Goal: Information Seeking & Learning: Learn about a topic

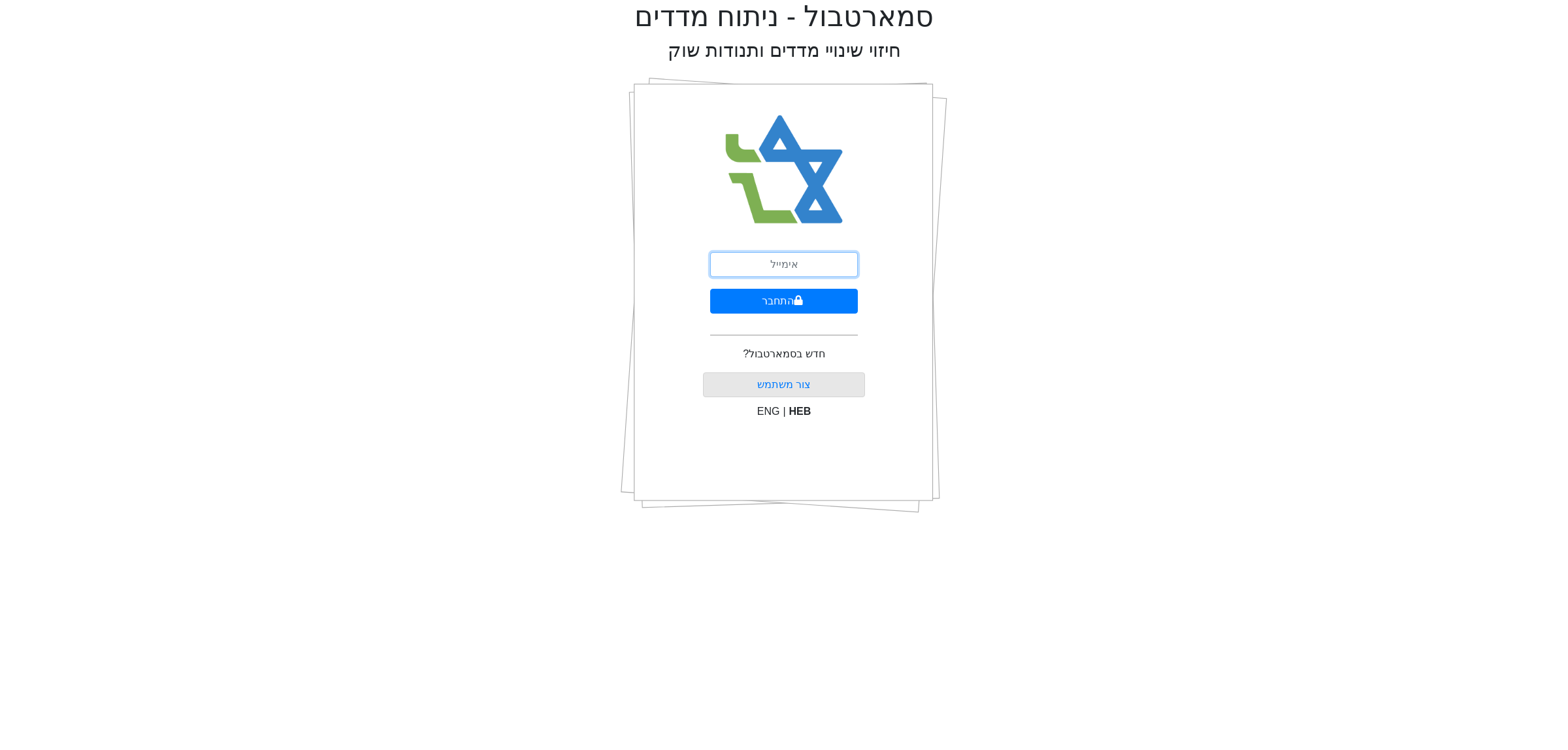
click at [769, 256] on input "email" at bounding box center [784, 264] width 148 height 25
type input "[PERSON_NAME][EMAIL_ADDRESS][DOMAIN_NAME]"
click at [782, 305] on button "התחבר" at bounding box center [784, 301] width 148 height 25
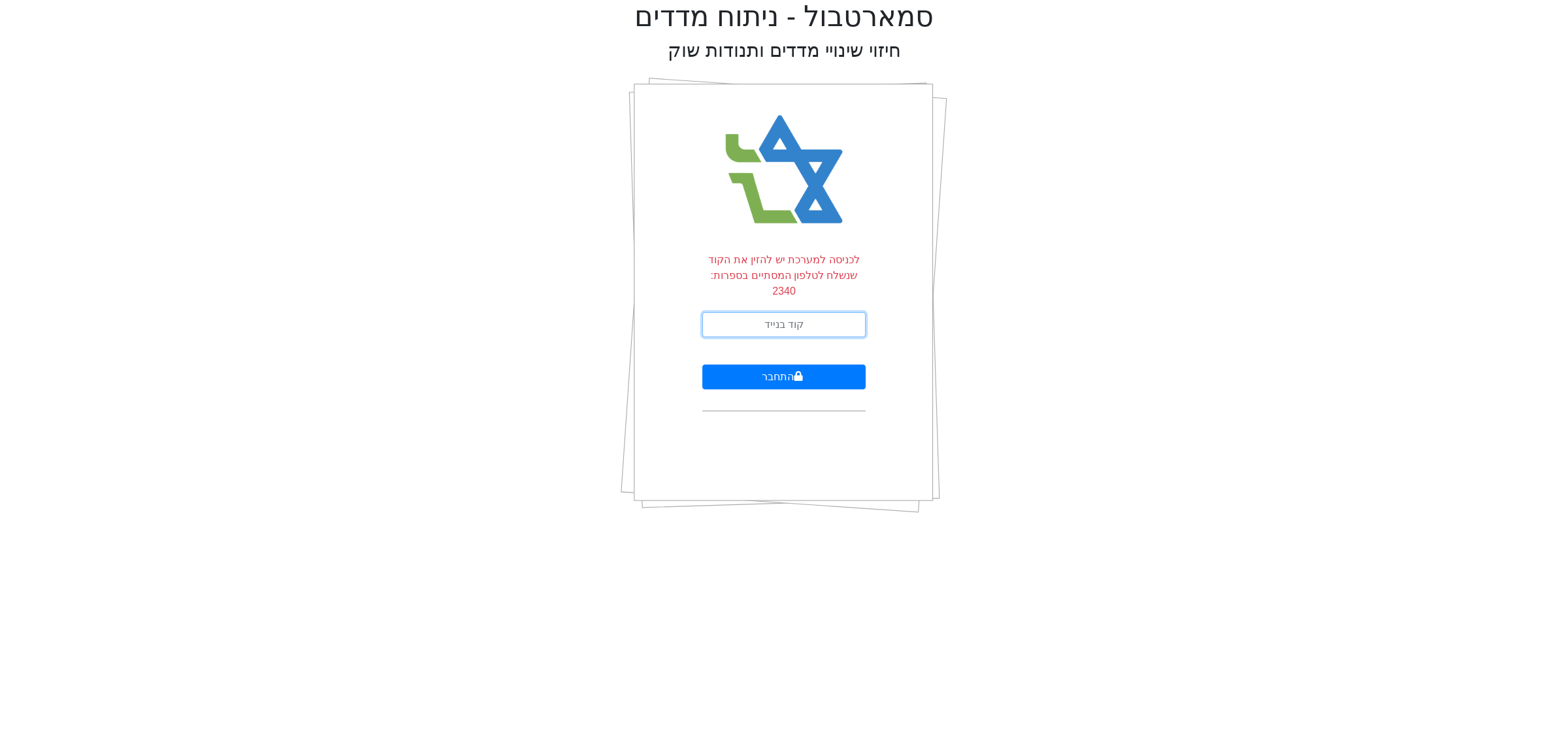
click at [782, 312] on input "text" at bounding box center [784, 325] width 164 height 25
type input "638985"
click at [702, 364] on button "התחבר" at bounding box center [784, 377] width 164 height 25
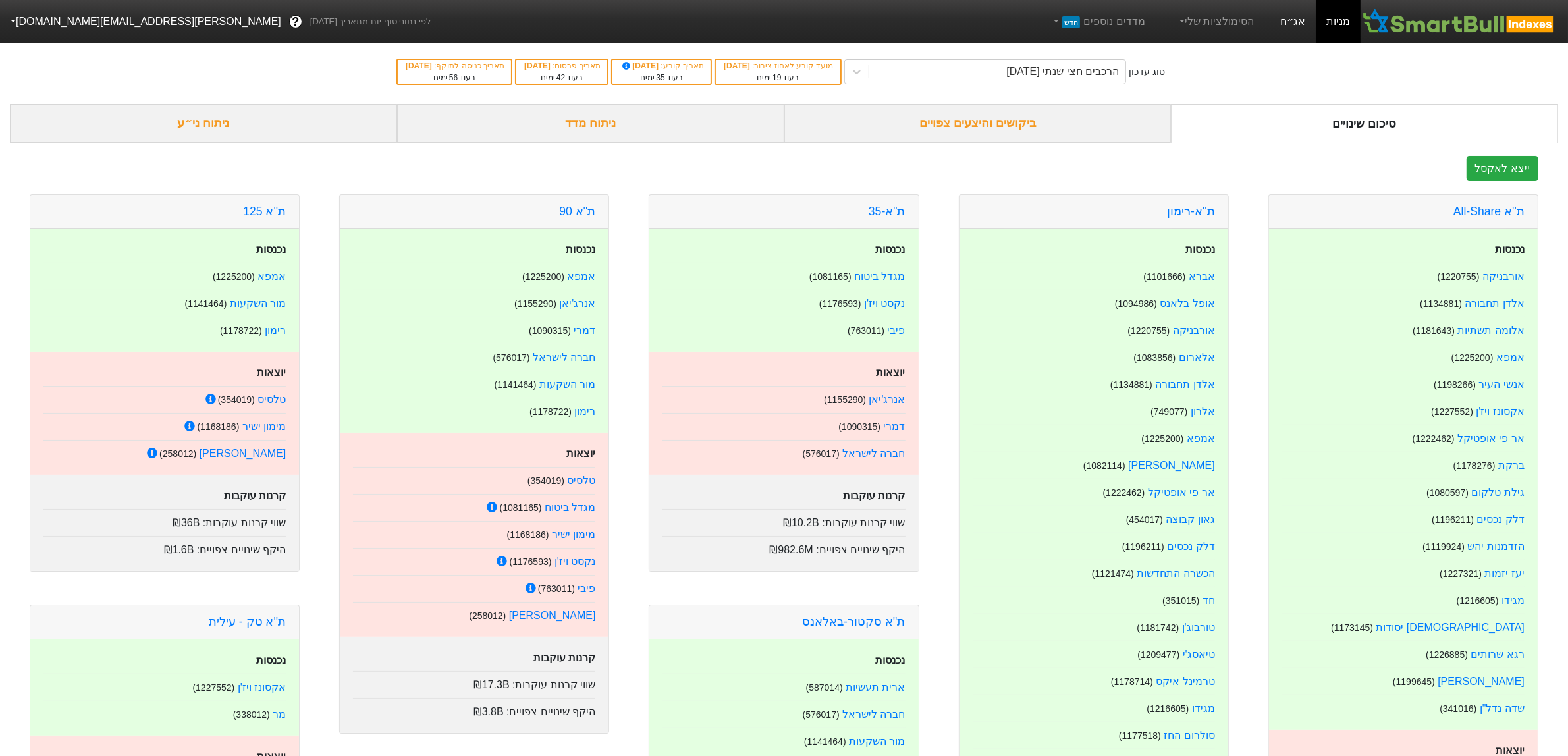
click at [1308, 13] on link "אג״ח" at bounding box center [1293, 21] width 46 height 44
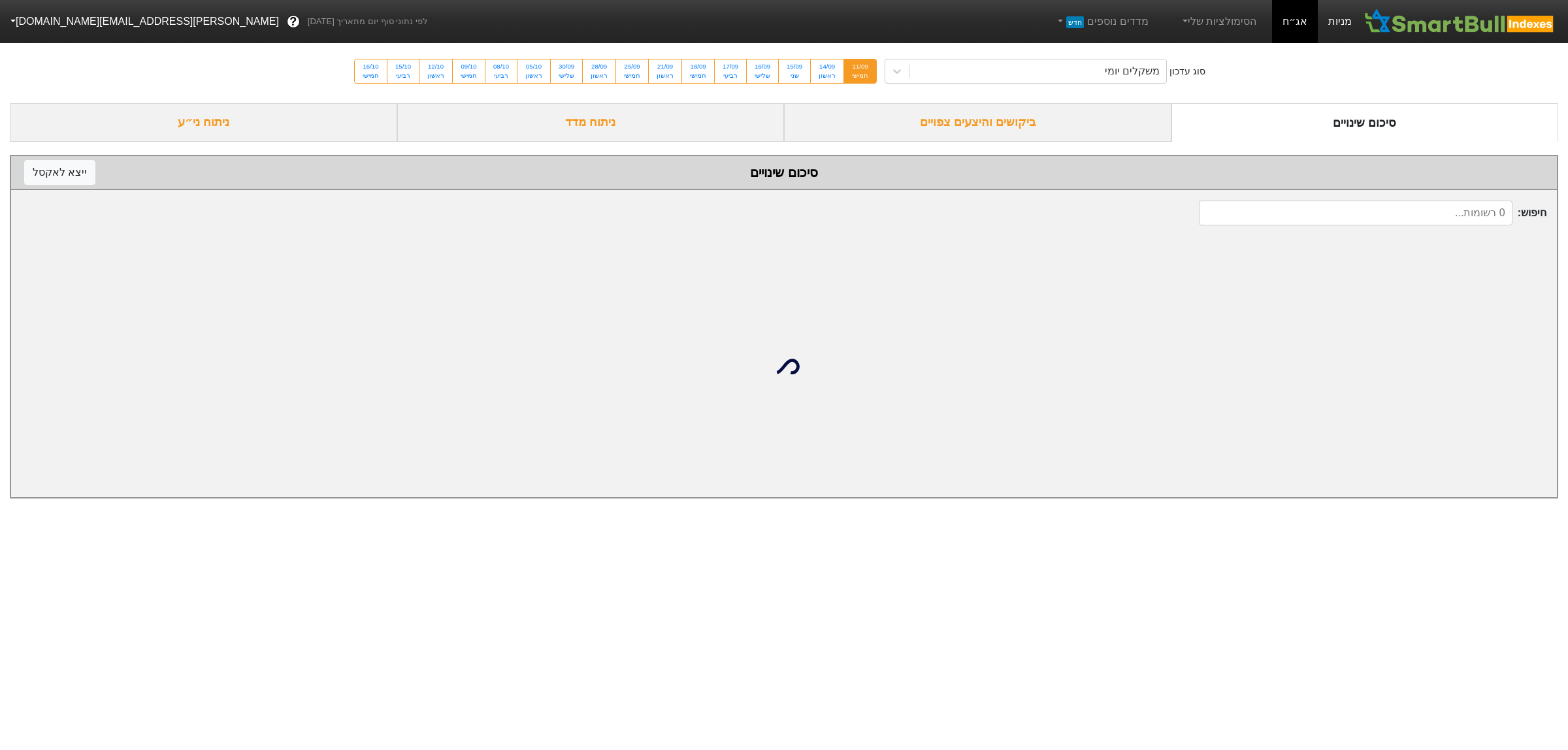
click at [1333, 18] on link "מניות" at bounding box center [1340, 21] width 44 height 43
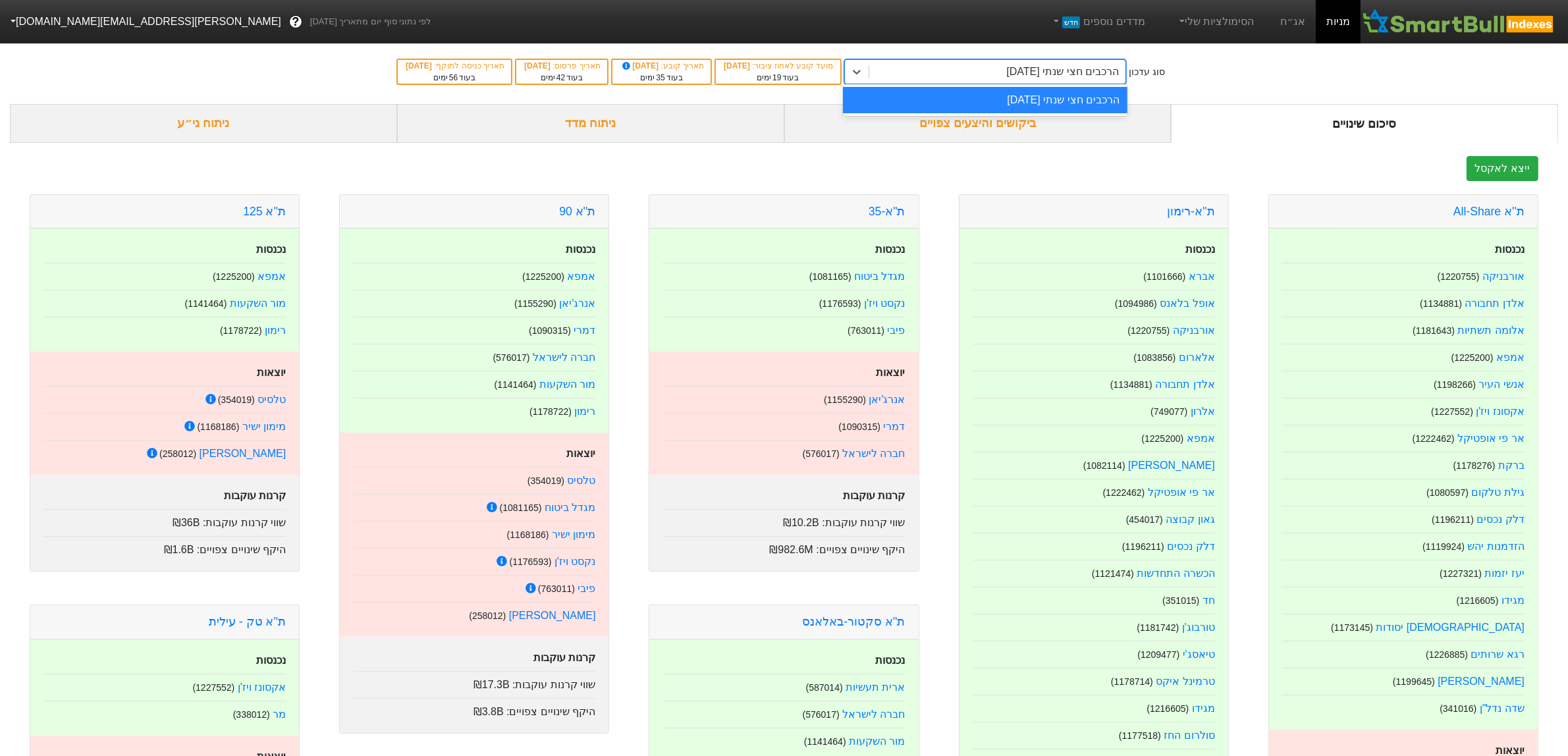
drag, startPoint x: 1011, startPoint y: 63, endPoint x: 1009, endPoint y: 70, distance: 7.3
click at [1011, 64] on div "הרכבים חצי שנתי [DATE]" at bounding box center [1063, 72] width 113 height 16
click at [1013, 104] on div "הרכבים חצי שנתי [DATE]" at bounding box center [985, 100] width 285 height 26
click at [278, 130] on div "ניתוח ני״ע" at bounding box center [203, 123] width 387 height 39
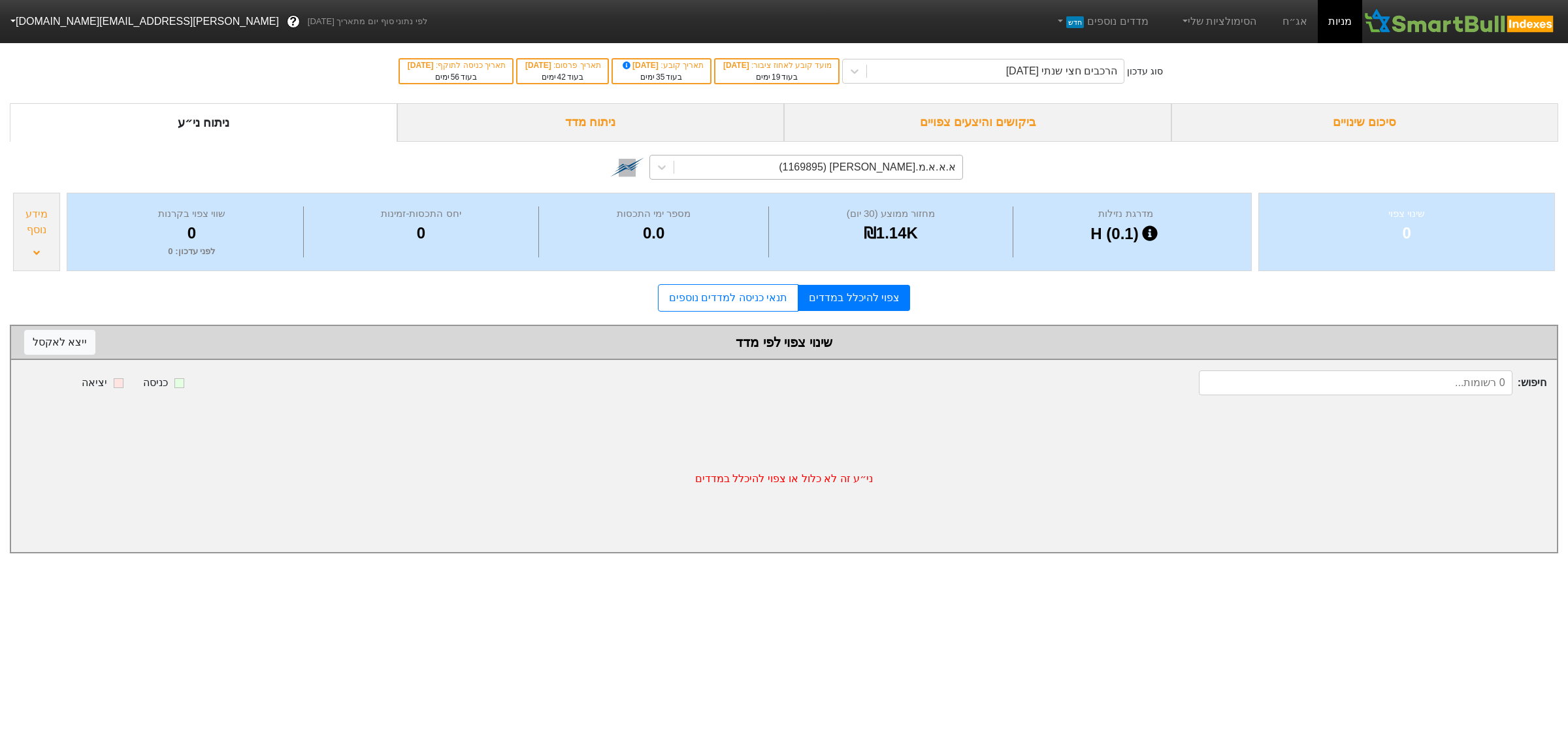
click at [823, 164] on div "א.א.א.מ.[PERSON_NAME] (1169895)" at bounding box center [819, 168] width 288 height 24
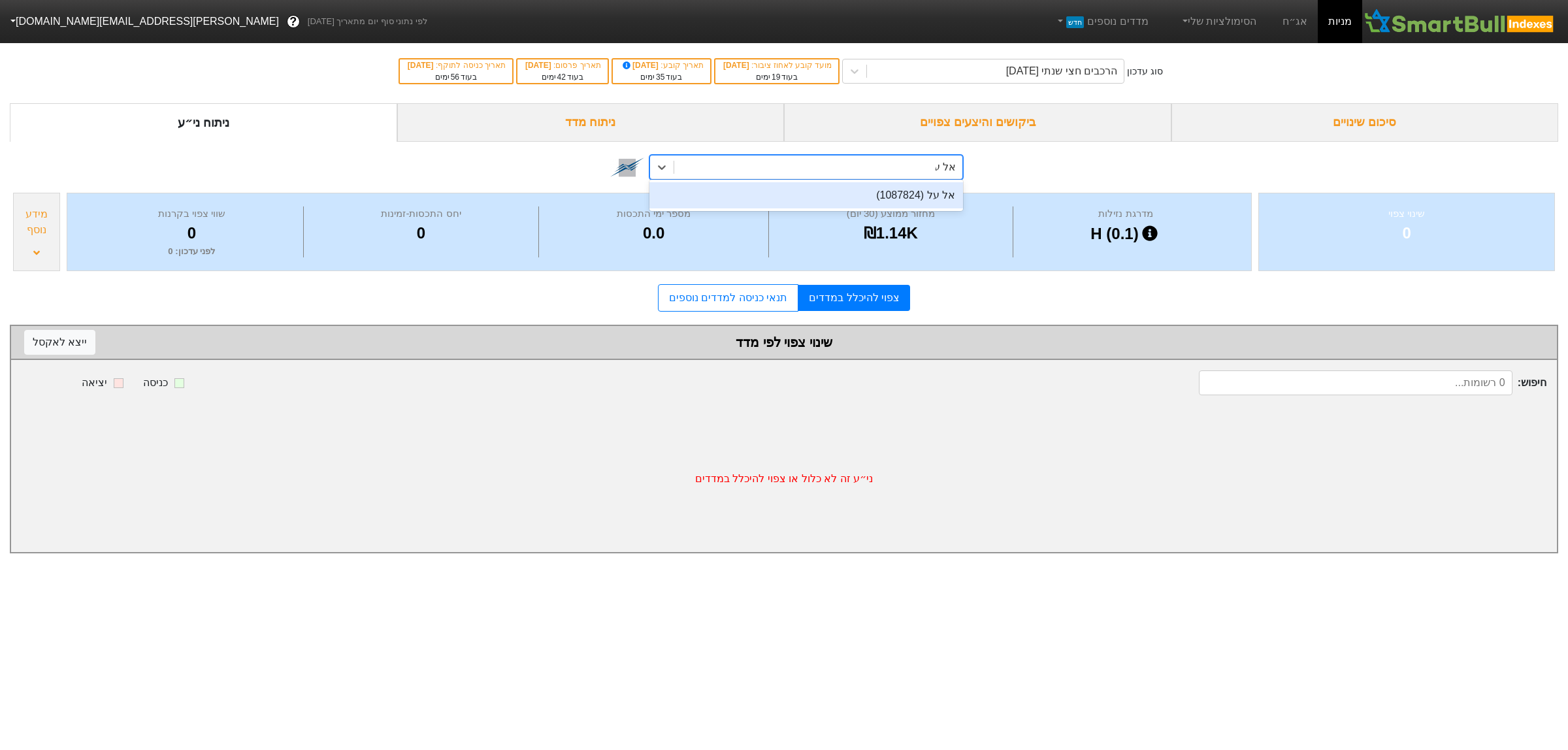
type input "אל על"
click at [832, 205] on div "אל על (1087824)" at bounding box center [806, 195] width 313 height 26
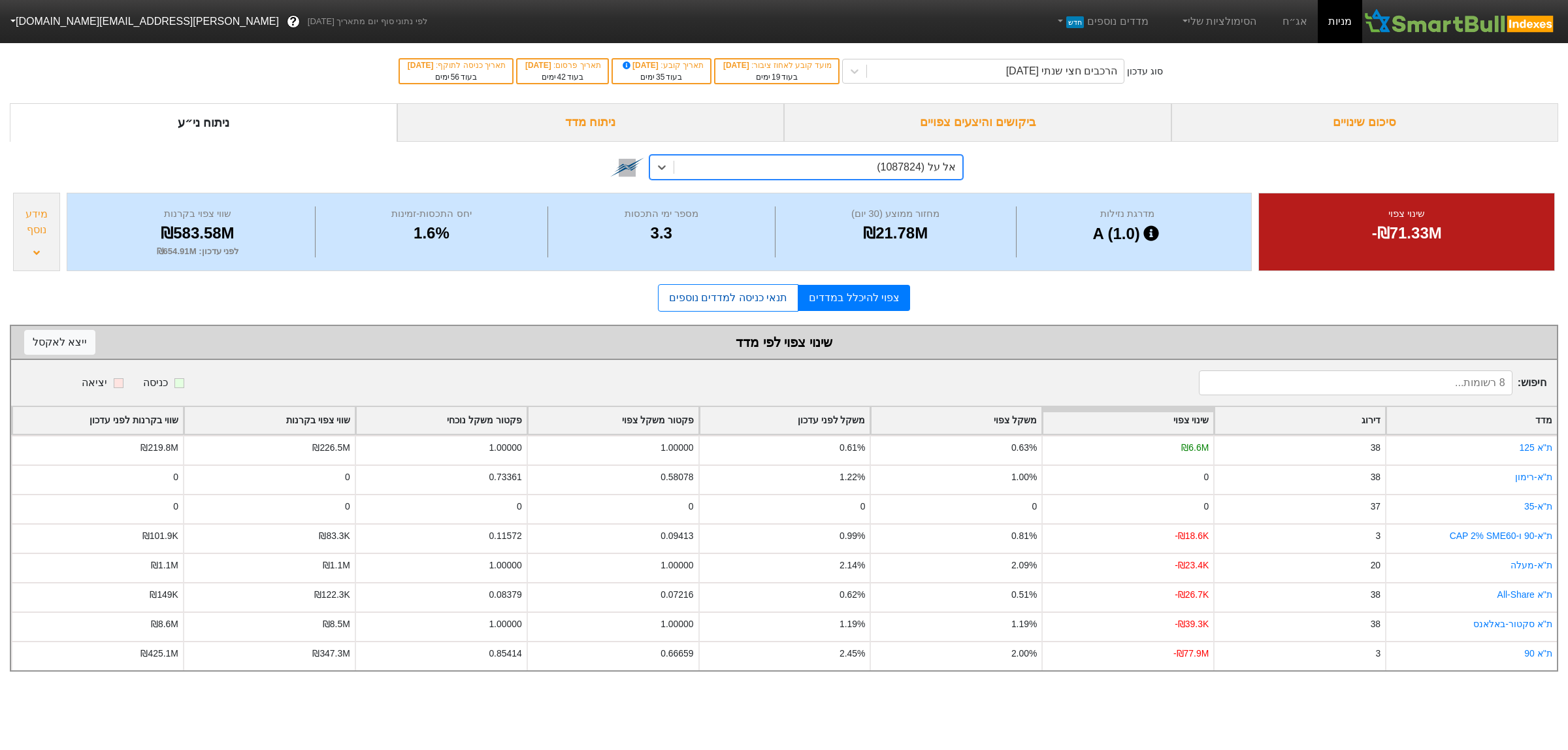
click at [759, 305] on link "תנאי כניסה למדדים נוספים" at bounding box center [728, 297] width 140 height 28
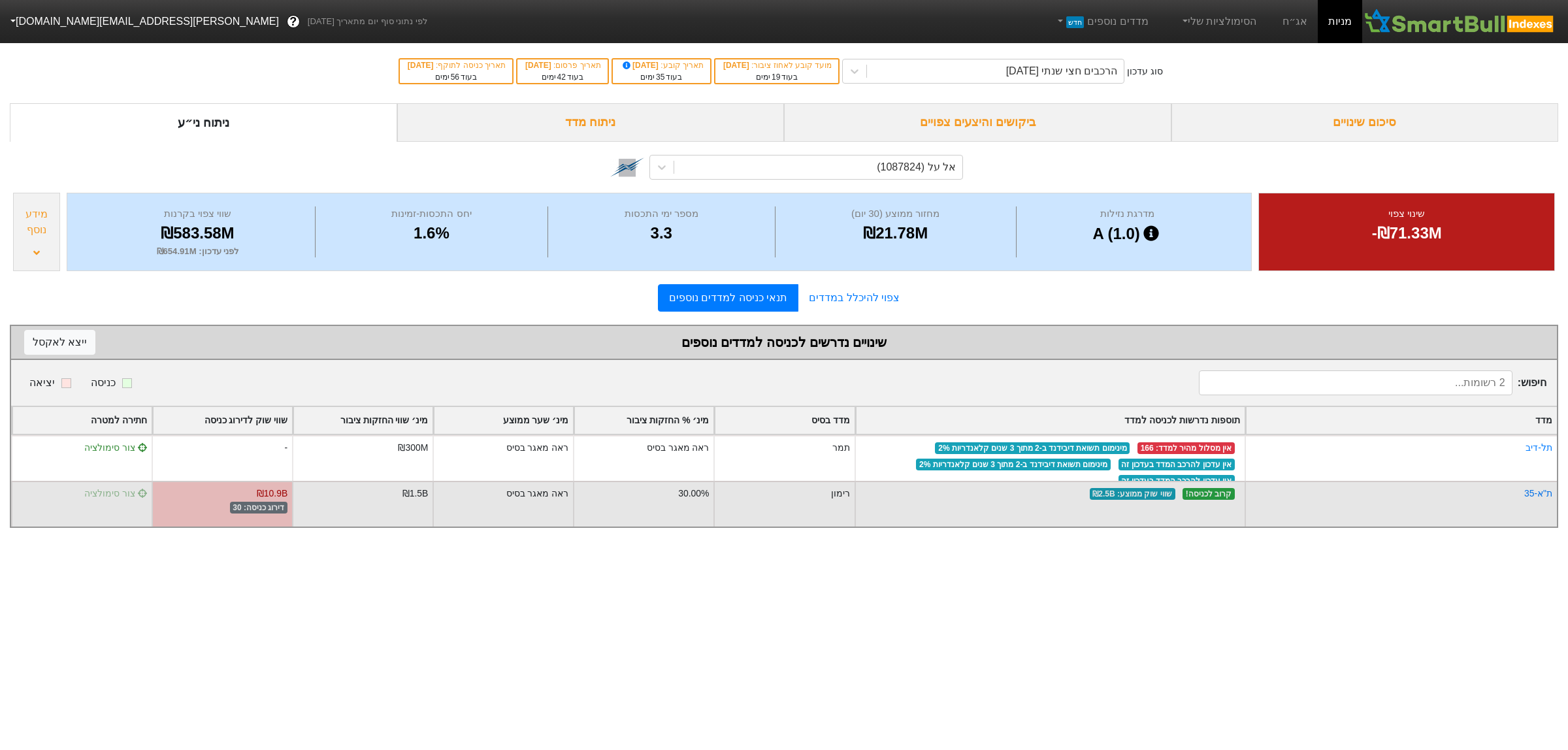
click at [112, 493] on span "צור סימולציה" at bounding box center [116, 493] width 63 height 10
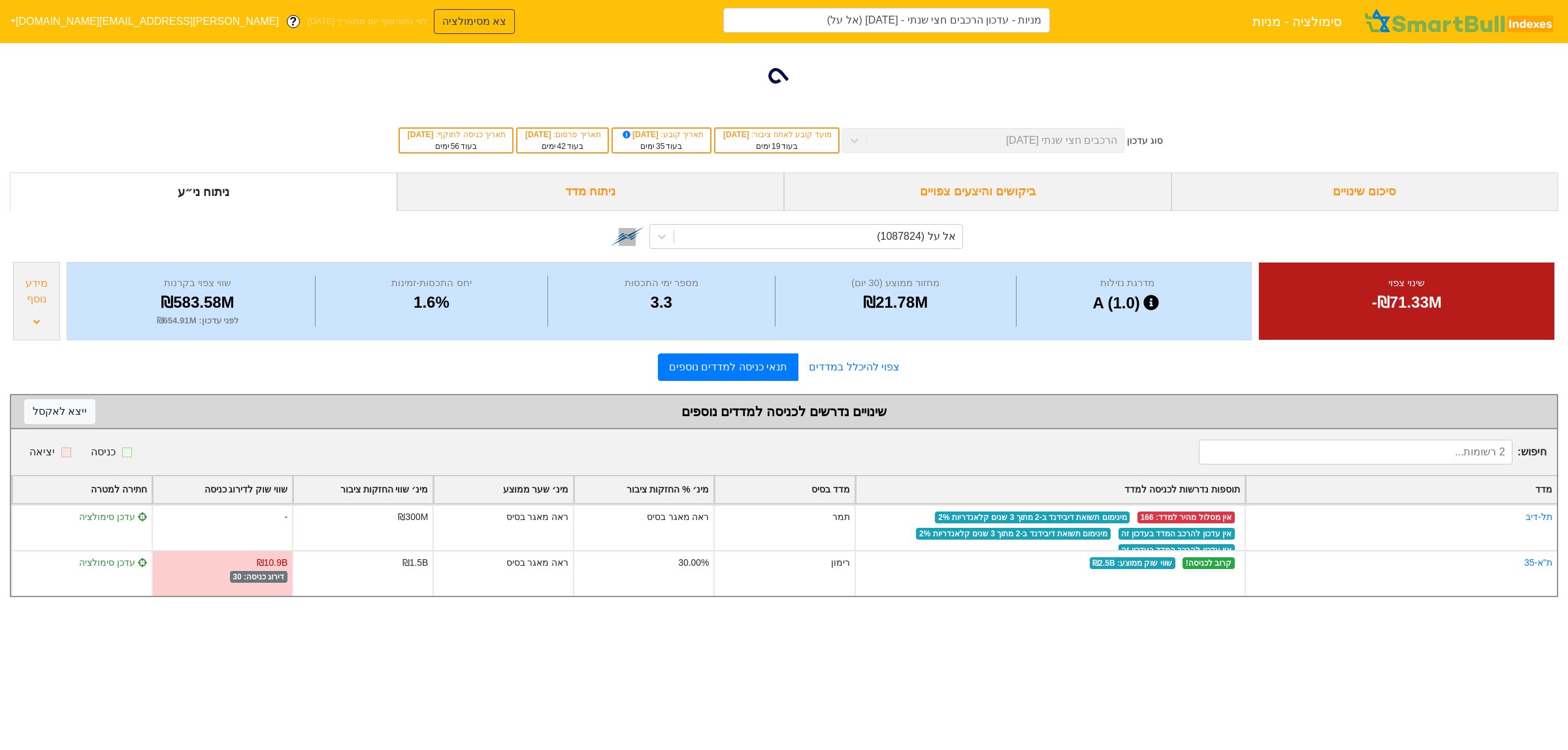
type input "מניות - עדכון הרכבים חצי שנתי - [DATE] (אל על)"
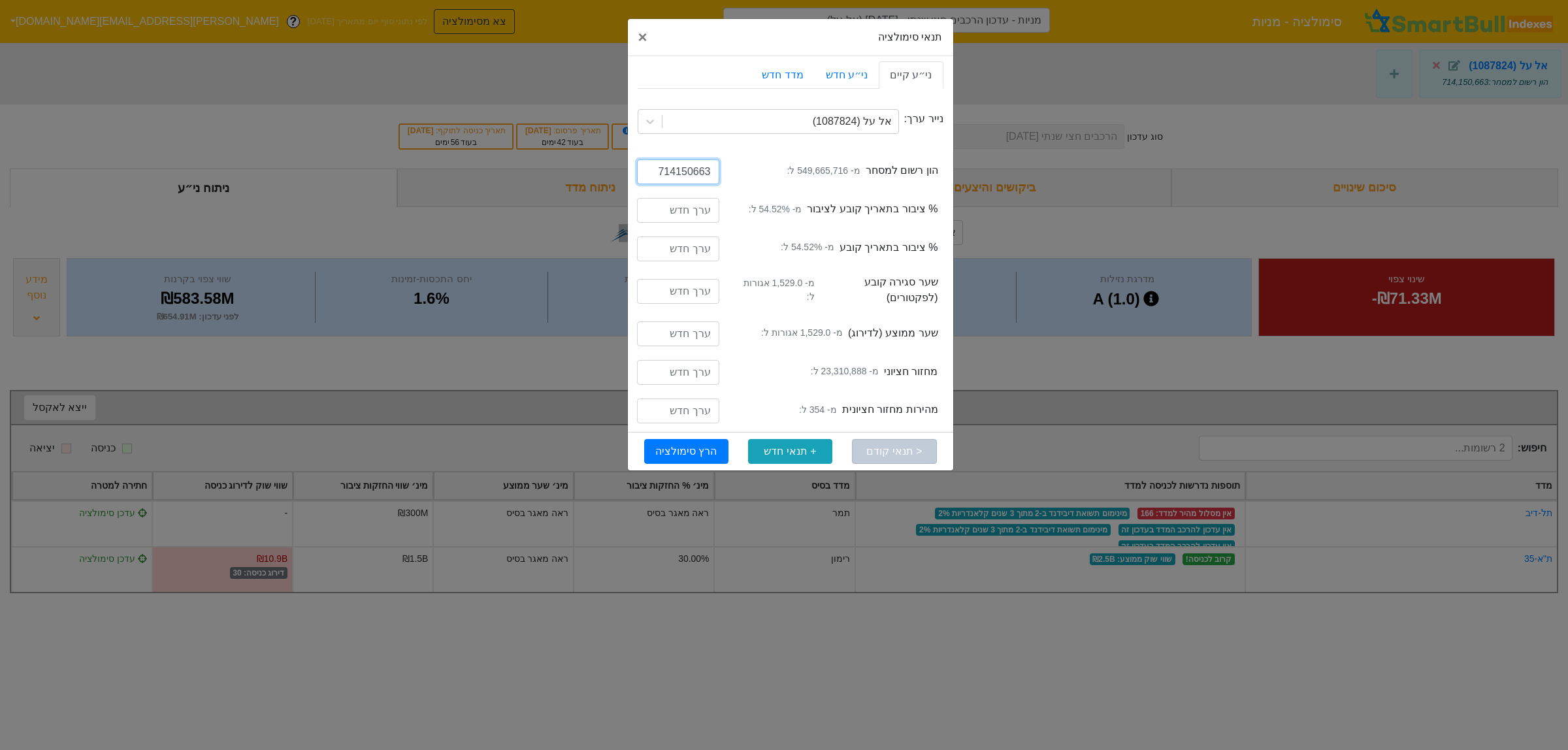
click at [682, 171] on input "714150663" at bounding box center [678, 172] width 83 height 25
type input "588715340"
click at [697, 445] on button "הרץ סימולציה" at bounding box center [686, 452] width 84 height 25
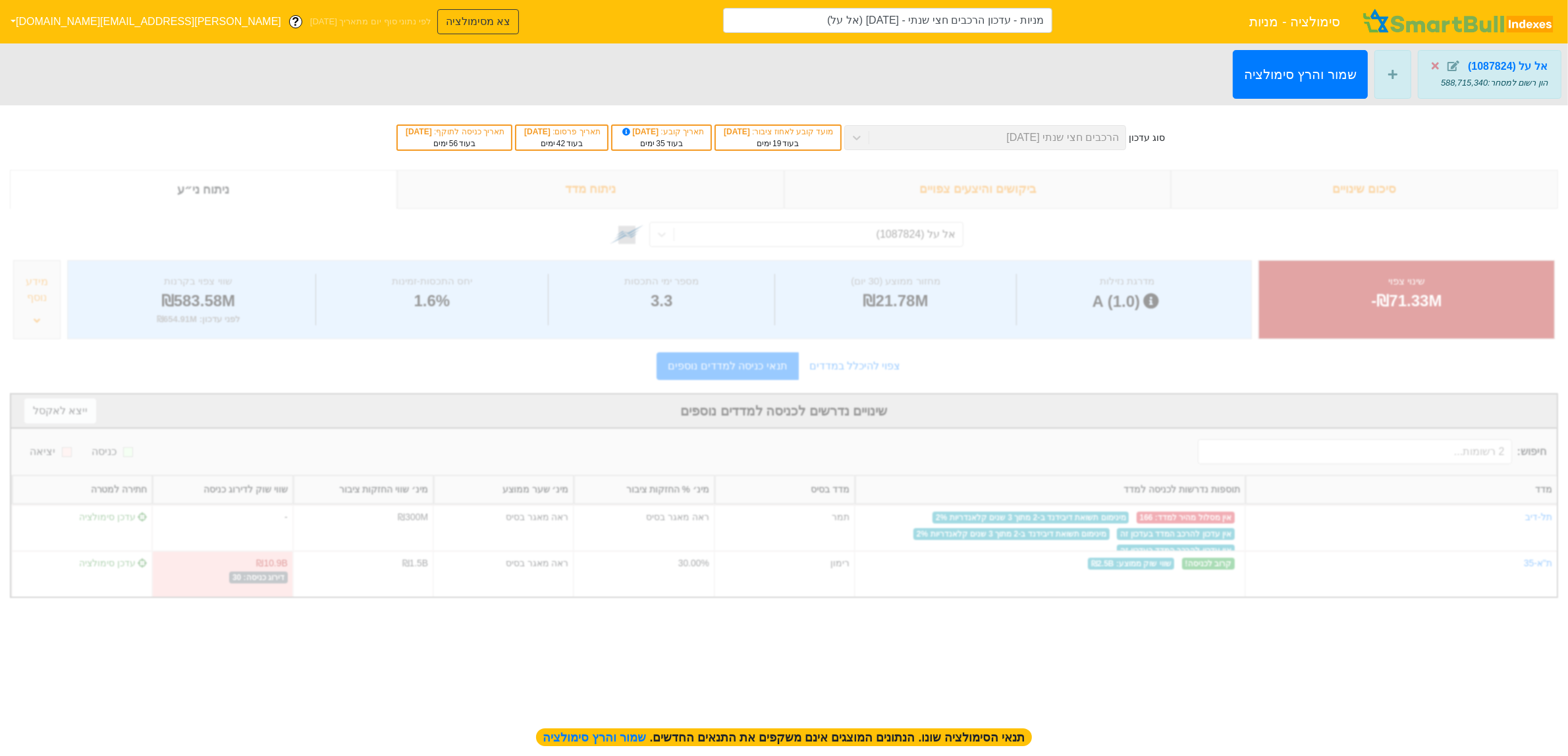
type input "מניות - עדכון הרכבים חצי שנתי - [DATE] (אל על)"
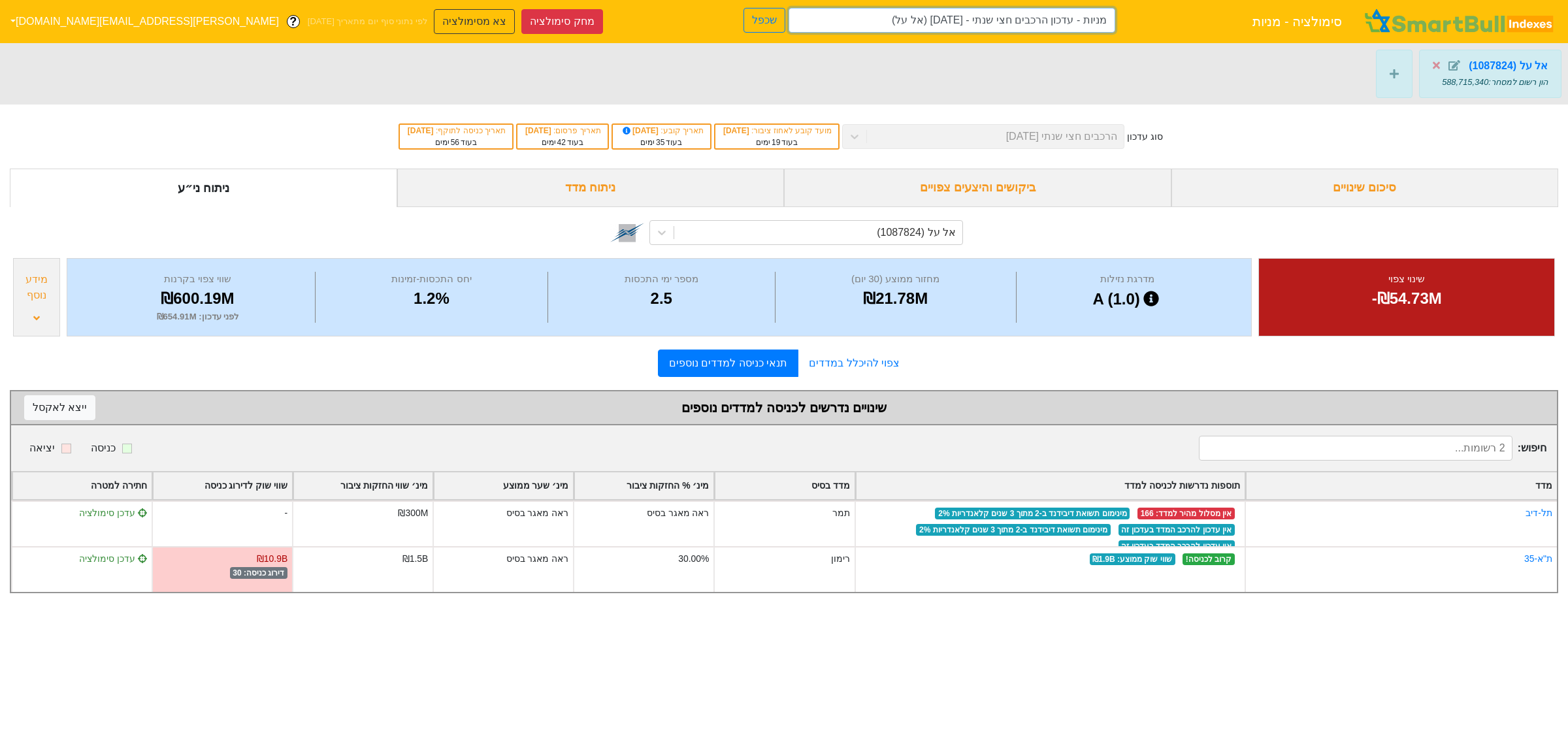
click at [916, 21] on input "מניות - עדכון הרכבים חצי שנתי - [DATE] (אל על)" at bounding box center [952, 20] width 327 height 25
click at [521, 21] on button "מחק סימולציה" at bounding box center [561, 22] width 81 height 25
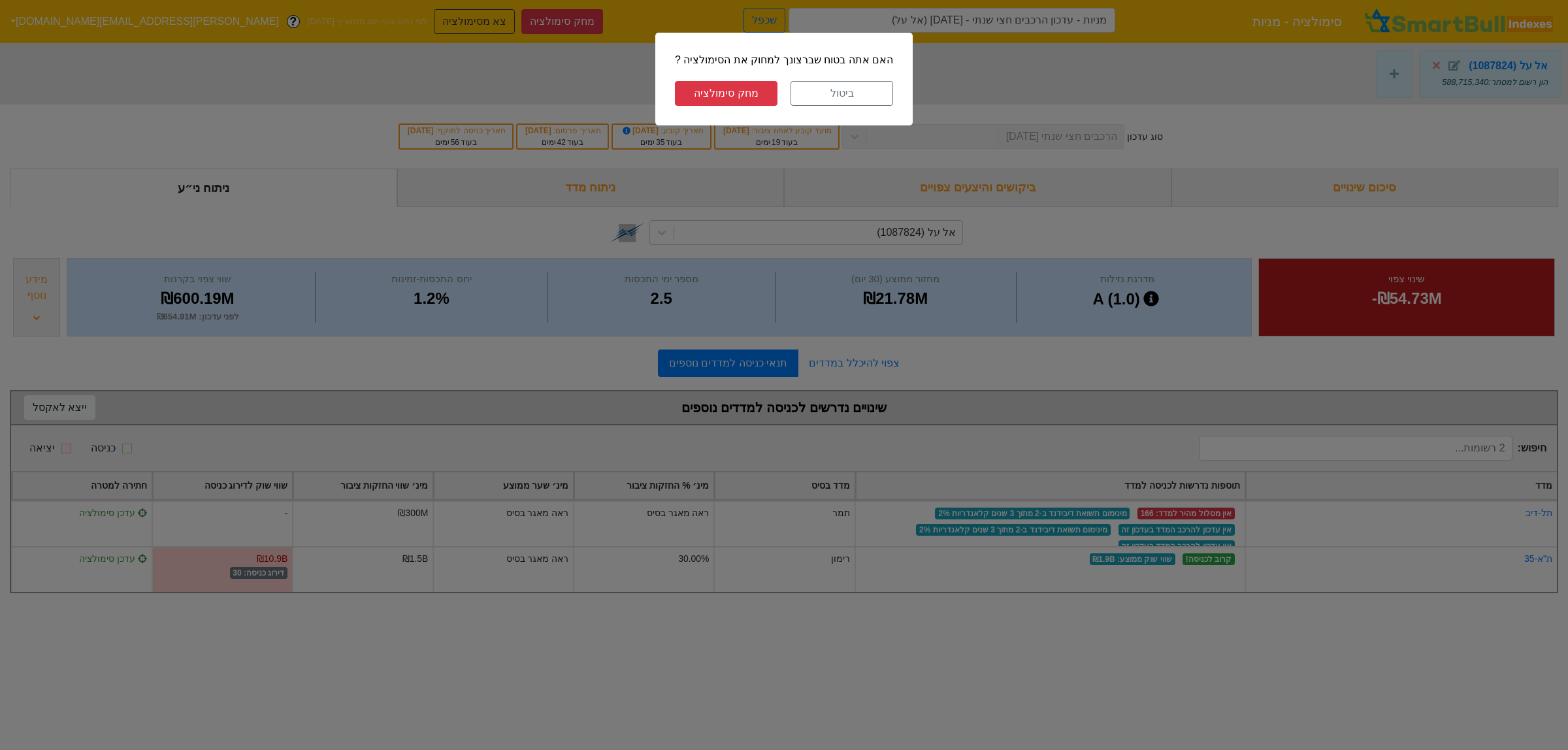
click at [727, 97] on button "מחק סימולציה" at bounding box center [726, 94] width 102 height 25
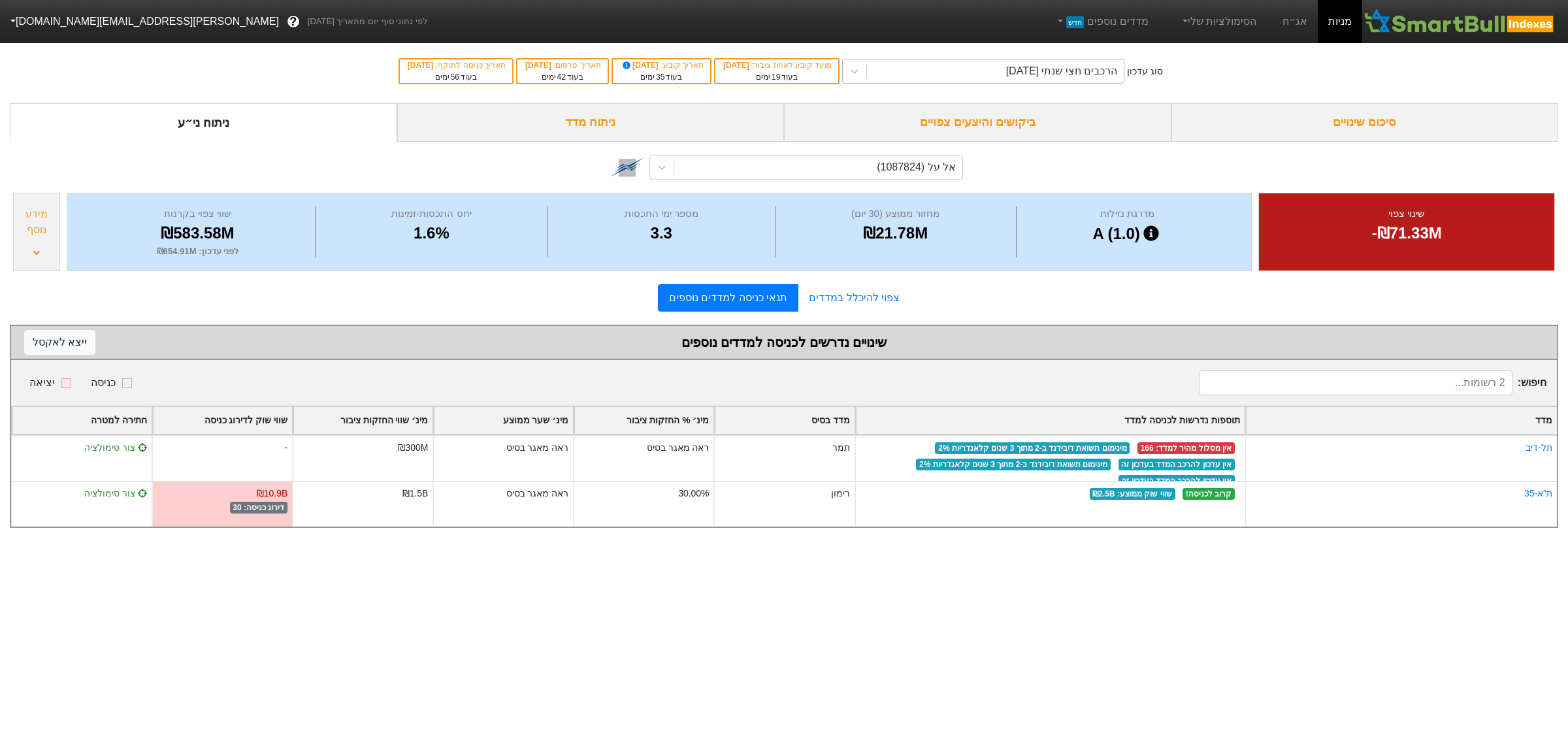
click at [993, 74] on div "הרכבים חצי שנתי [DATE]" at bounding box center [995, 72] width 257 height 24
click at [227, 142] on div "ניתוח ני״ע" at bounding box center [203, 122] width 387 height 39
click at [233, 128] on div "ניתוח ני״ע" at bounding box center [203, 122] width 387 height 39
click at [833, 179] on div "אל על (1087824)" at bounding box center [819, 168] width 288 height 24
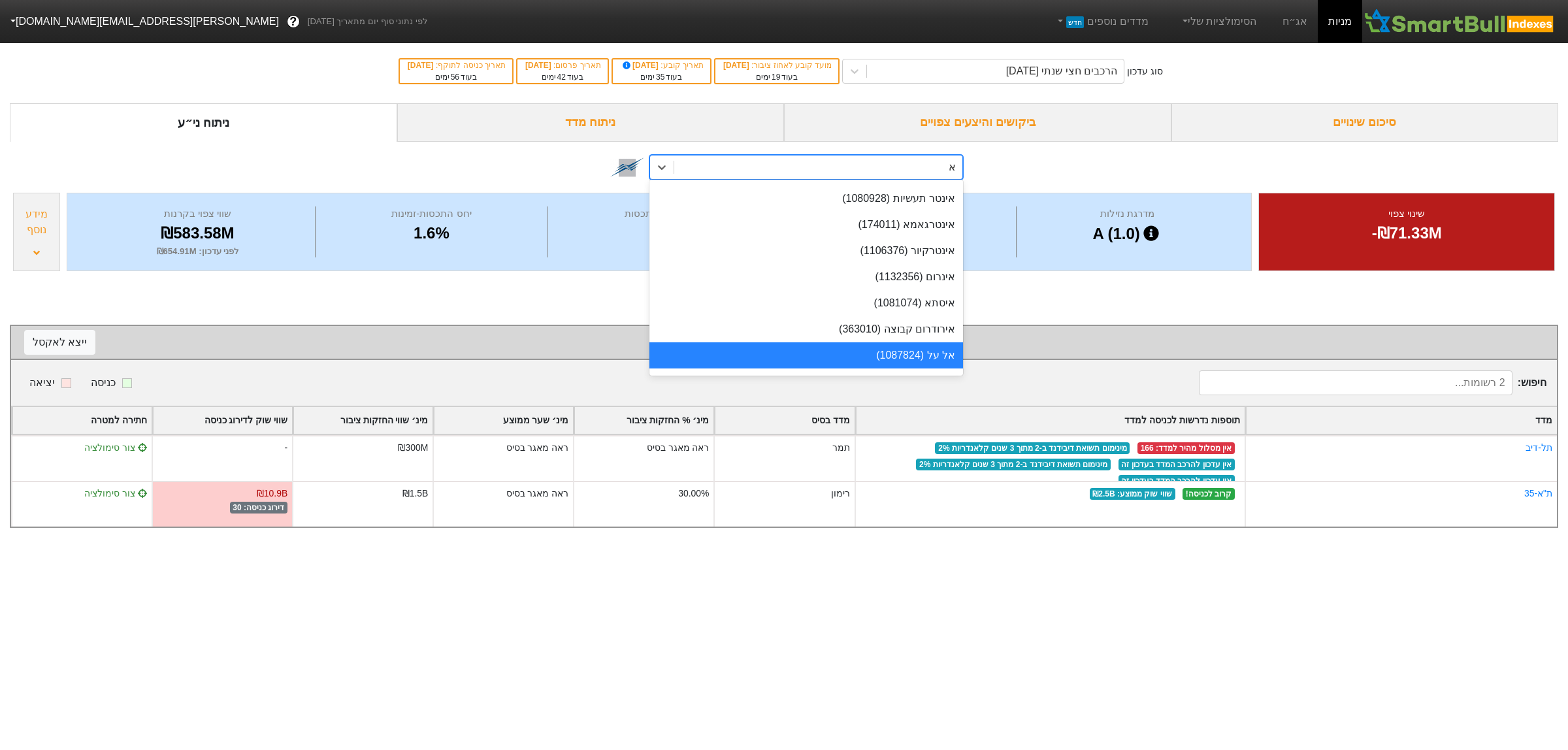
scroll to position [442, 0]
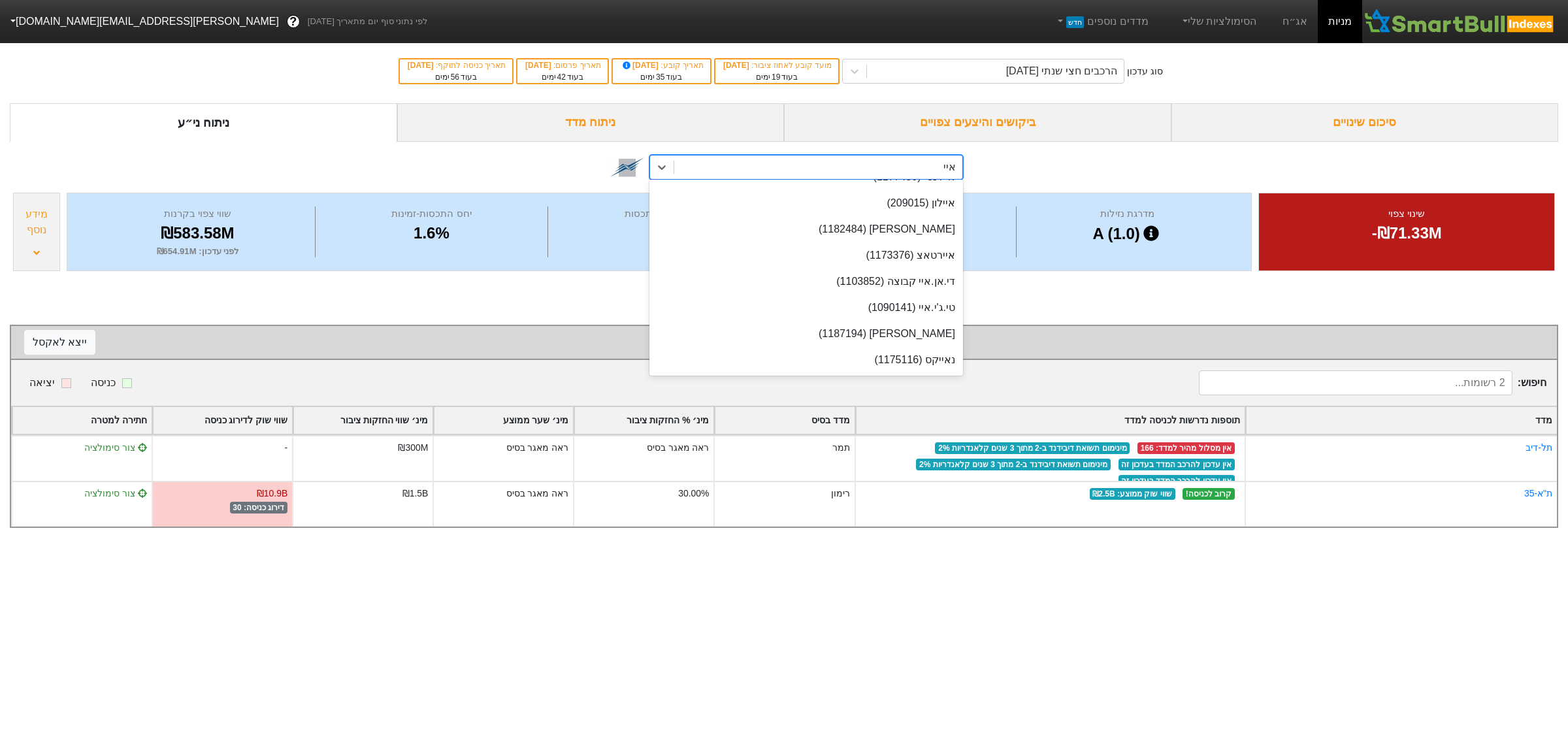
type input "אייל"
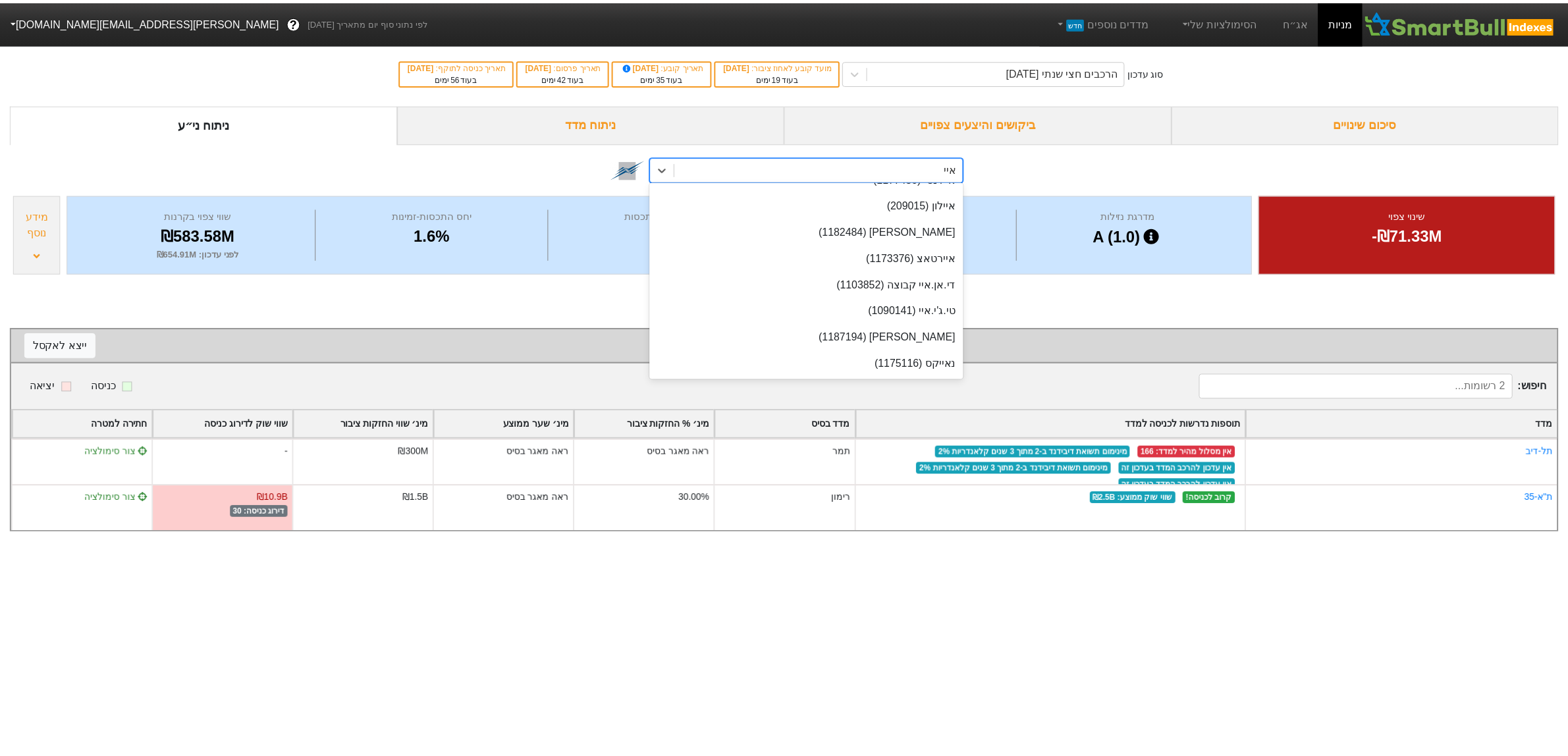
scroll to position [0, 0]
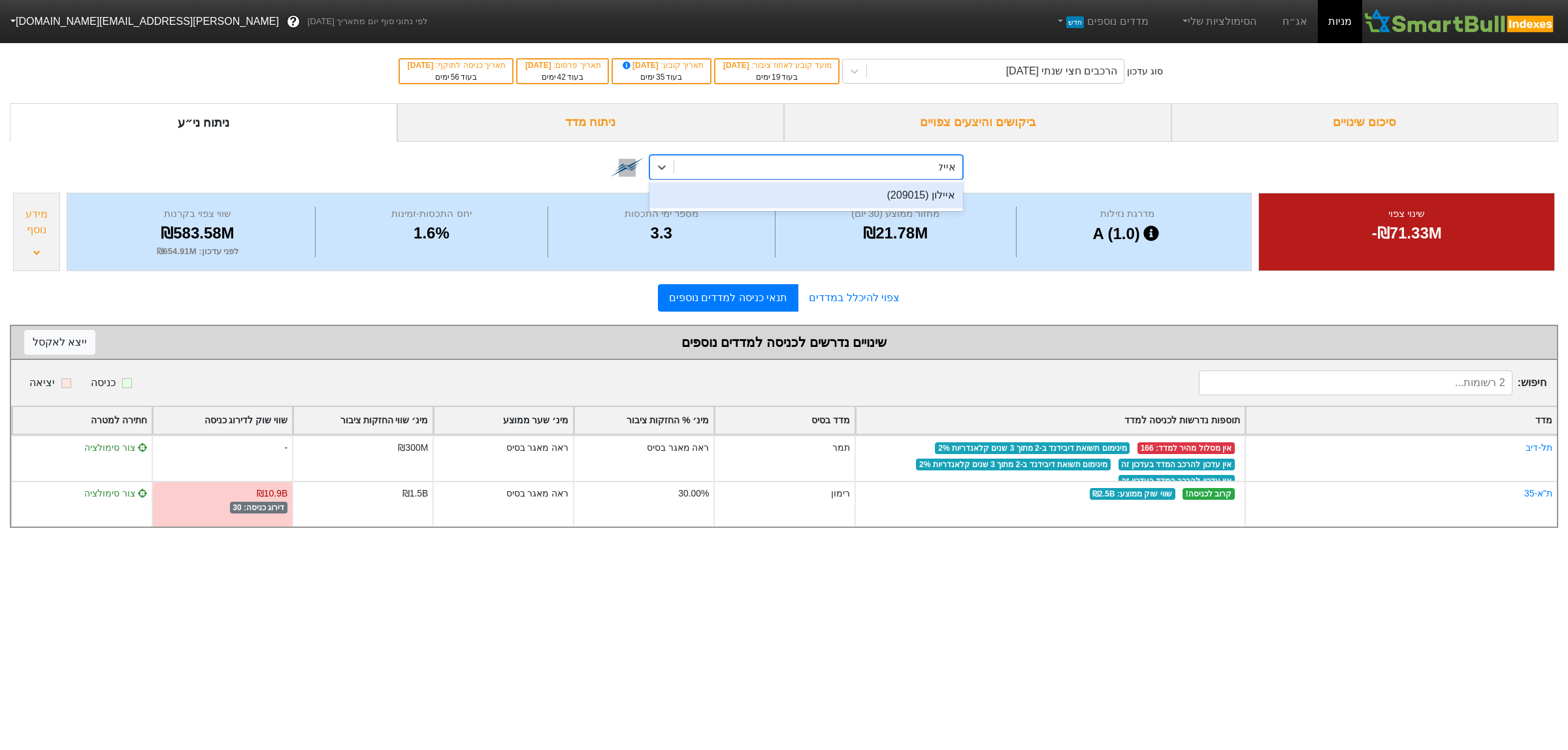
click at [840, 190] on div "איילון (209015)" at bounding box center [806, 195] width 313 height 26
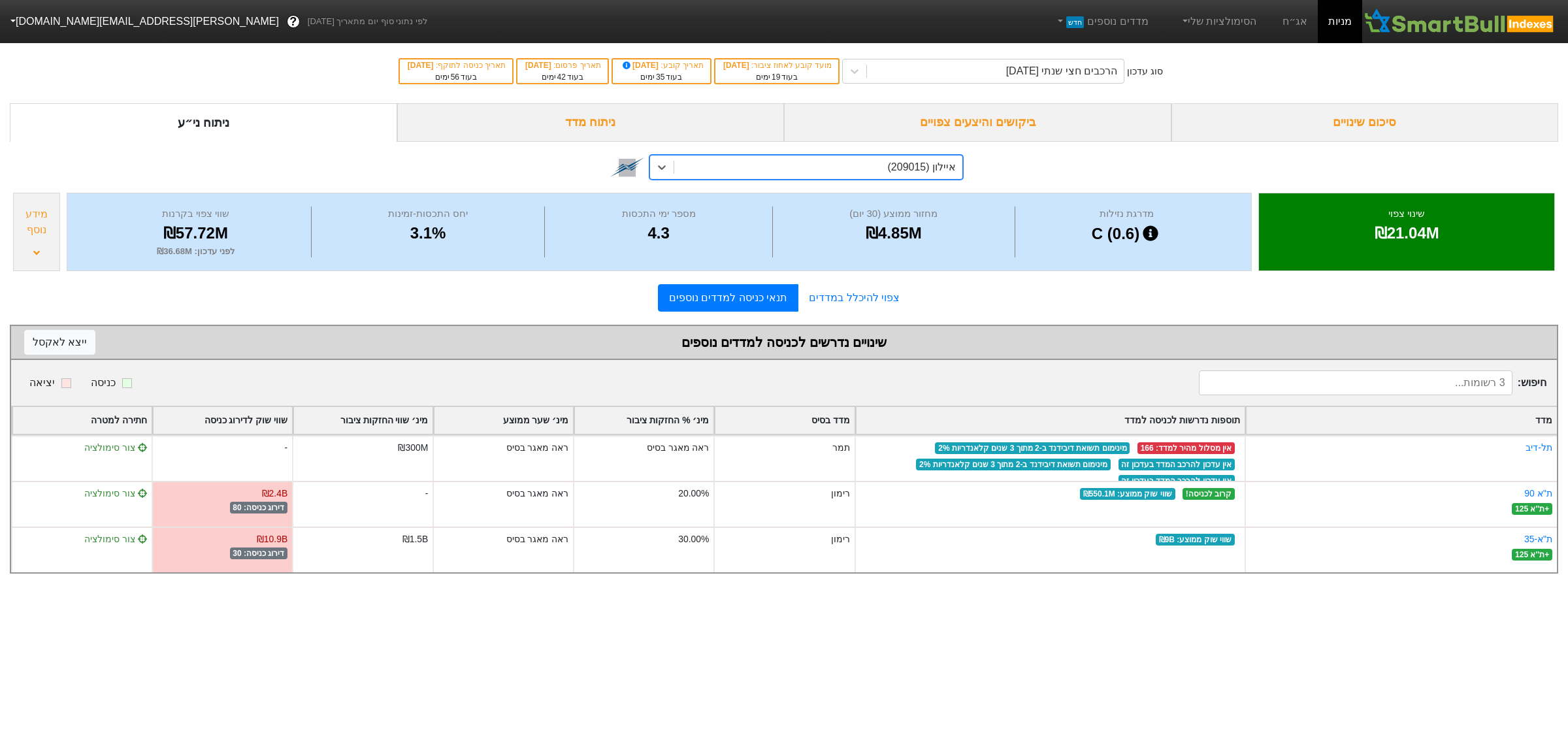
click at [1243, 111] on div "סיכום שינויים" at bounding box center [1365, 122] width 387 height 39
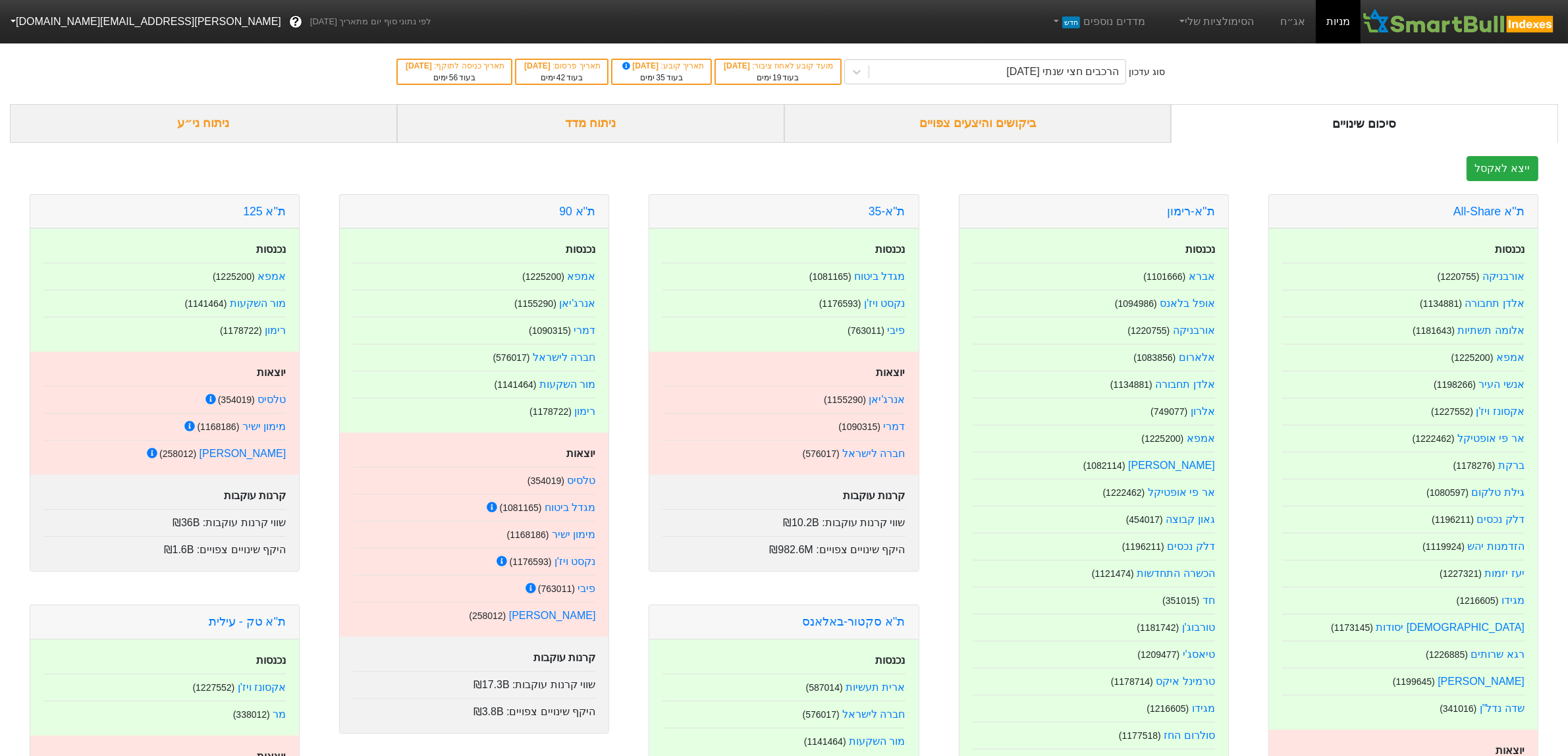
click at [225, 137] on div "ניתוח ני״ע" at bounding box center [203, 123] width 387 height 39
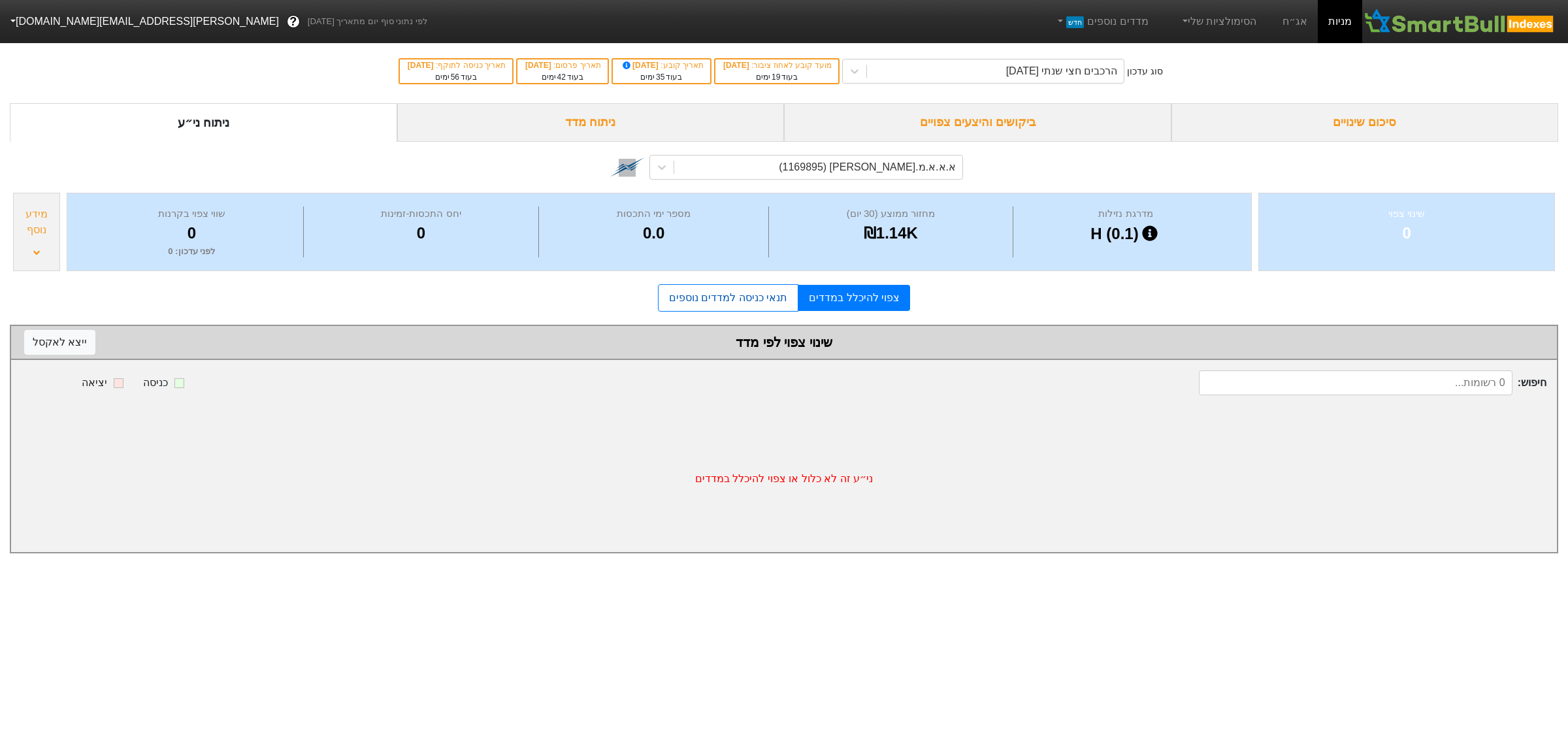
click at [750, 301] on link "תנאי כניסה למדדים נוספים" at bounding box center [728, 297] width 140 height 28
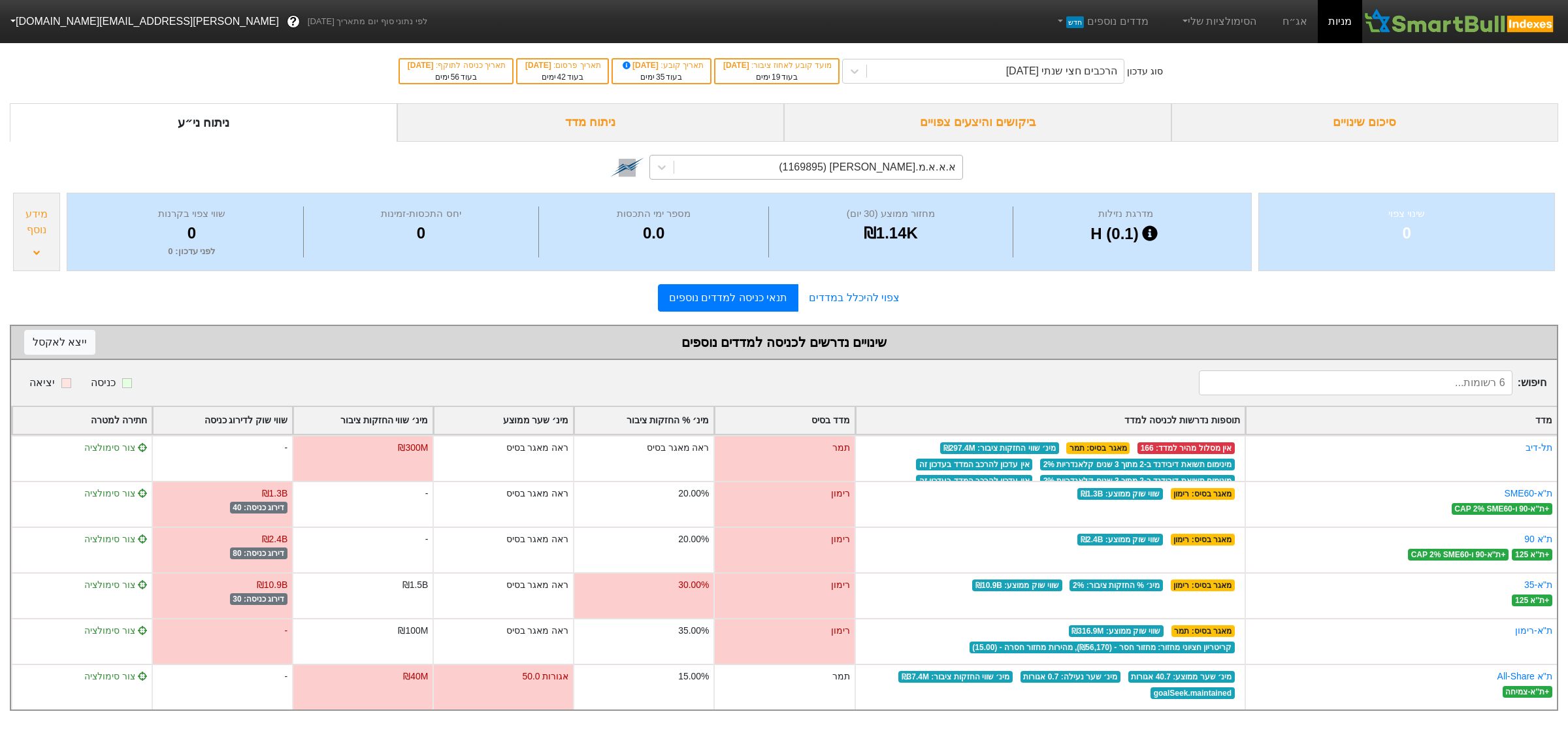
click at [790, 171] on div "א.א.א.מ.[PERSON_NAME] (1169895)" at bounding box center [819, 168] width 288 height 24
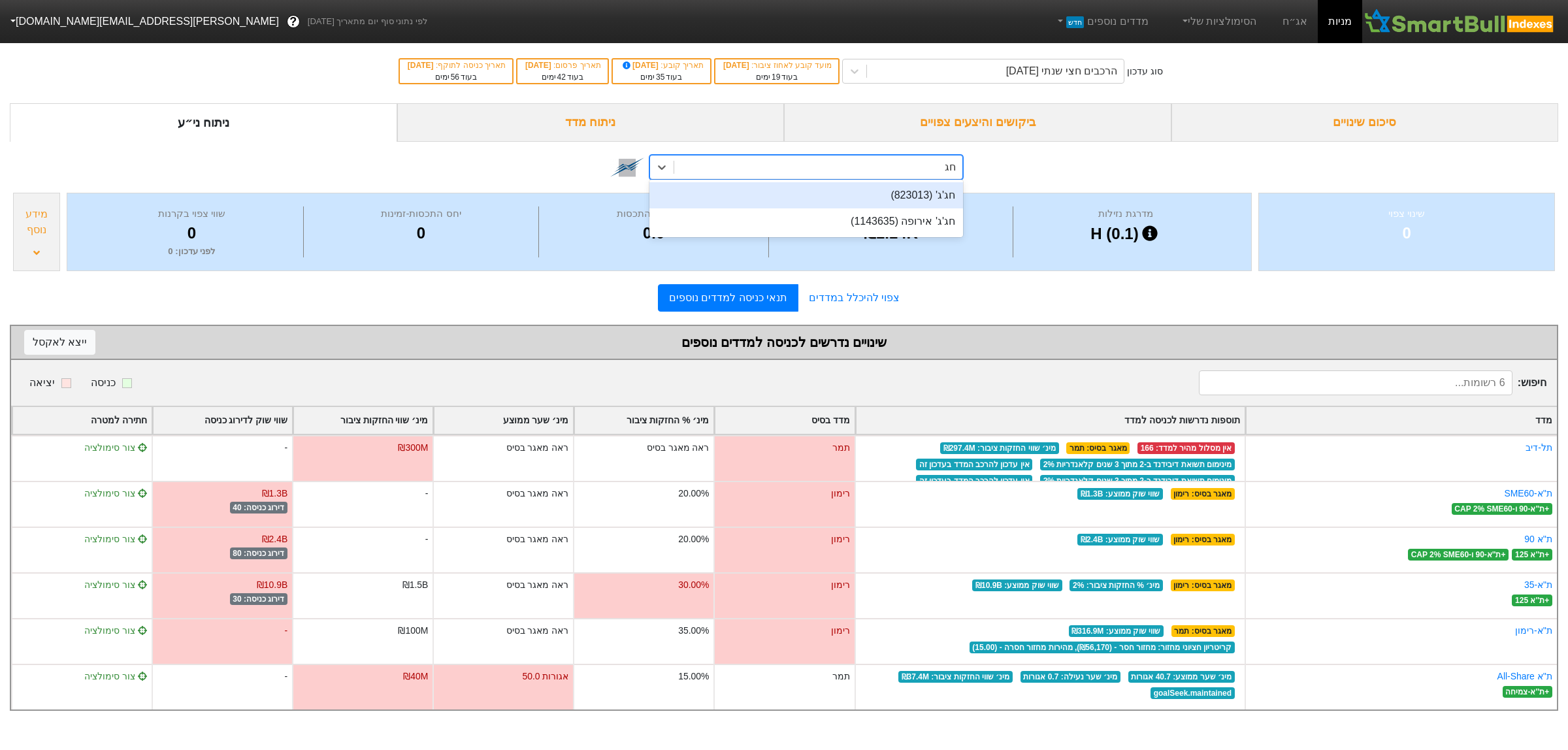
type input "חג'"
click at [867, 188] on div "חג'ג' (823013)" at bounding box center [806, 195] width 313 height 26
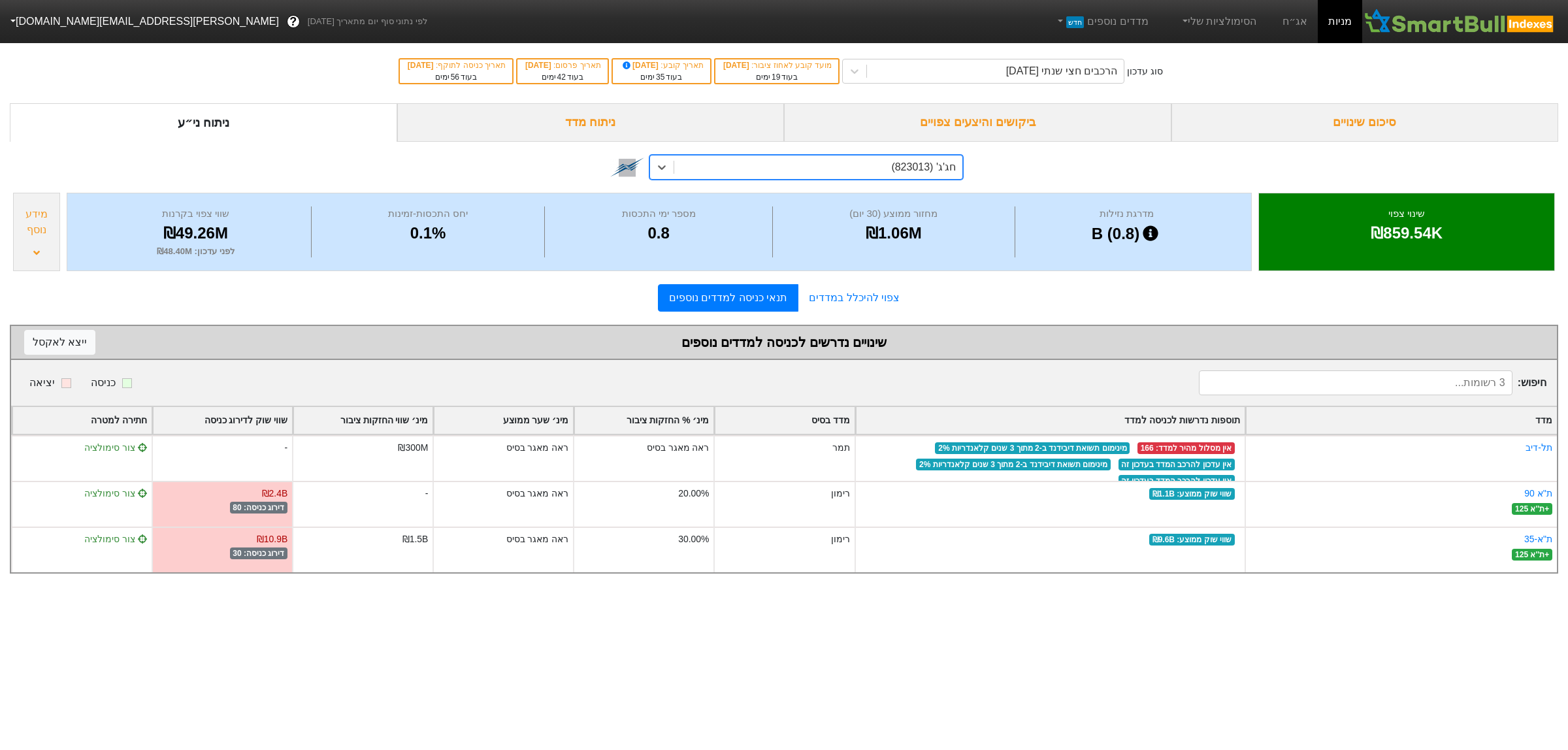
click at [823, 164] on div "חג'ג' (823013)" at bounding box center [819, 168] width 288 height 24
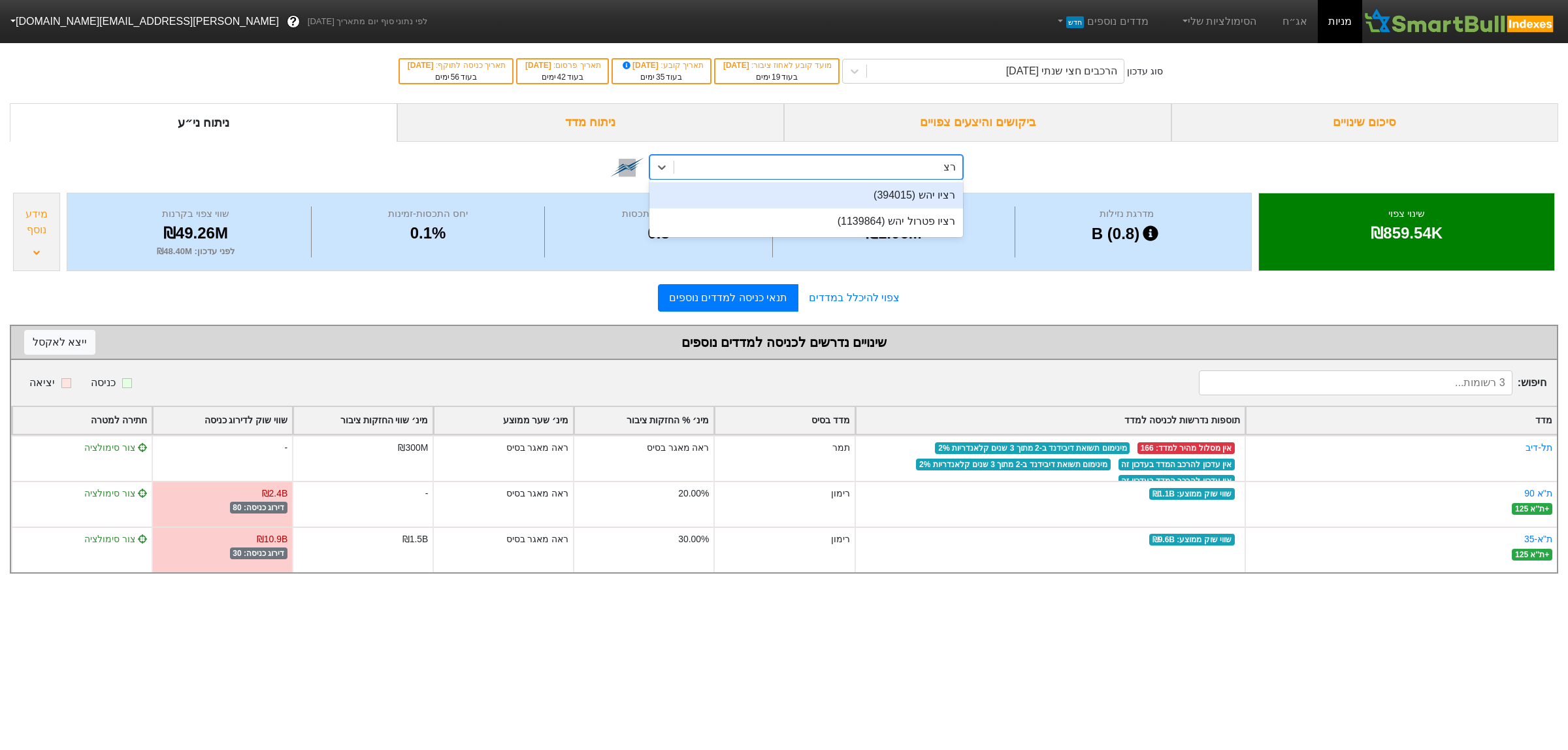
type input "רצי"
click at [864, 199] on div "רציו יהש (394015)" at bounding box center [806, 195] width 313 height 26
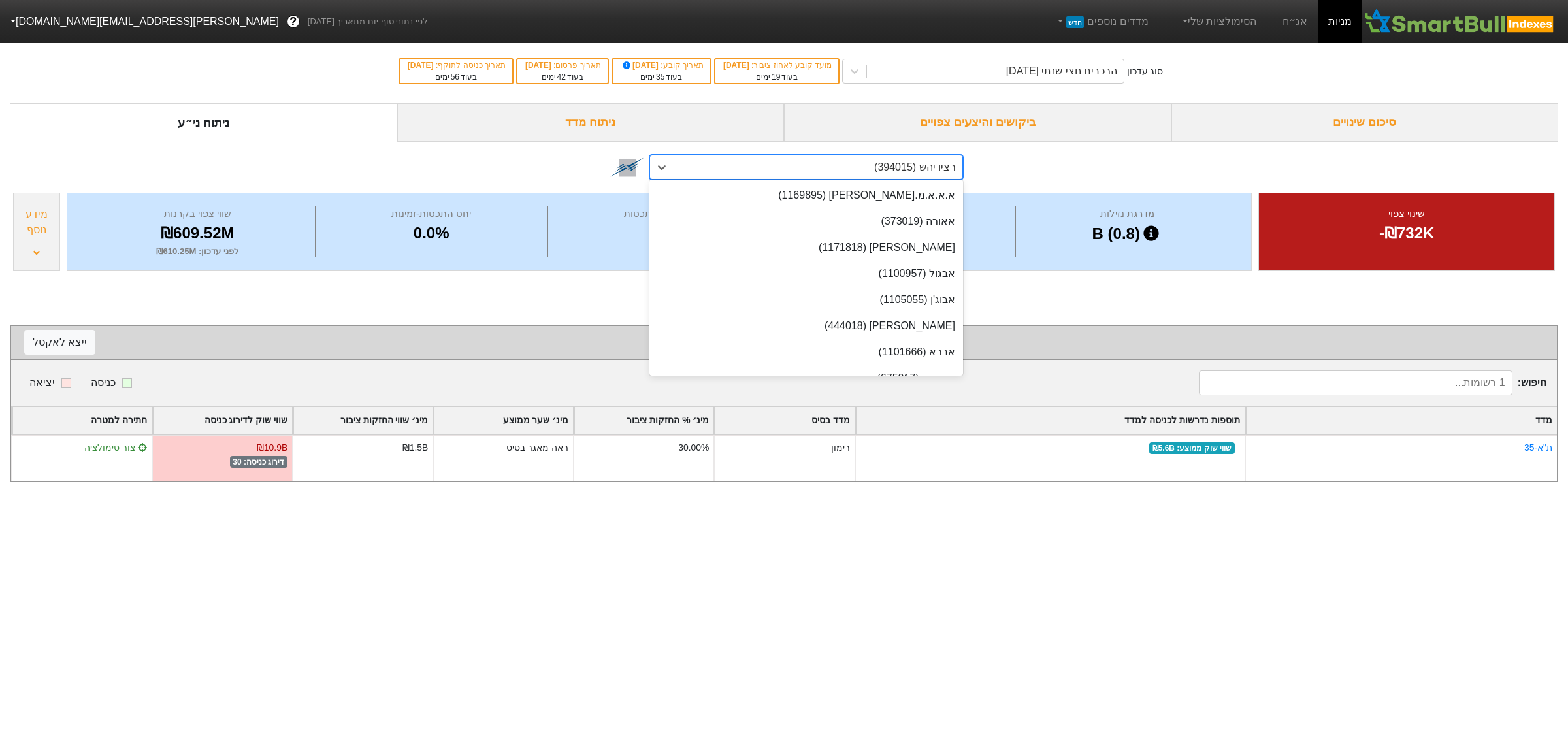
click at [832, 168] on div "רציו יהש (394015)" at bounding box center [819, 168] width 288 height 24
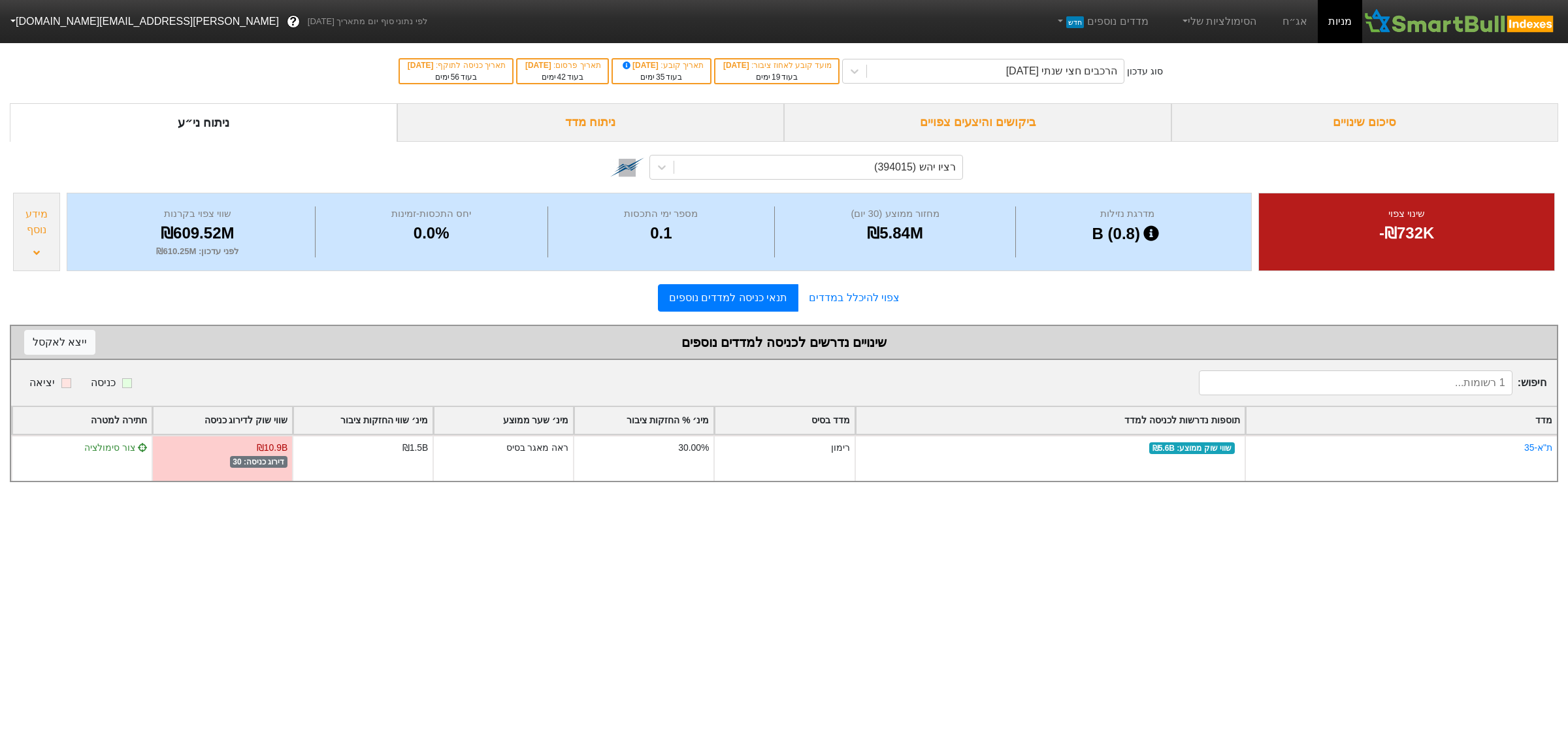
click at [860, 144] on div "רציו יהש (394015)" at bounding box center [783, 165] width 1548 height 48
click at [852, 165] on div "רציו יהש (394015)" at bounding box center [819, 168] width 288 height 24
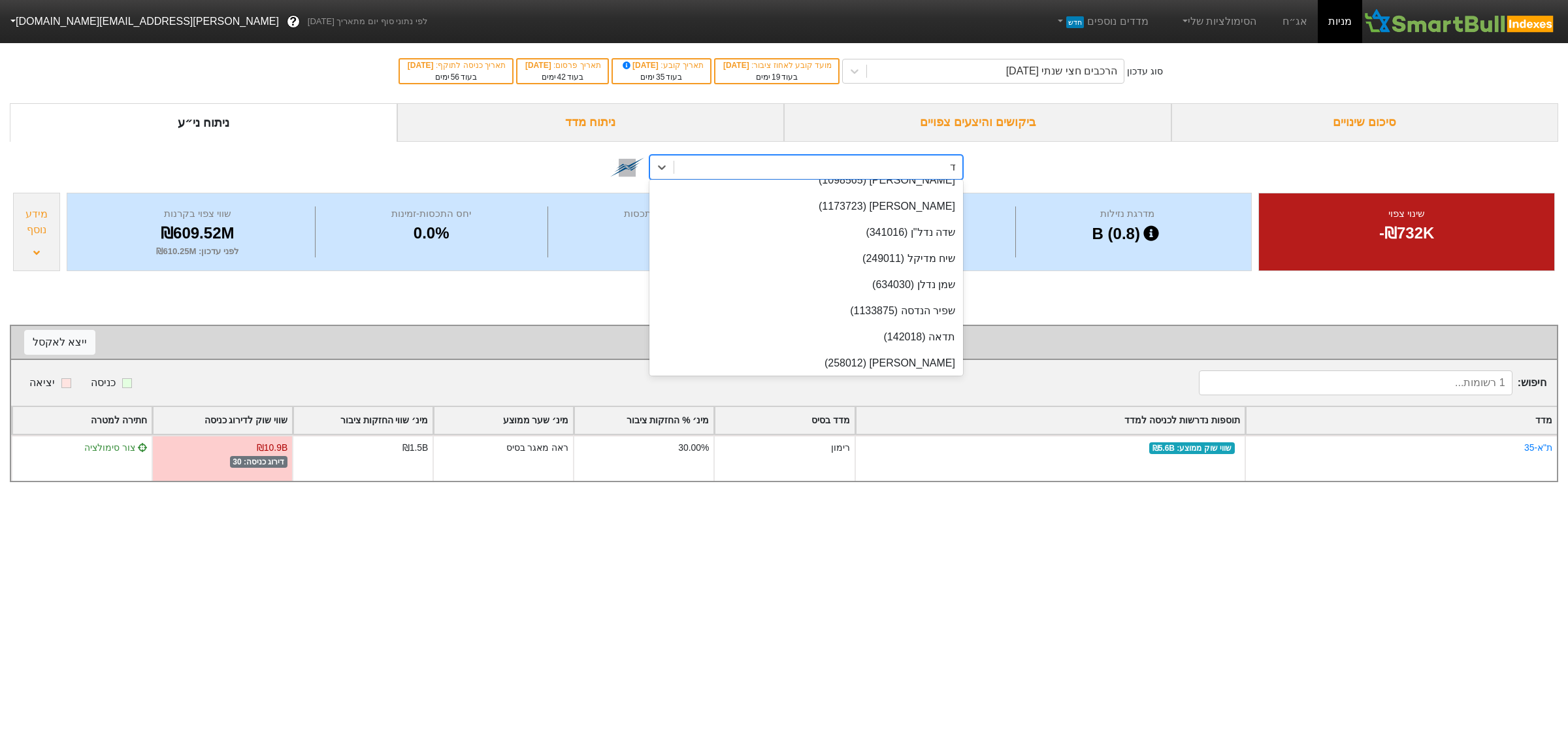
scroll to position [253, 0]
type input "דלק"
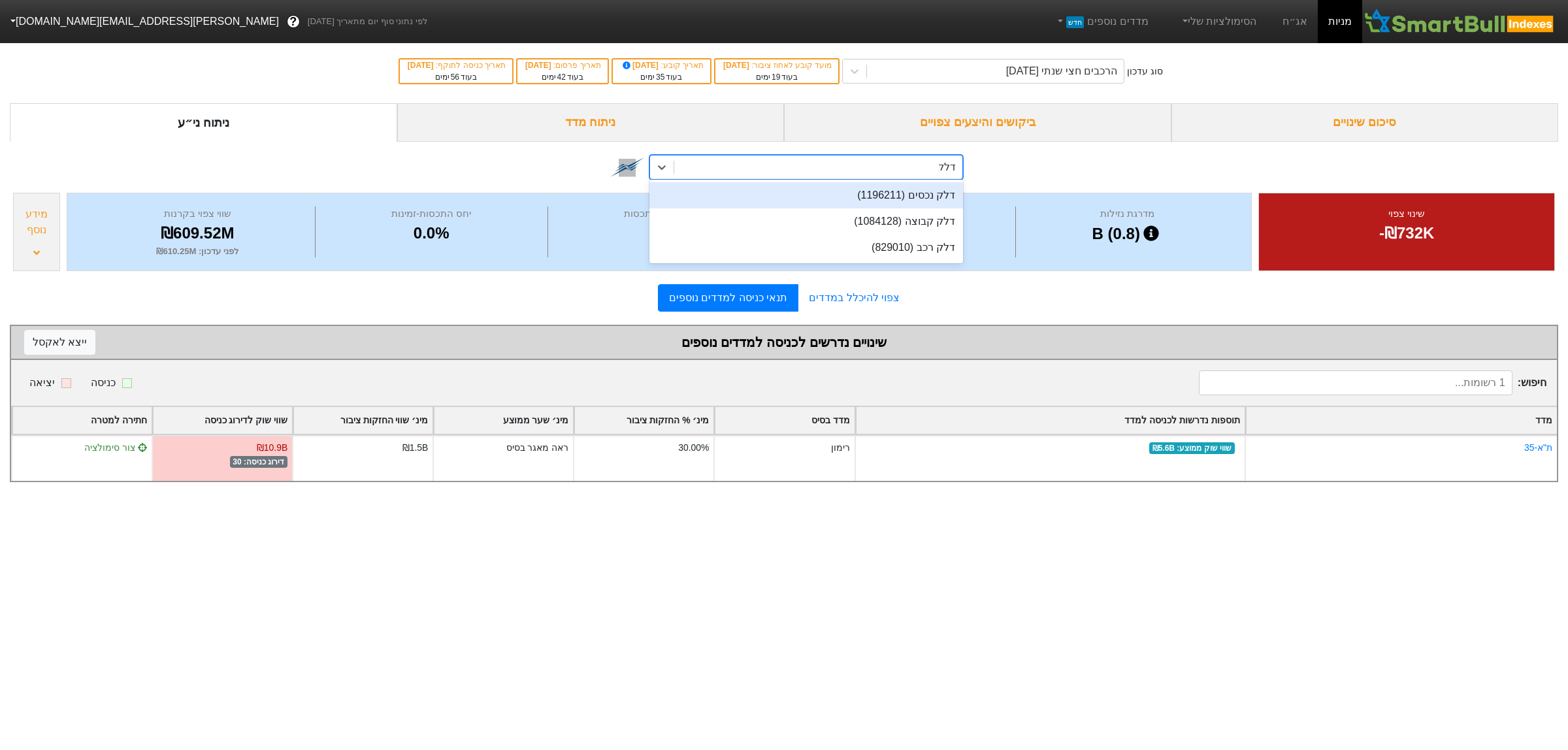
scroll to position [0, 0]
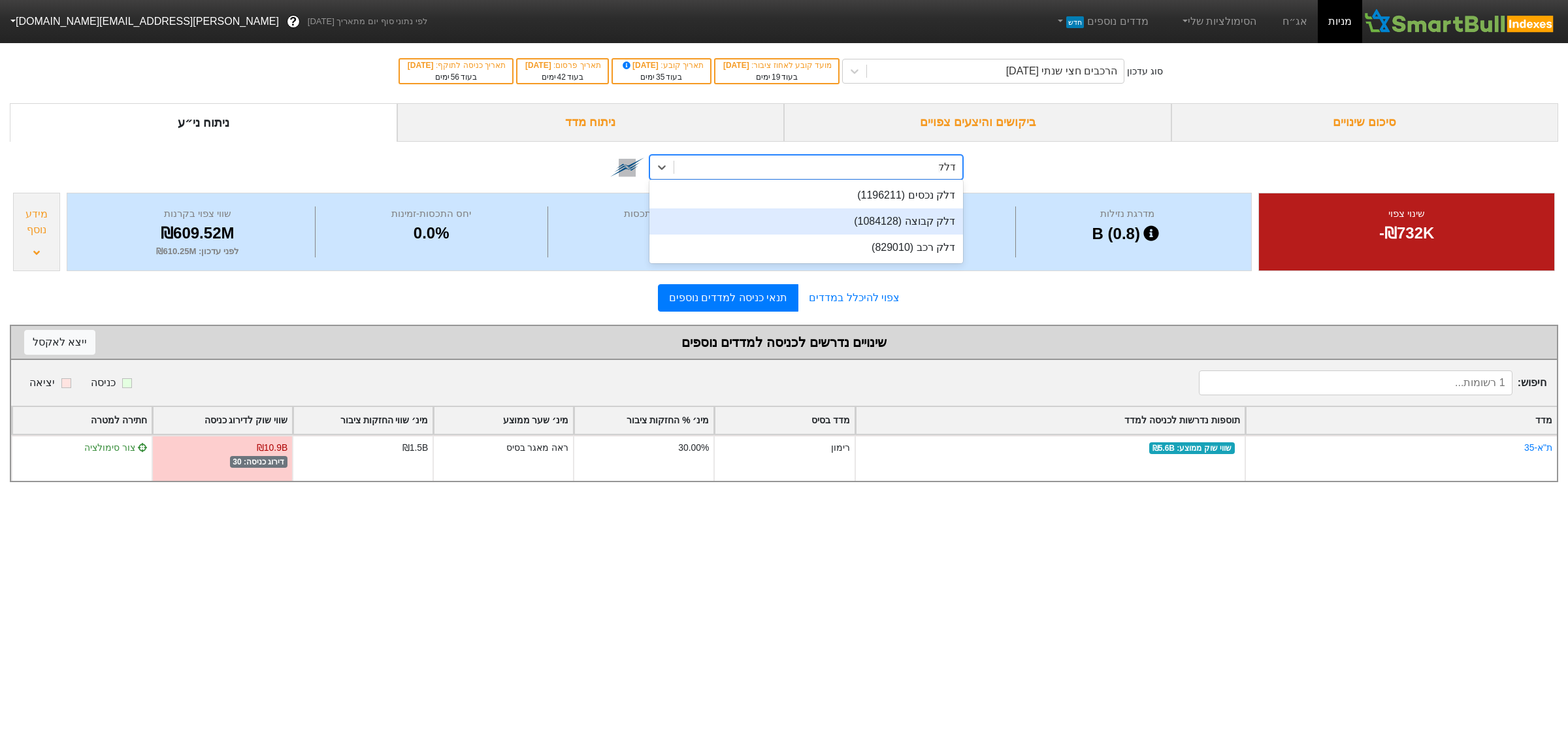
click at [913, 229] on div "דלק קבוצה (1084128)" at bounding box center [806, 221] width 313 height 26
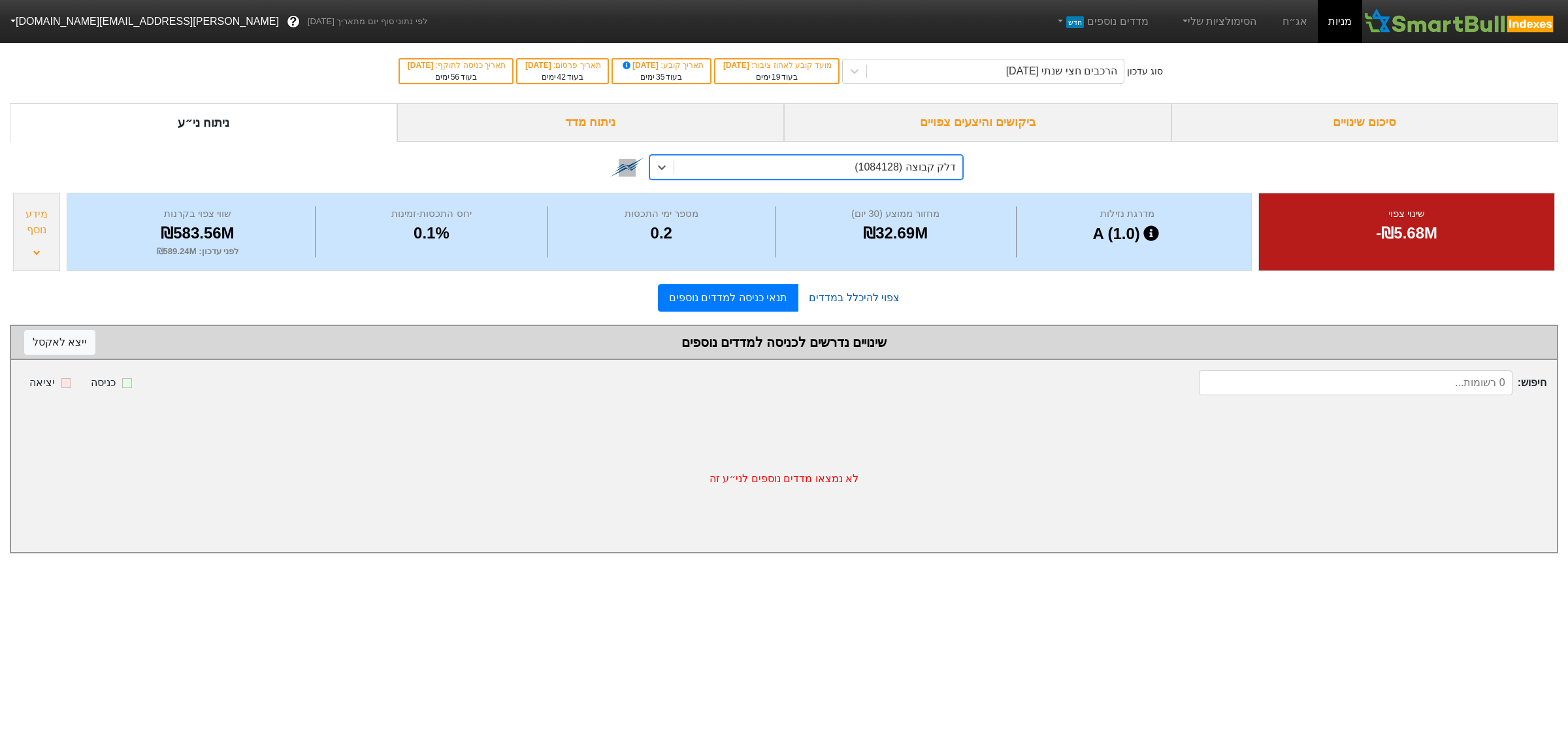
click at [860, 302] on link "צפוי להיכלל במדדים" at bounding box center [854, 297] width 112 height 26
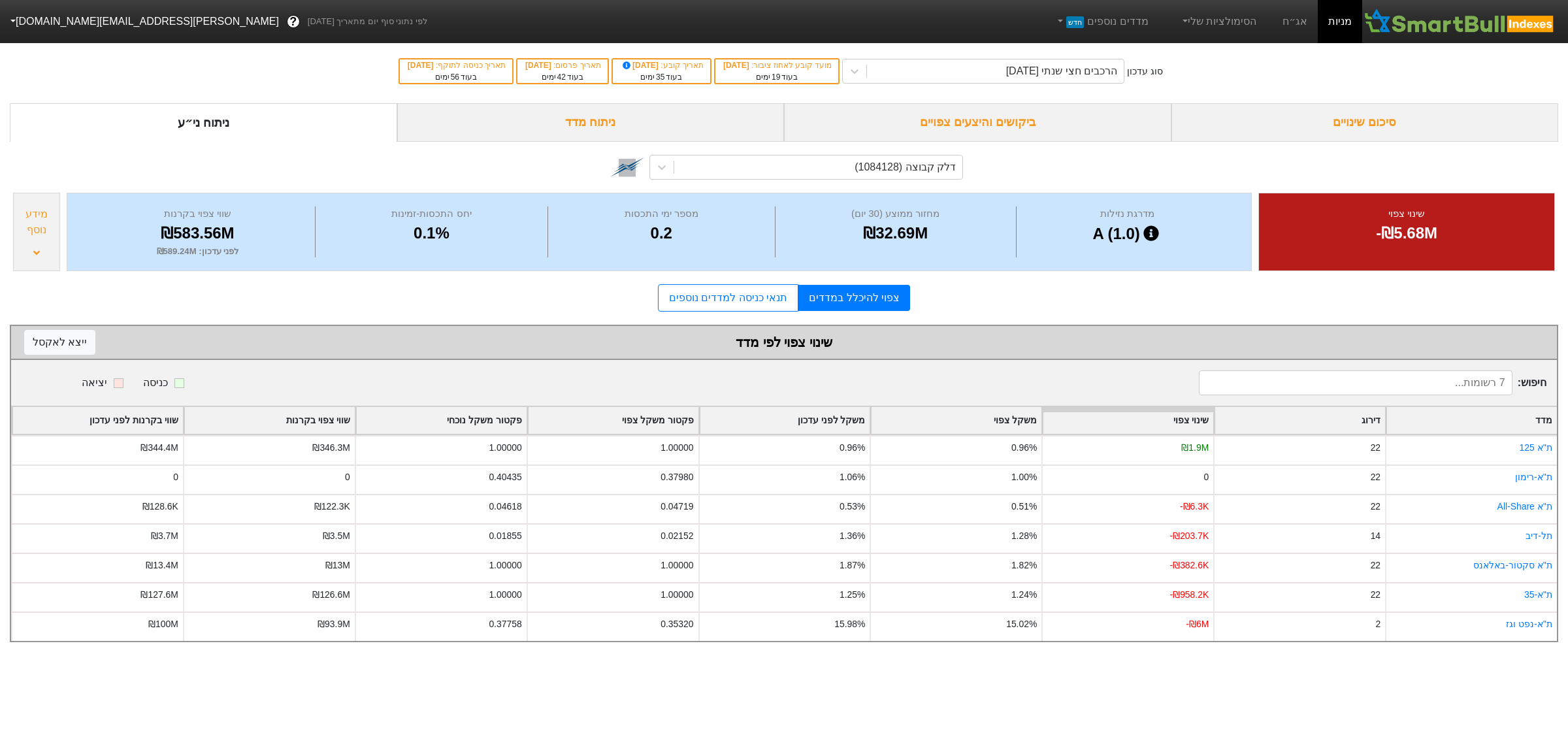
click at [741, 295] on link "תנאי כניסה למדדים נוספים" at bounding box center [728, 297] width 140 height 28
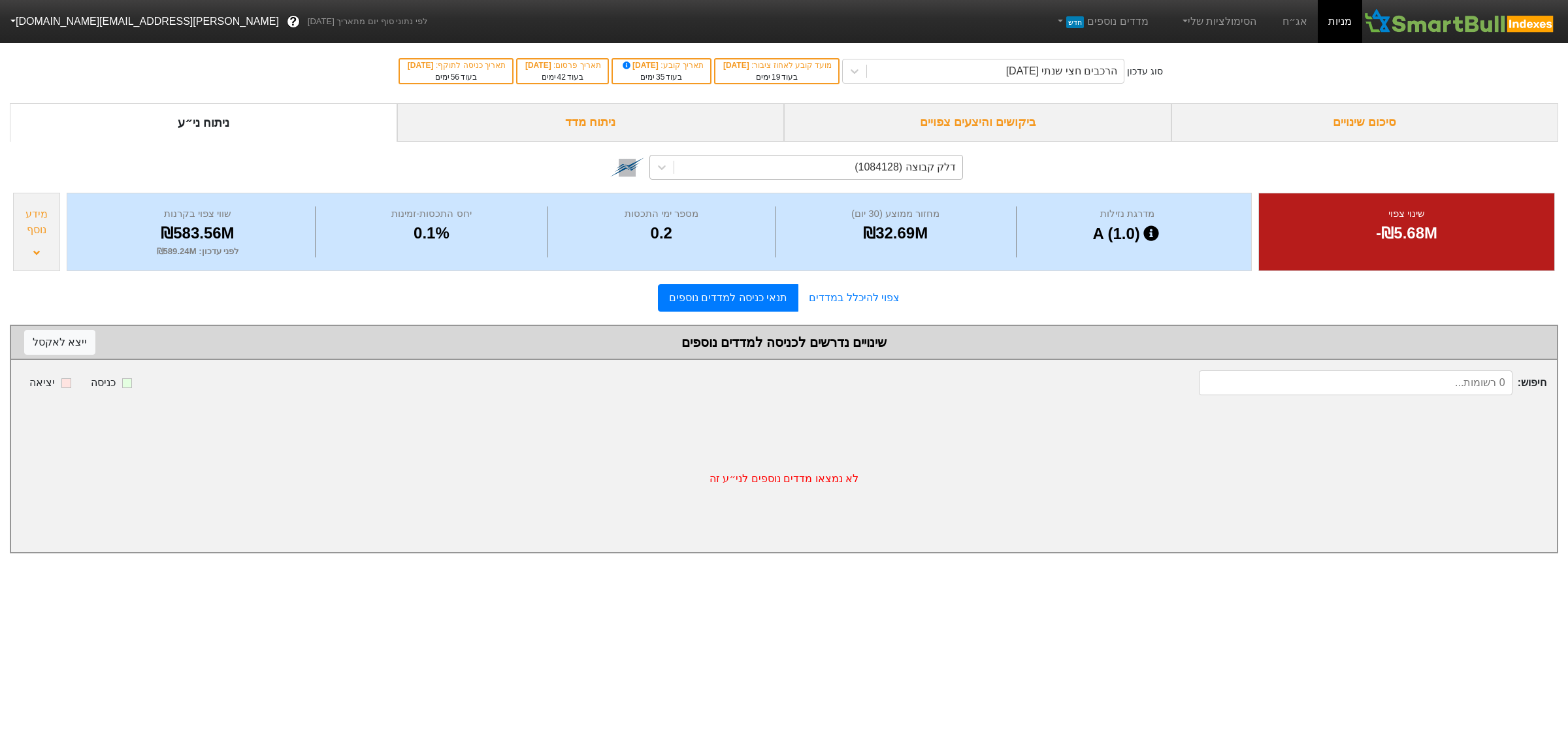
click at [829, 174] on div "דלק קבוצה (1084128)" at bounding box center [819, 168] width 288 height 24
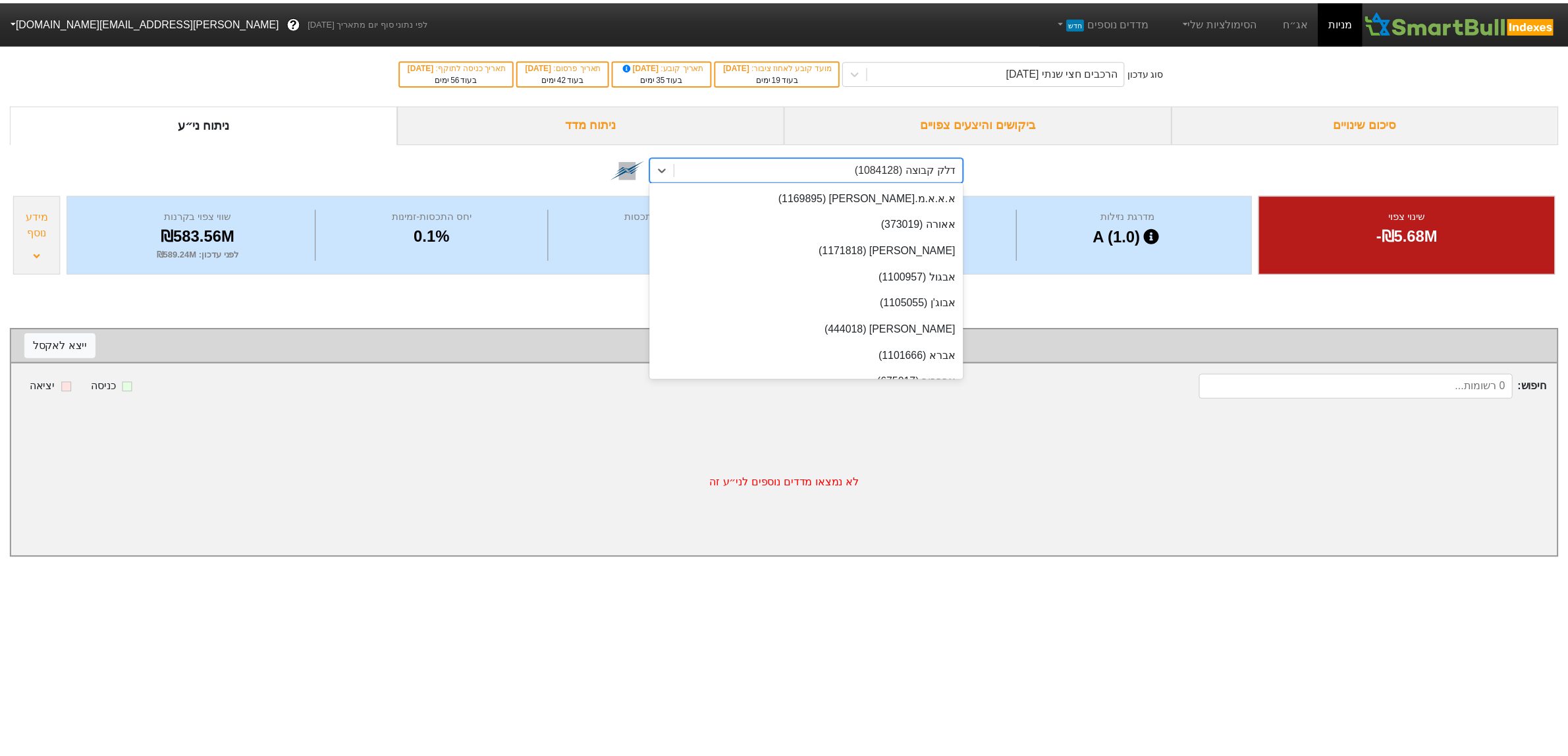
scroll to position [4996, 0]
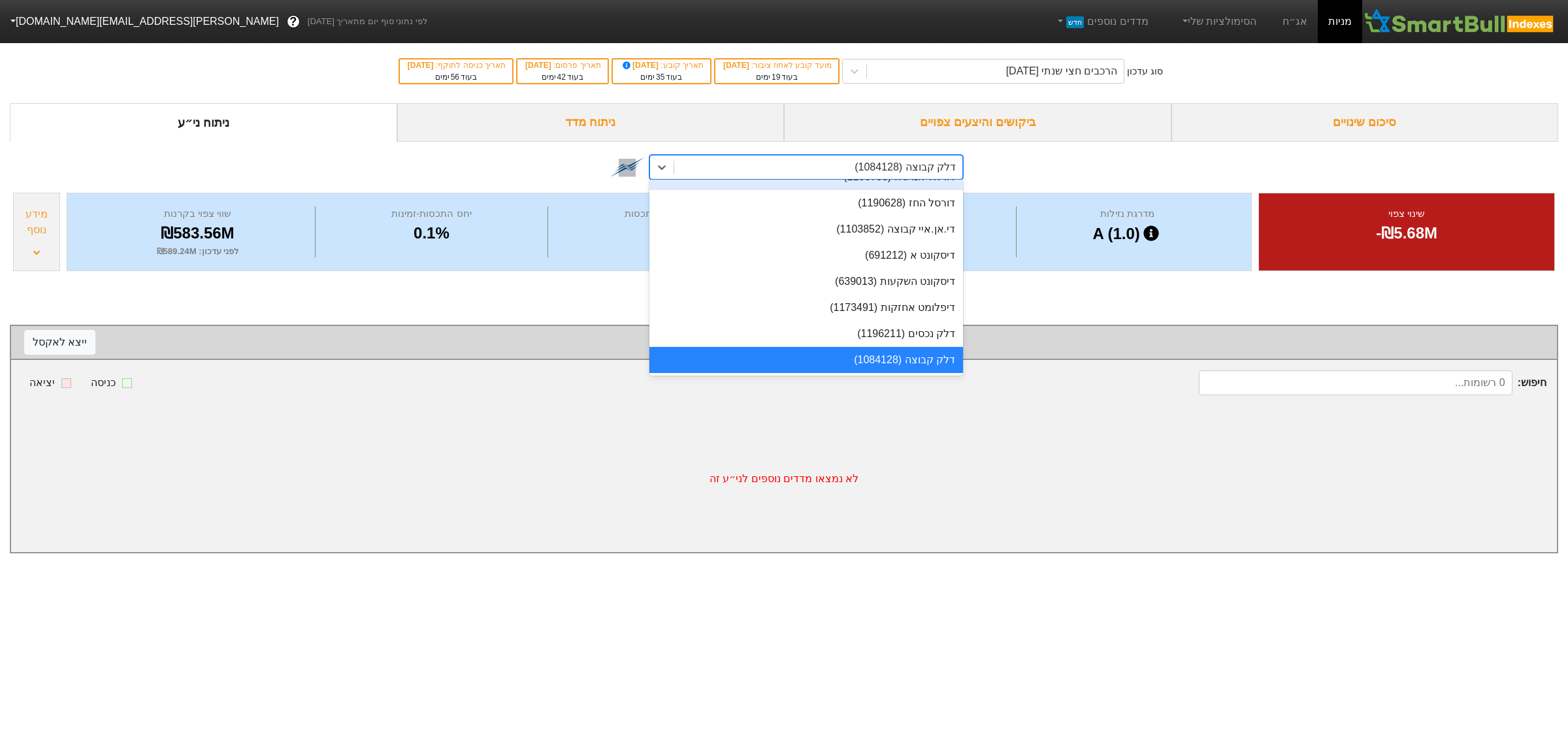
click at [892, 160] on div "דלק קבוצה (1084128)" at bounding box center [905, 168] width 102 height 16
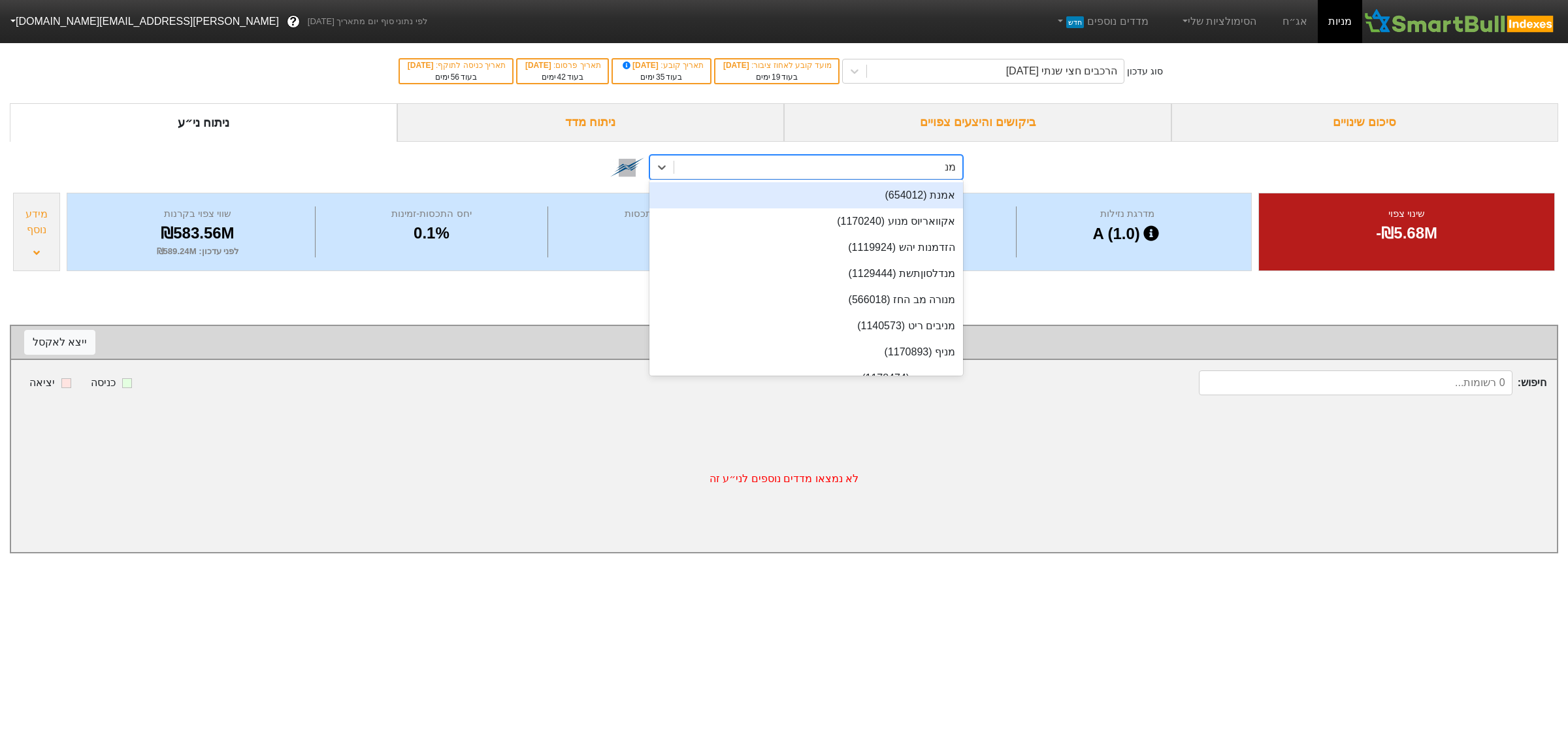
type input "מני"
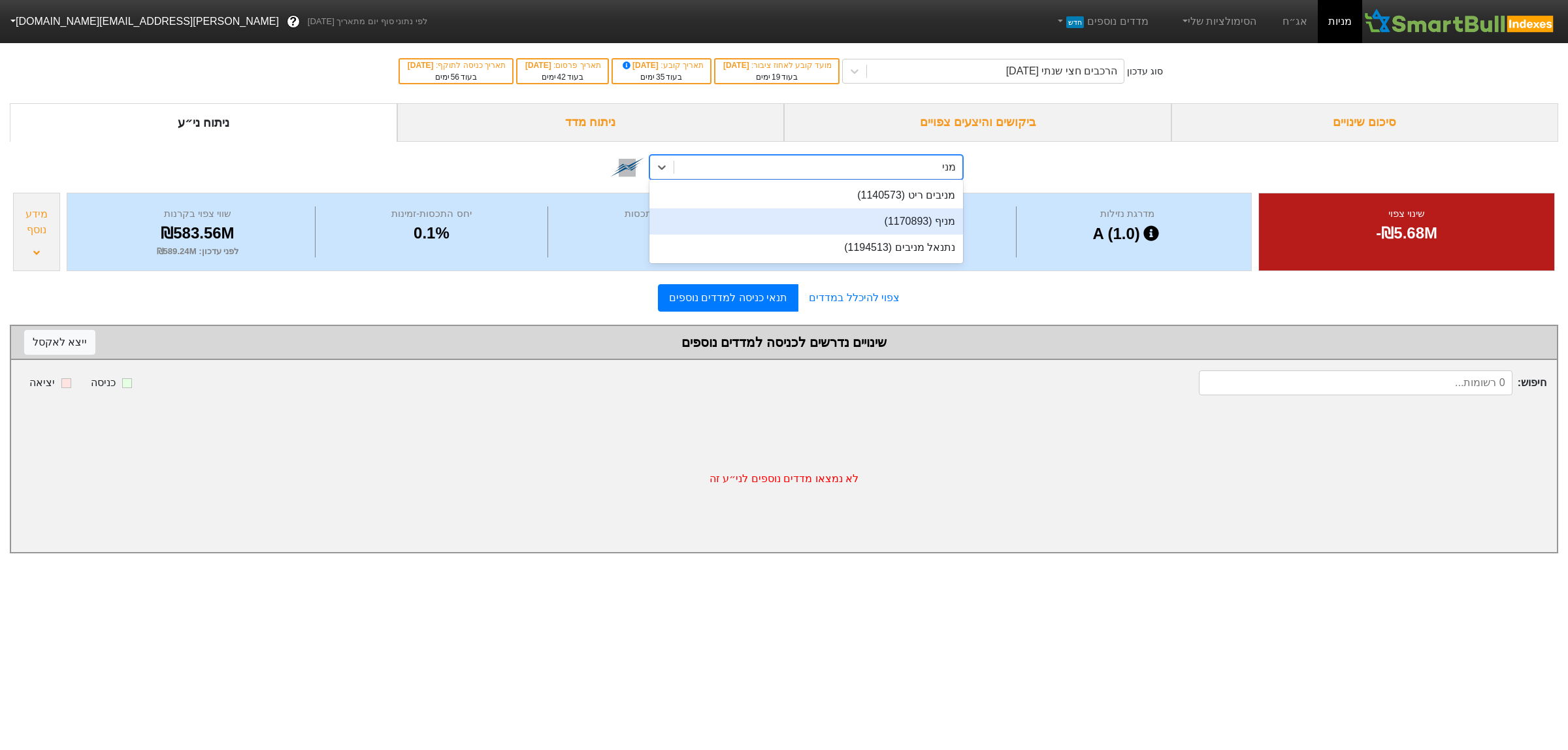
click at [898, 217] on div "מניף (1170893)" at bounding box center [806, 221] width 313 height 26
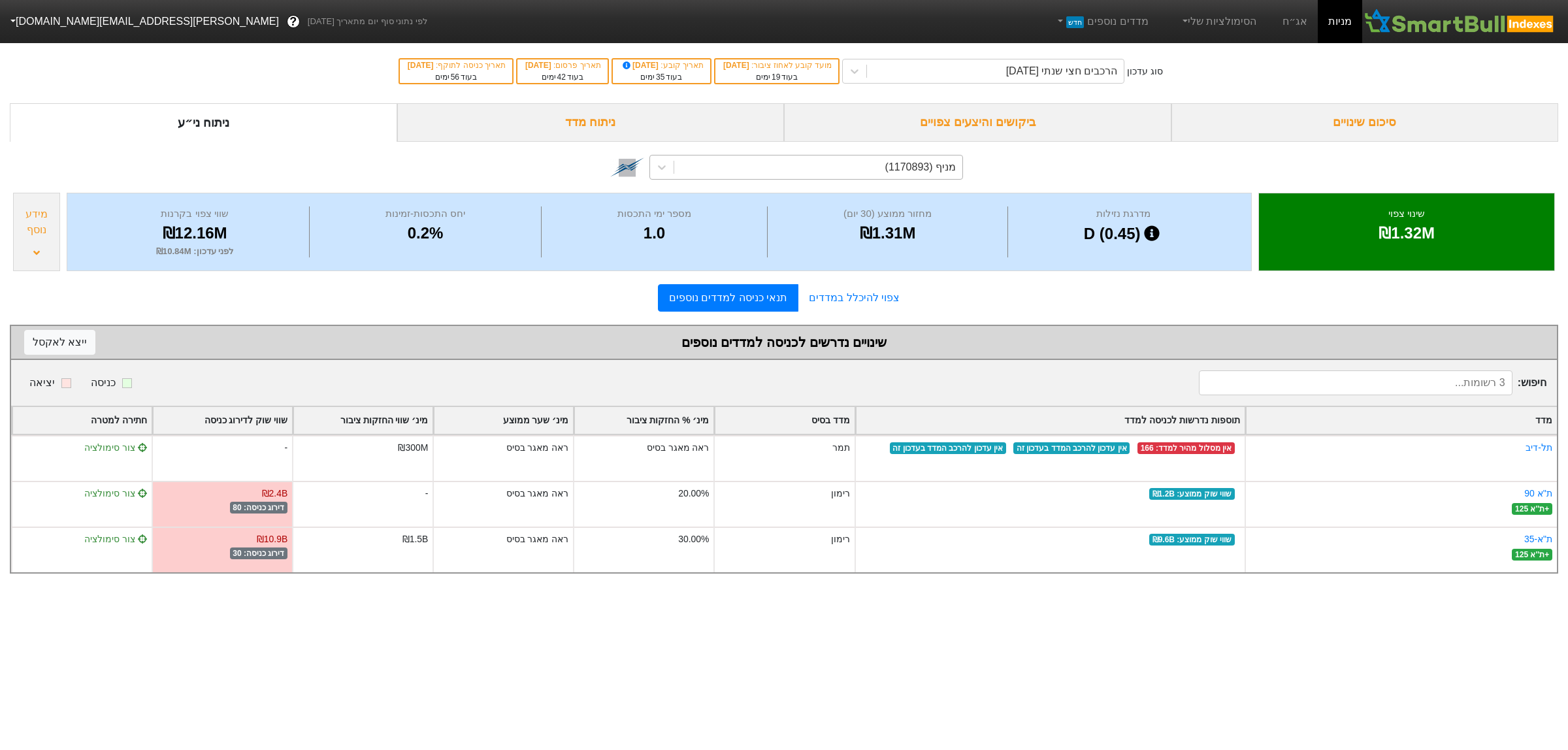
click at [640, 129] on div "ניתוח מדד" at bounding box center [591, 122] width 387 height 39
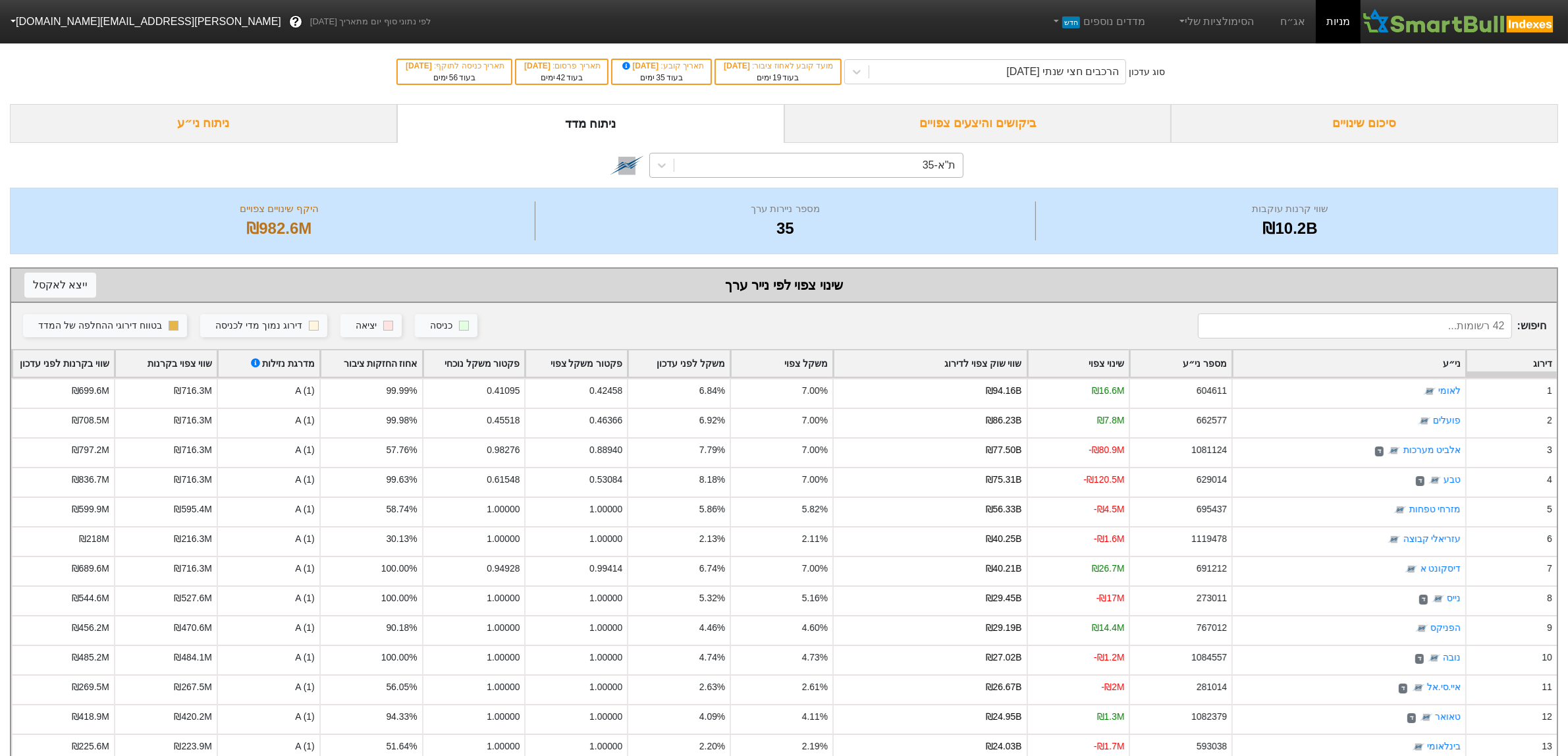
click at [913, 167] on div "ת"א-35" at bounding box center [818, 165] width 288 height 24
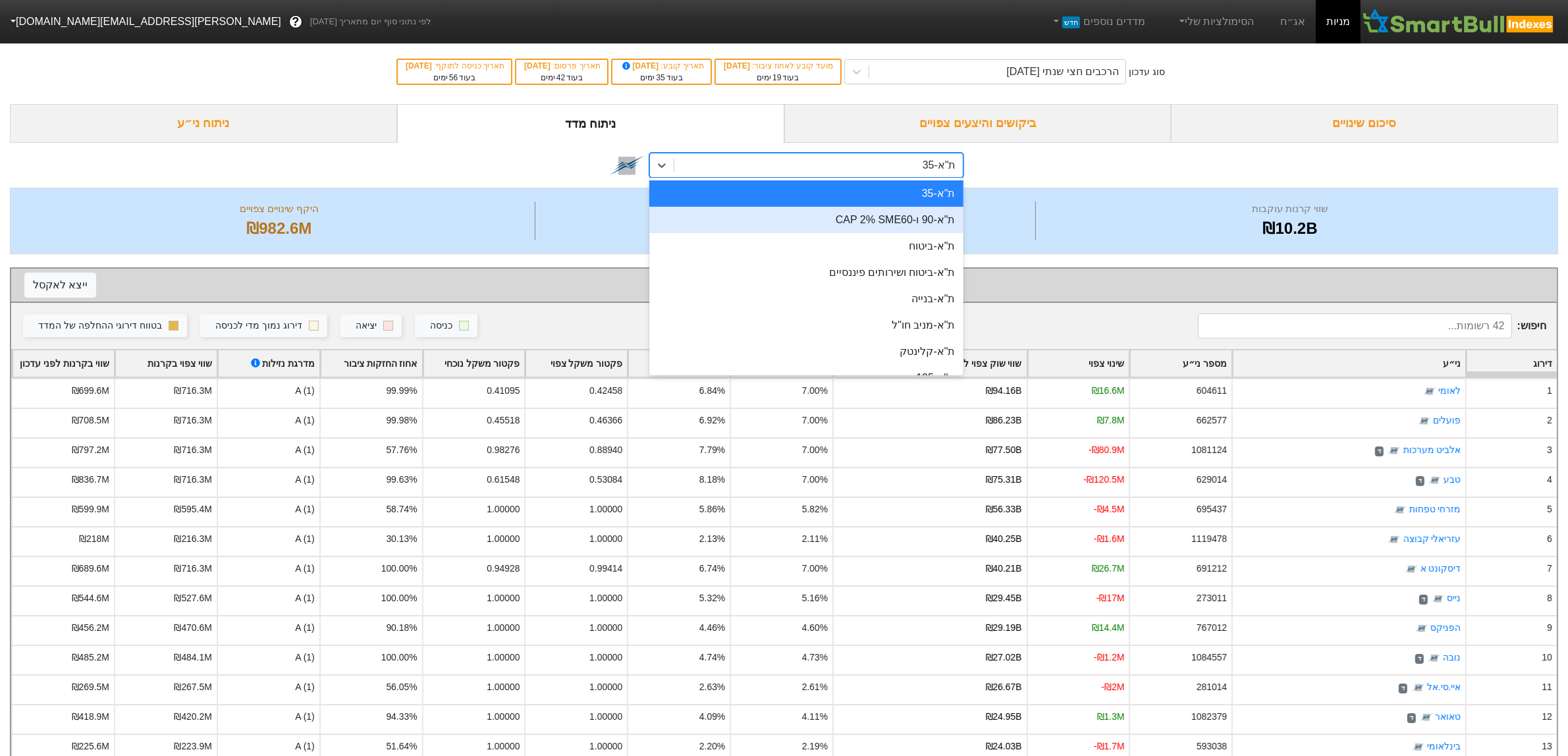
click at [913, 224] on div "ת"א-90 ו-CAP 2% SME60" at bounding box center [805, 220] width 313 height 26
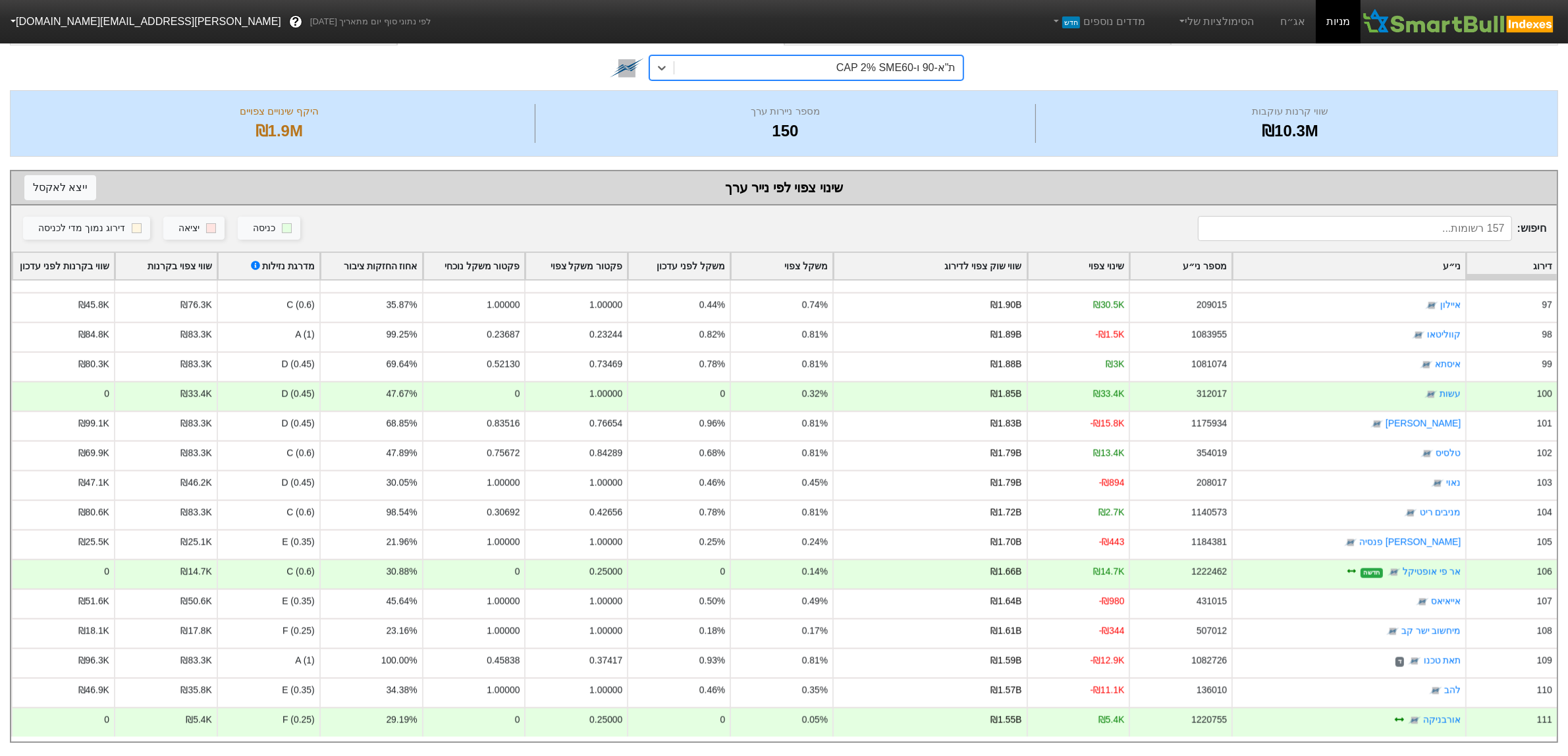
scroll to position [2792, 0]
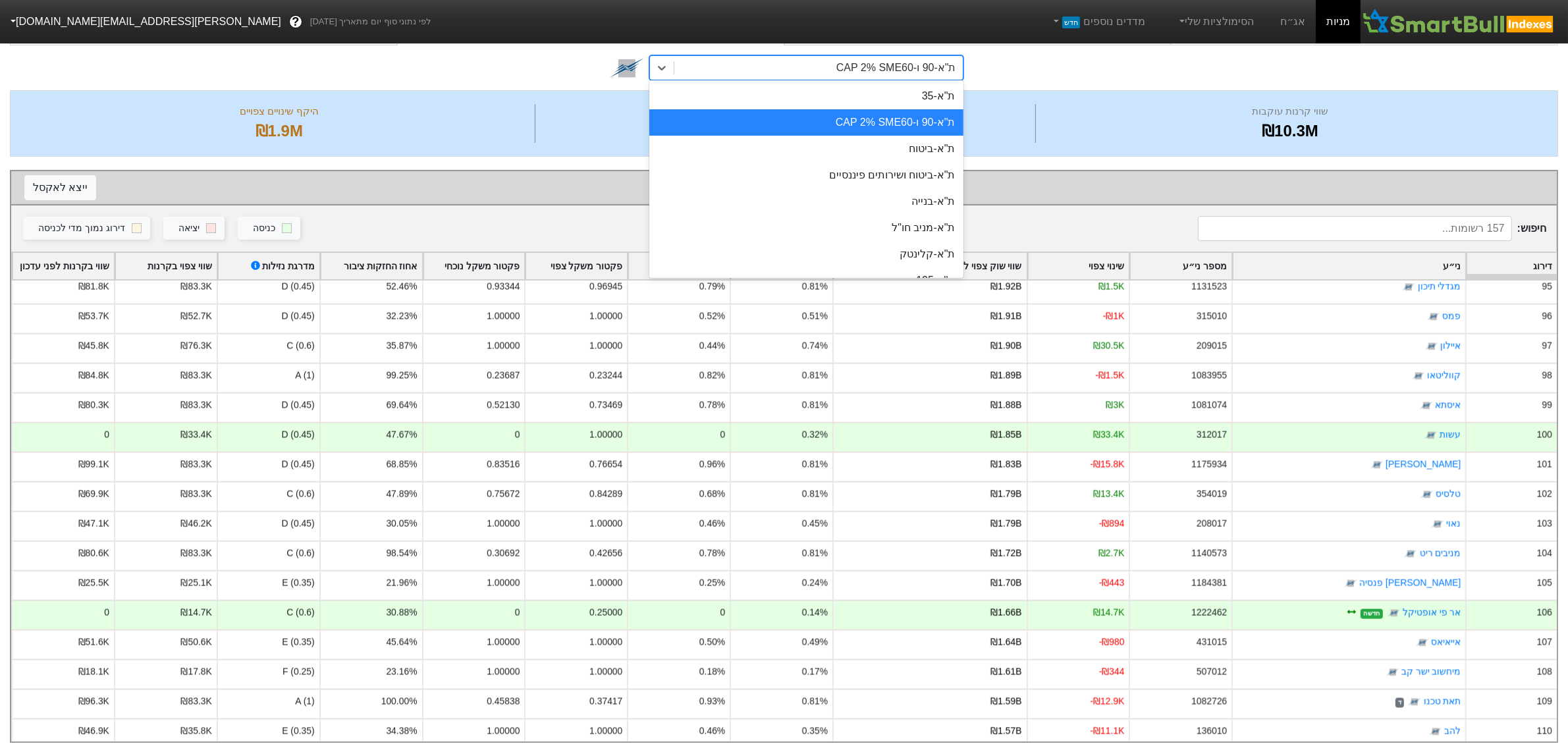
click at [793, 56] on div "ת"א-90 ו-CAP 2% SME60" at bounding box center [818, 68] width 288 height 24
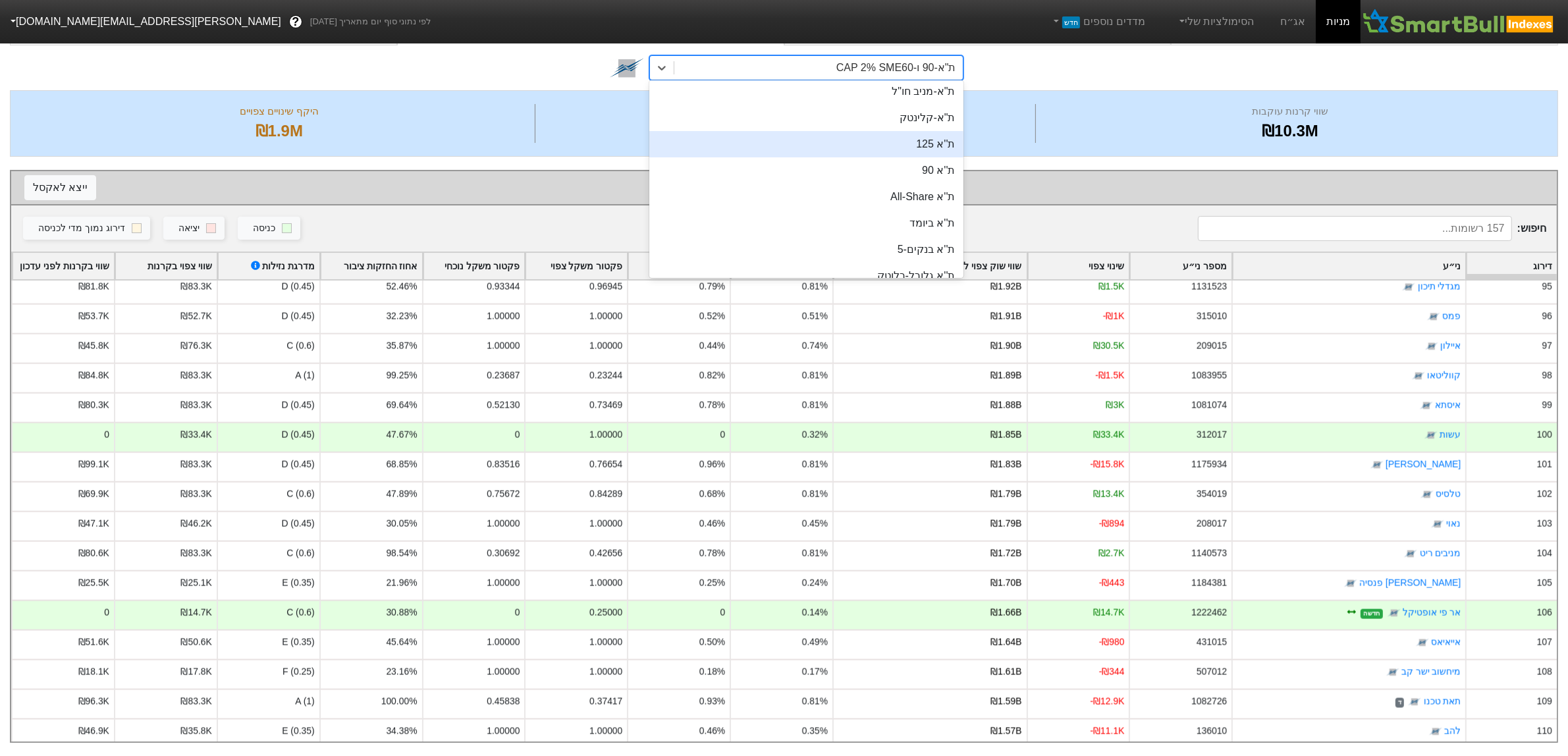
scroll to position [165, 0]
click at [874, 138] on div "ת''א 90" at bounding box center [805, 142] width 313 height 26
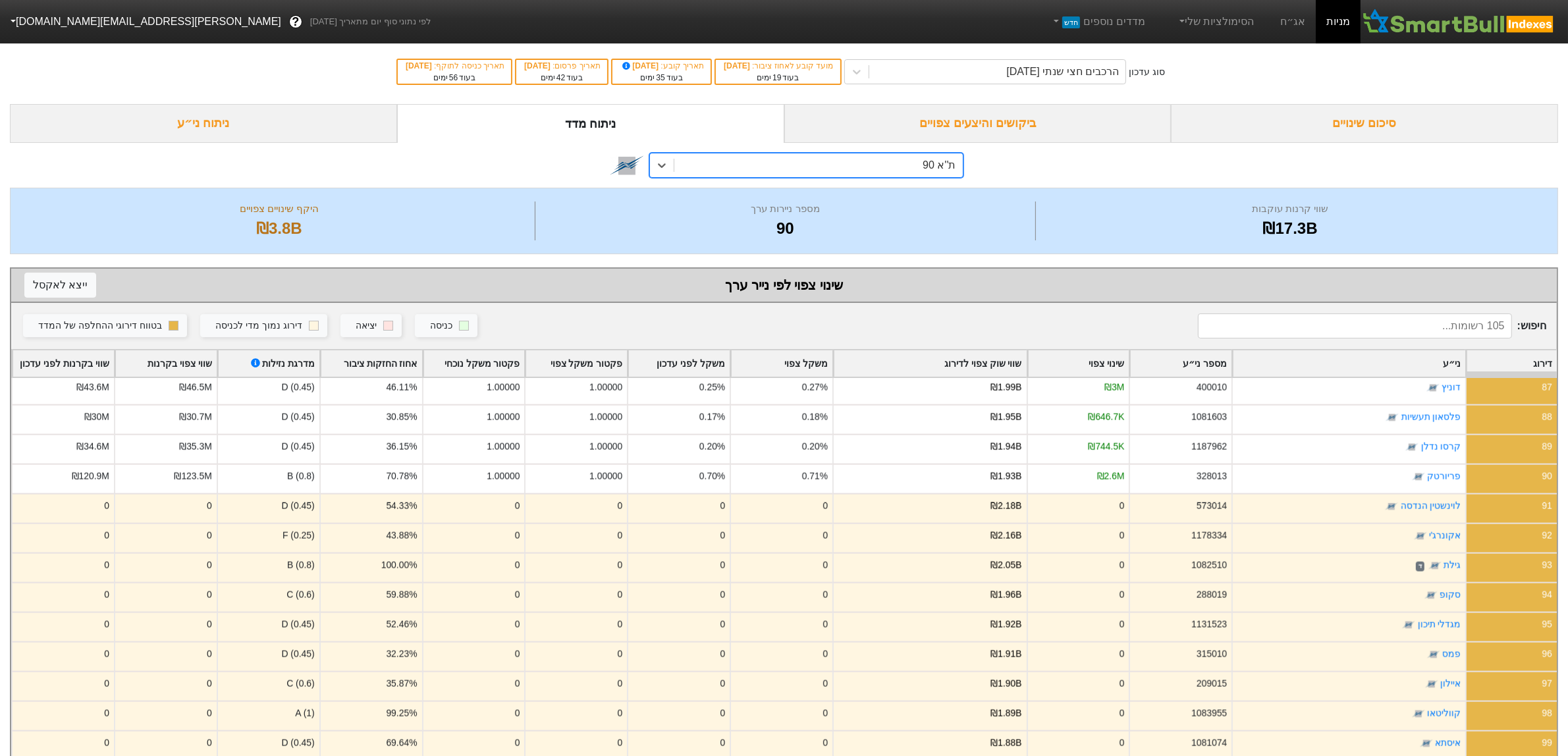
scroll to position [2634, 0]
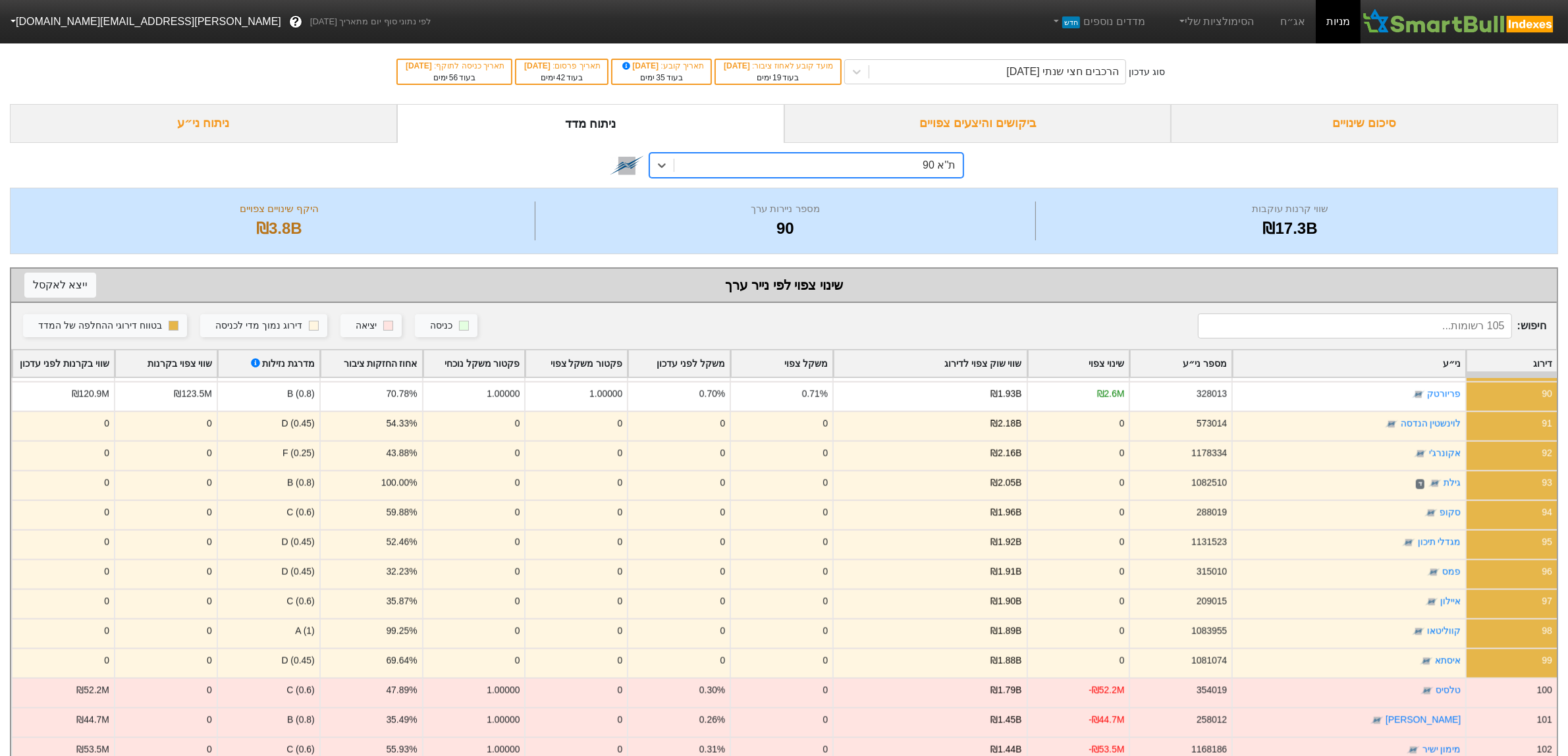
click at [271, 125] on div "ניתוח ני״ע" at bounding box center [203, 123] width 387 height 39
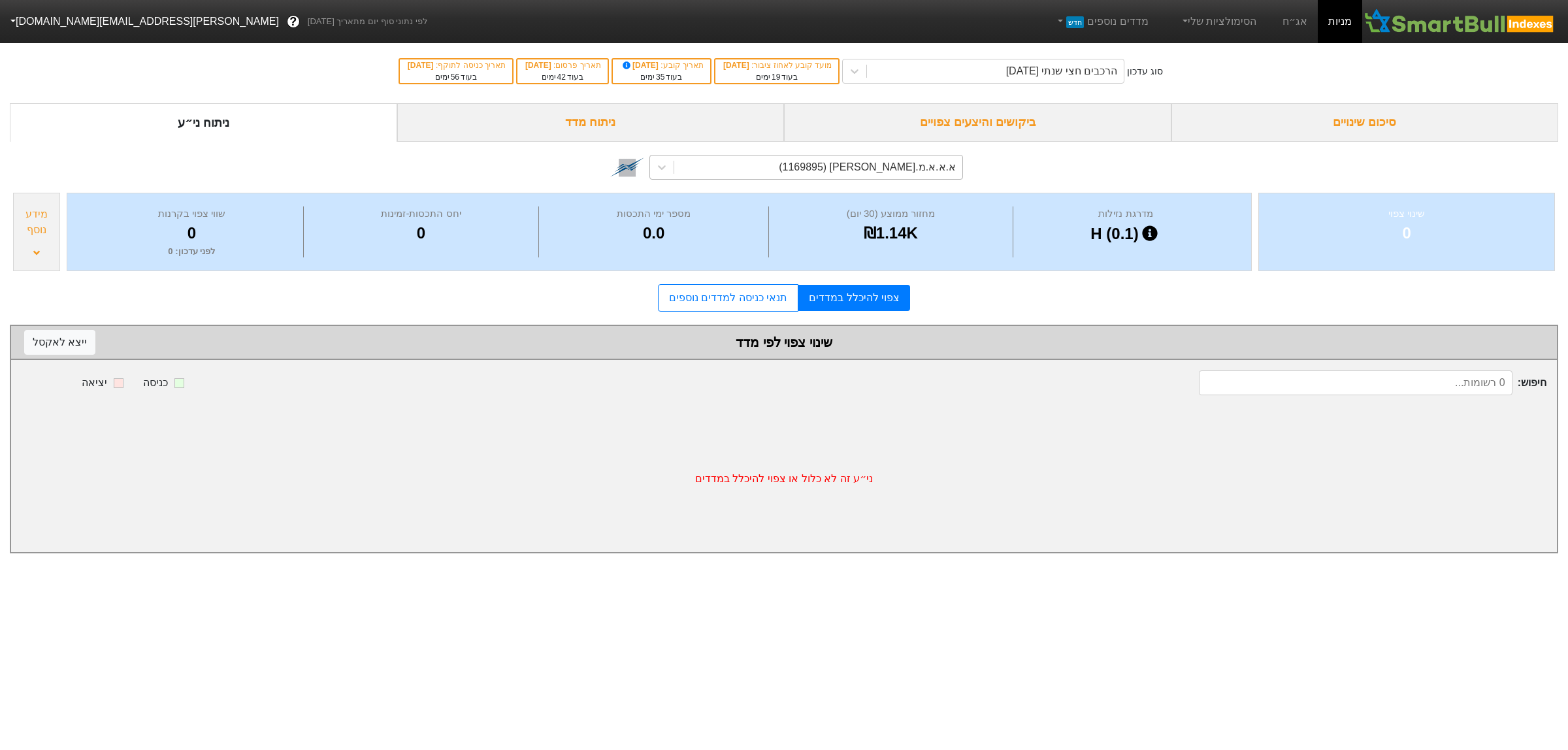
click at [838, 168] on div "א.א.א.מ.[PERSON_NAME] (1169895)" at bounding box center [819, 168] width 288 height 24
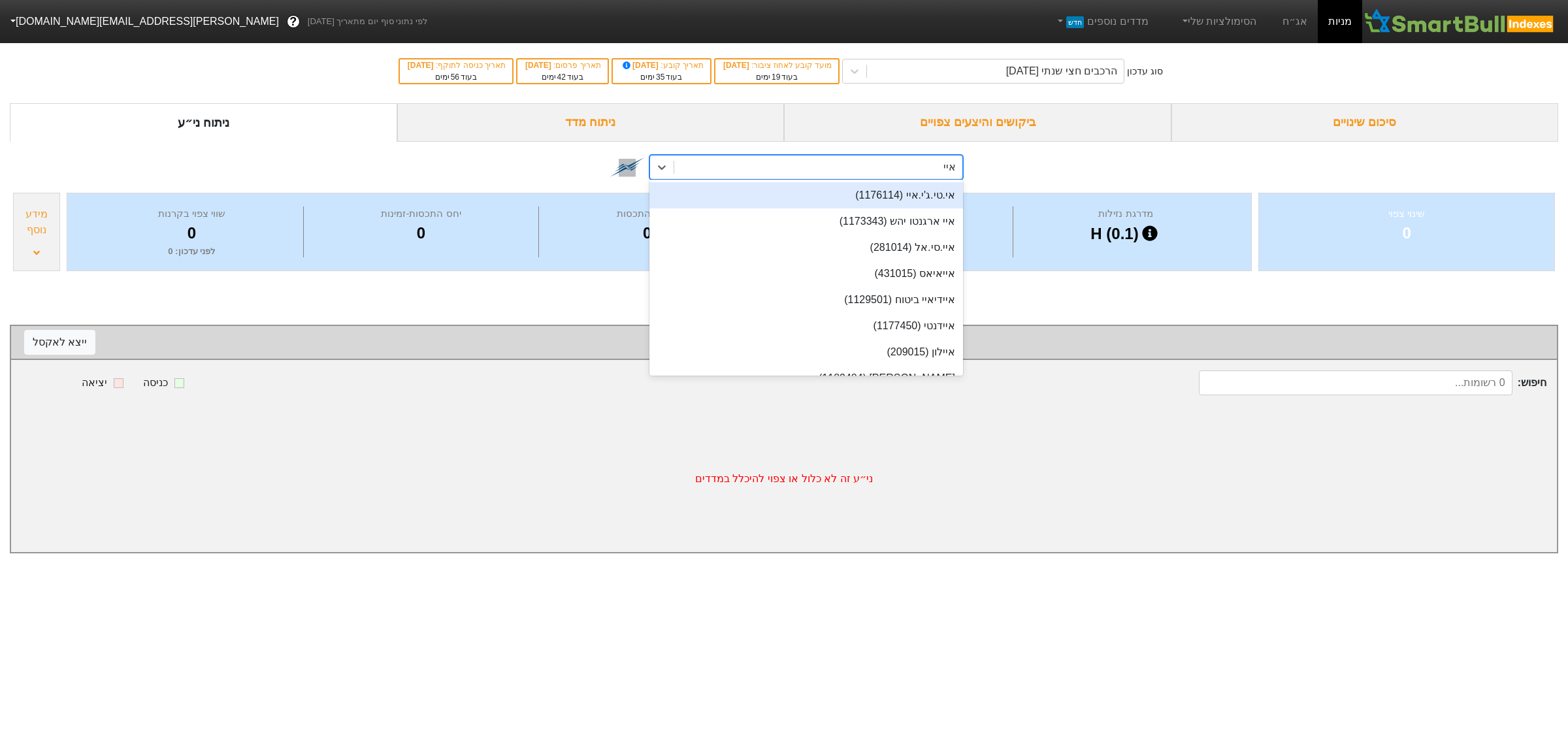
type input "אייל"
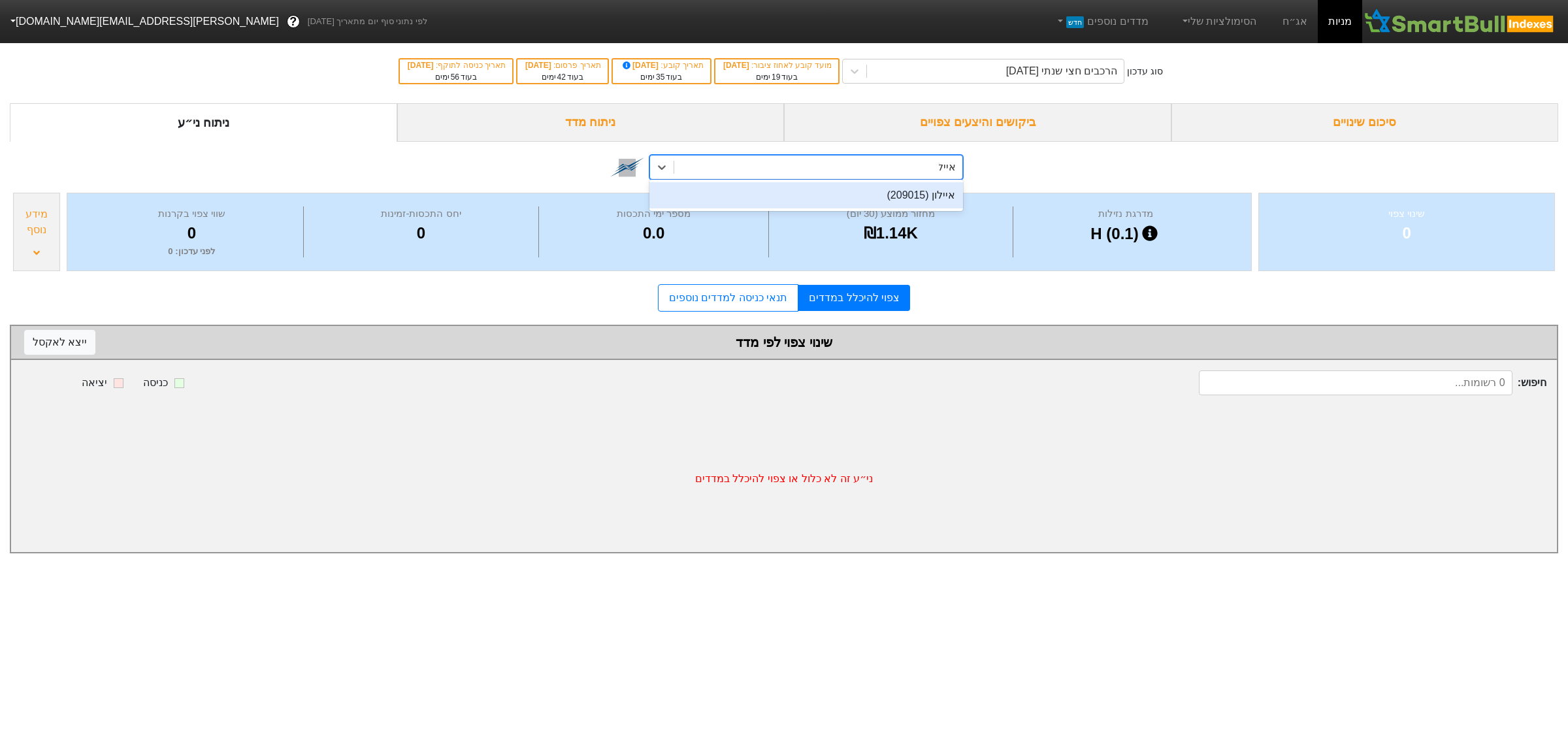
click at [844, 196] on div "איילון (209015)" at bounding box center [806, 195] width 313 height 26
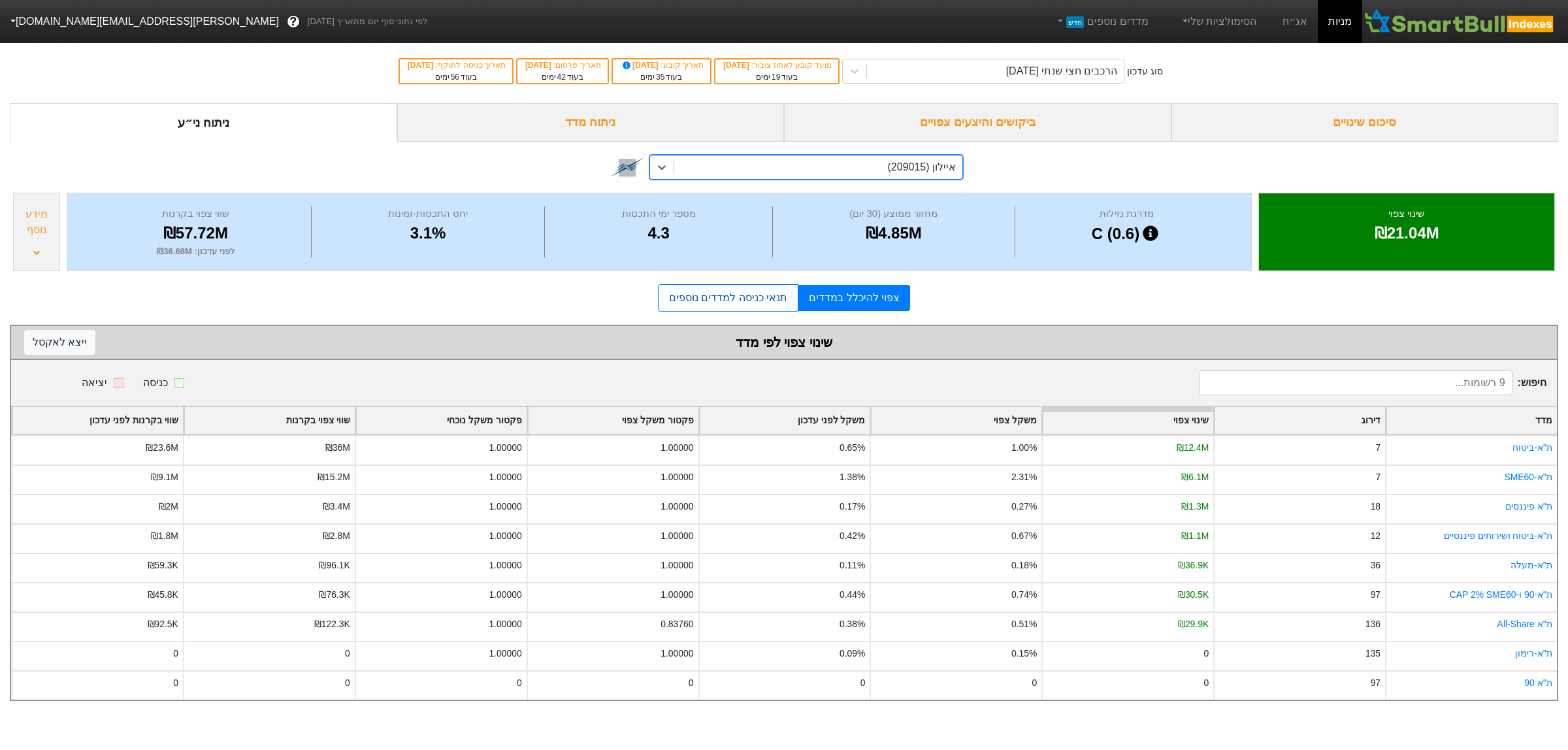
click at [760, 298] on link "תנאי כניסה למדדים נוספים" at bounding box center [728, 297] width 140 height 28
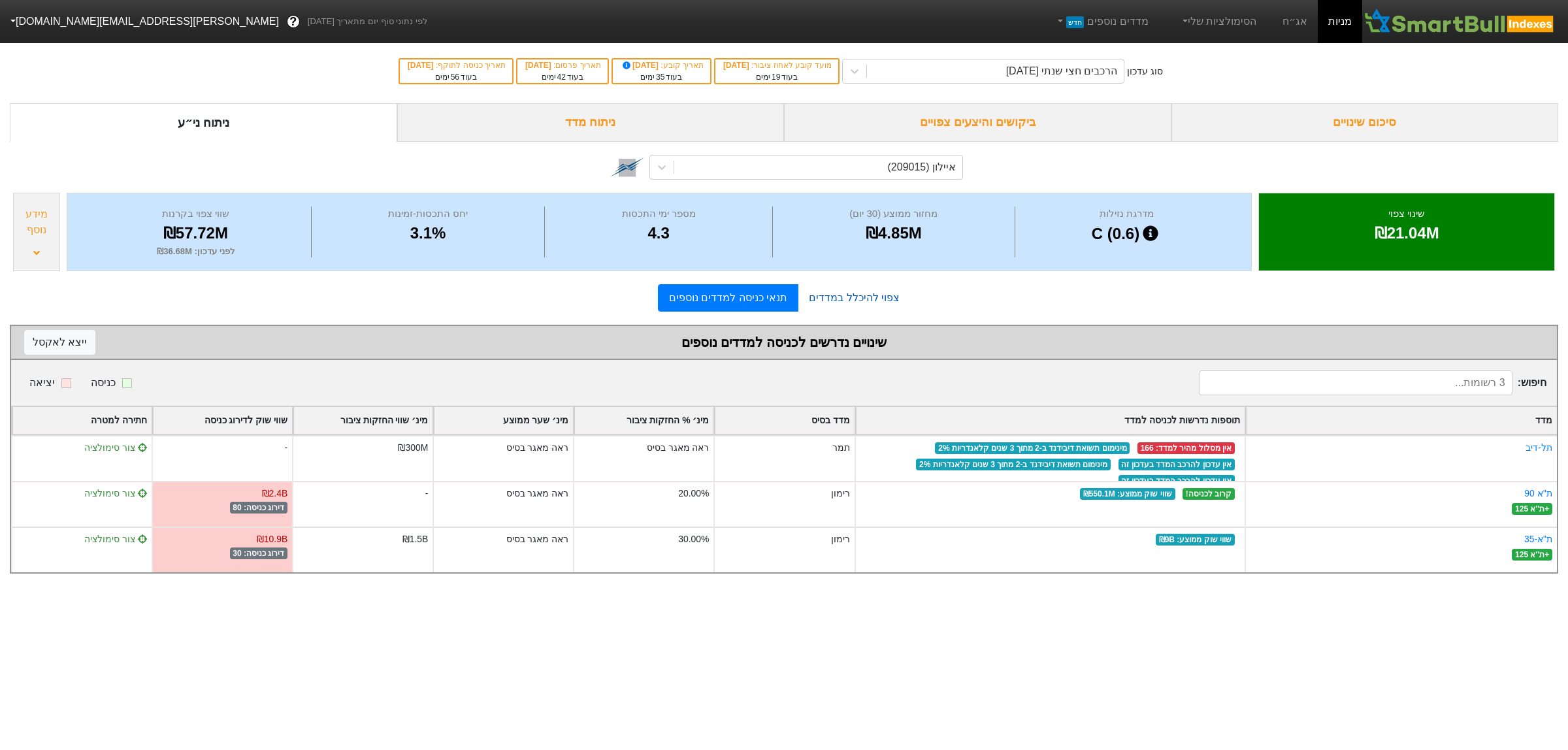
click at [841, 299] on link "צפוי להיכלל במדדים" at bounding box center [854, 297] width 112 height 26
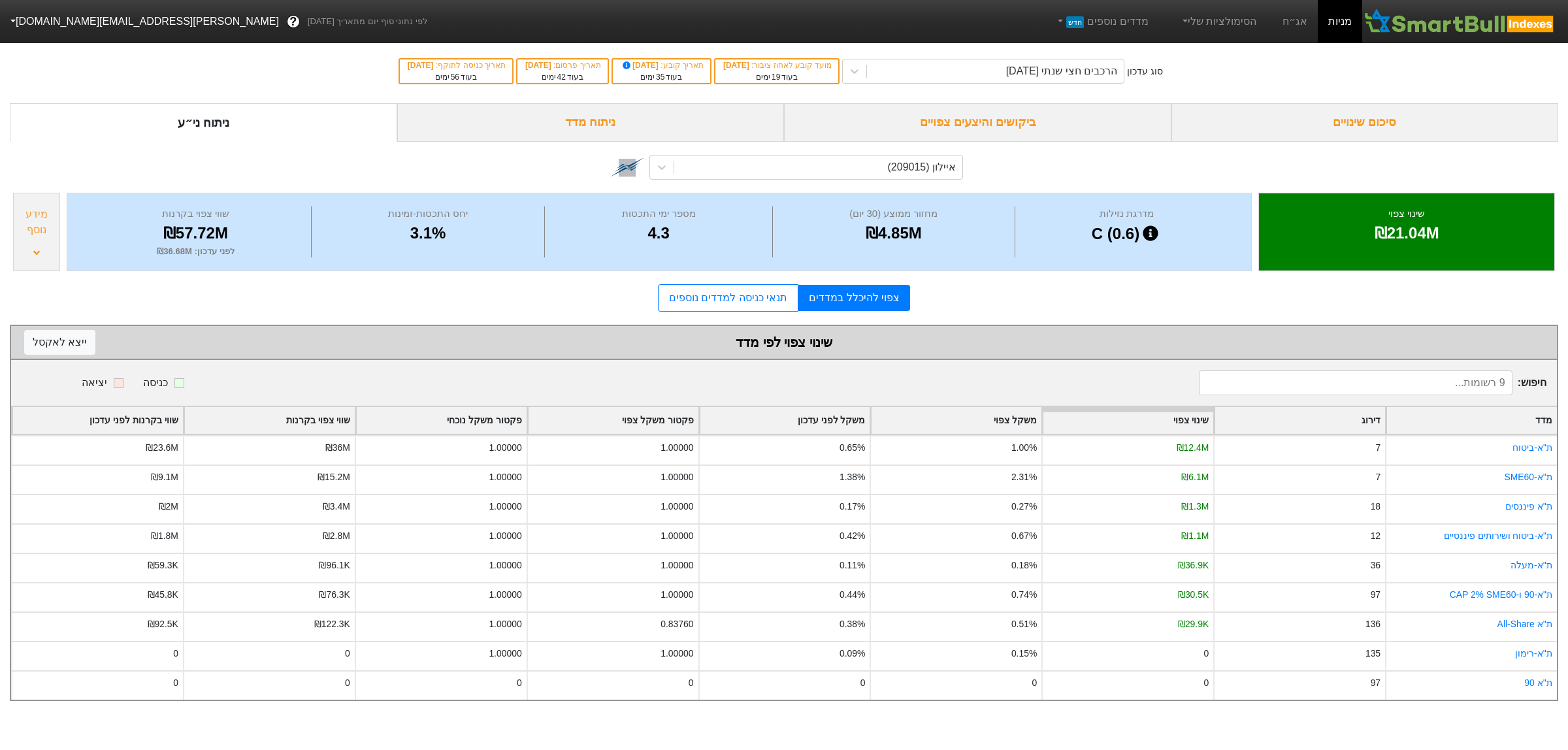
click at [590, 121] on div "ניתוח מדד" at bounding box center [591, 122] width 387 height 39
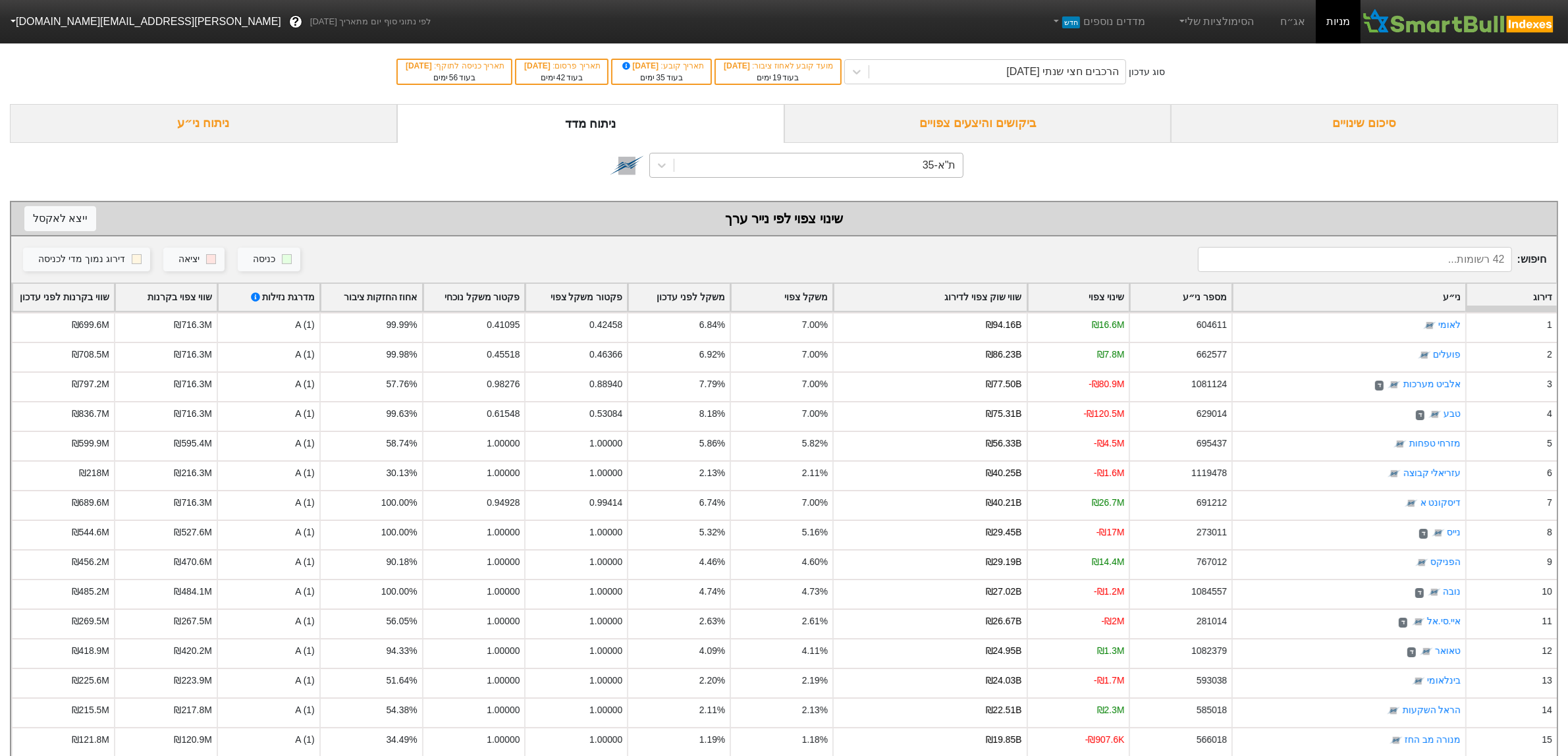
click at [927, 168] on div "ת"א-35" at bounding box center [940, 165] width 33 height 16
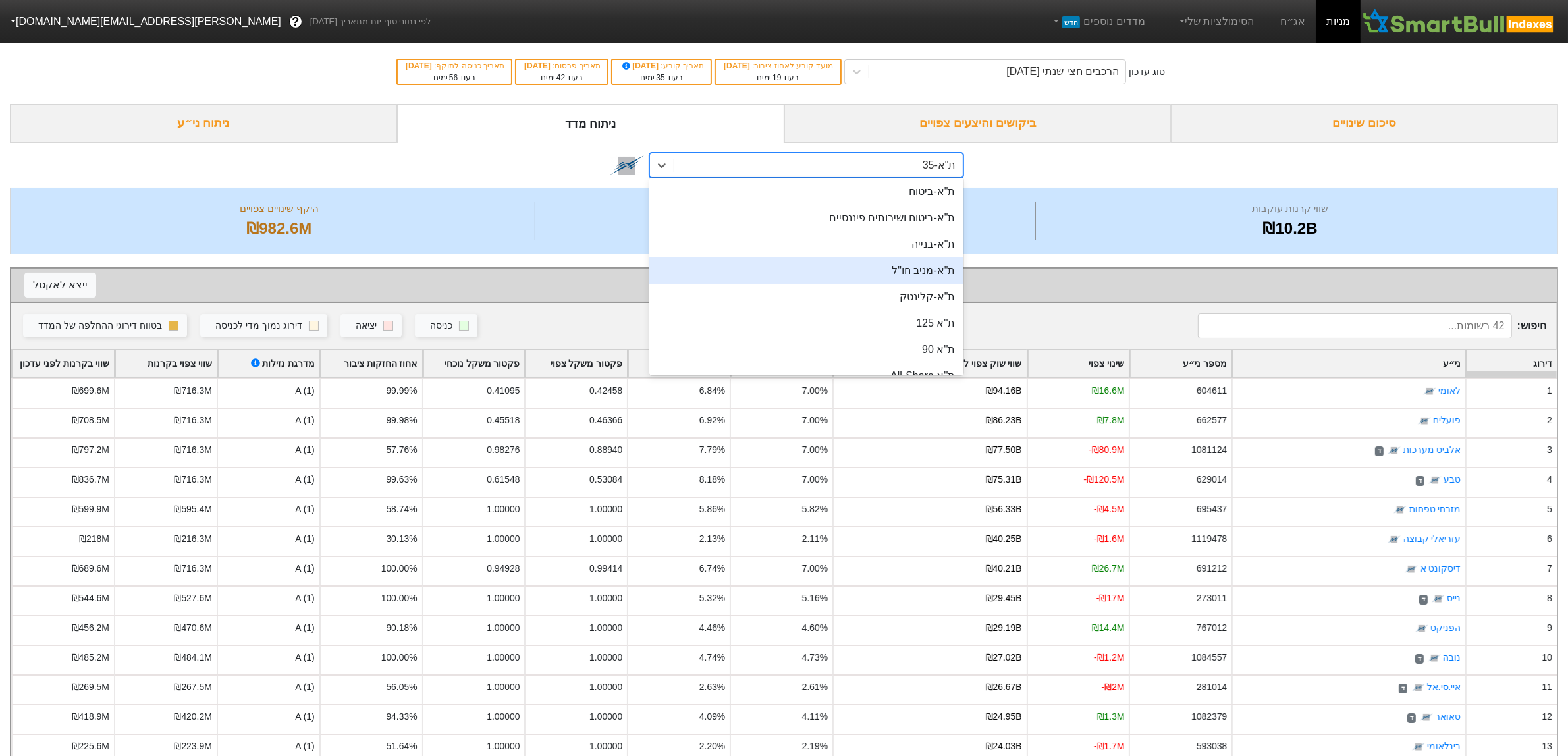
scroll to position [83, 0]
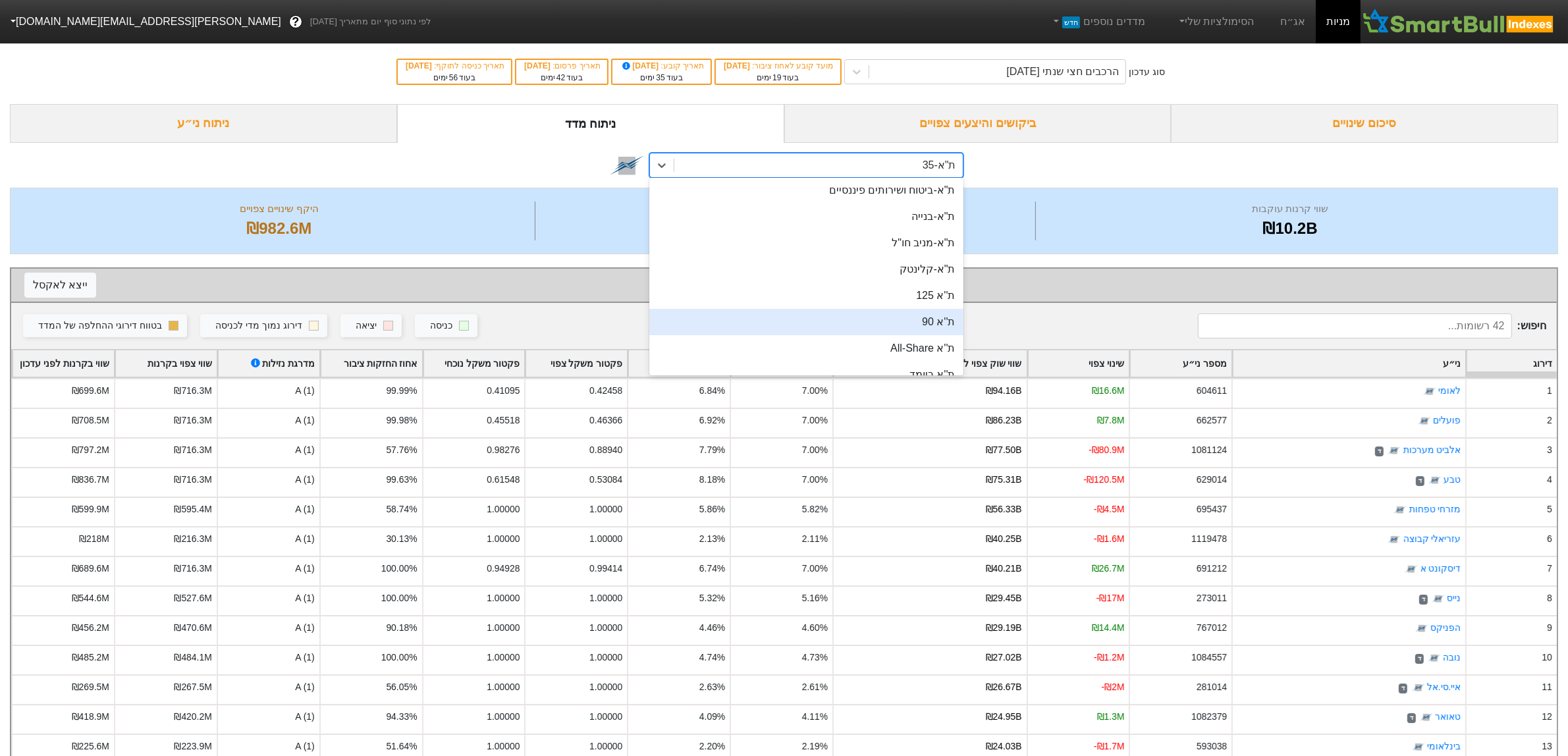
click at [902, 320] on div "ת''א 90" at bounding box center [805, 321] width 313 height 26
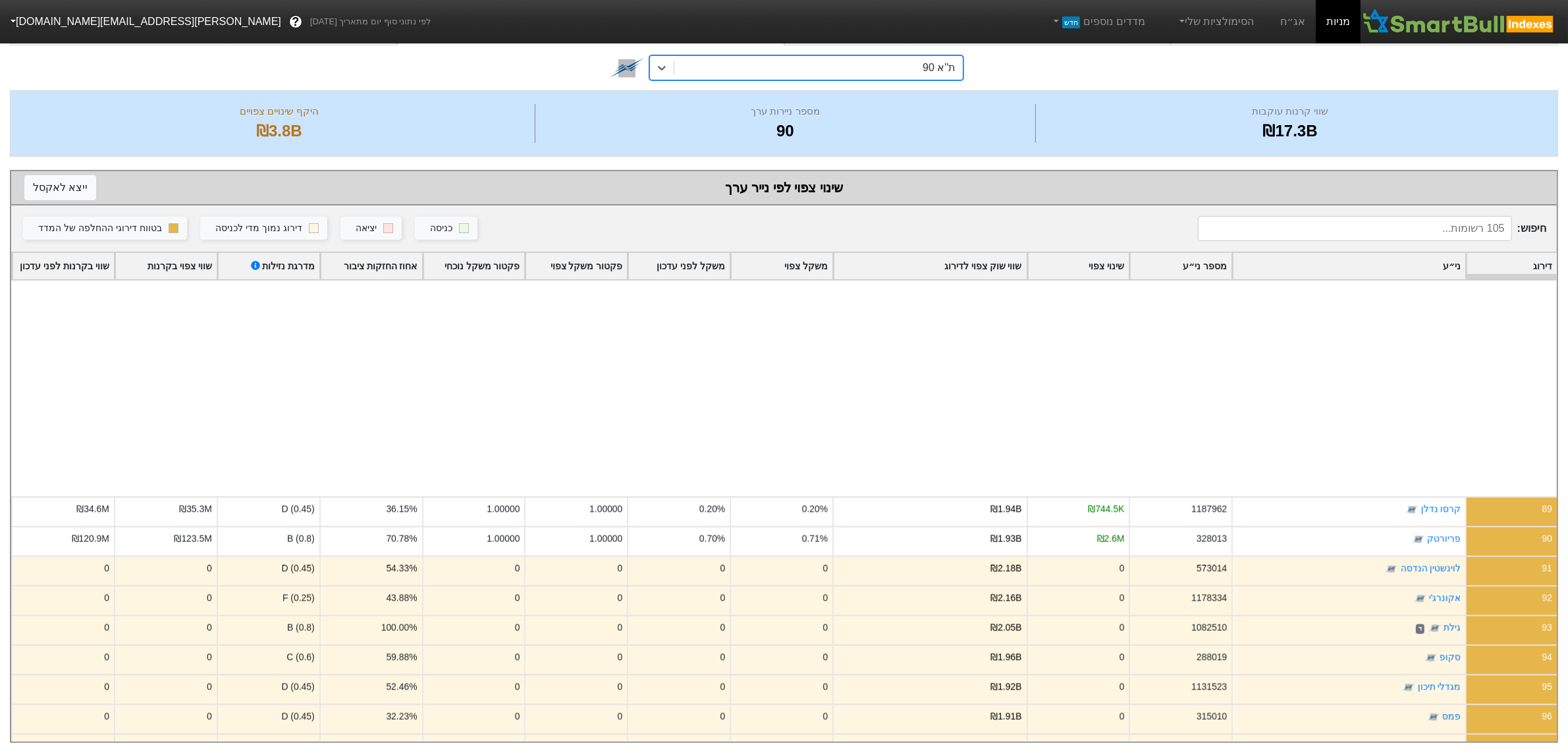
scroll to position [2650, 0]
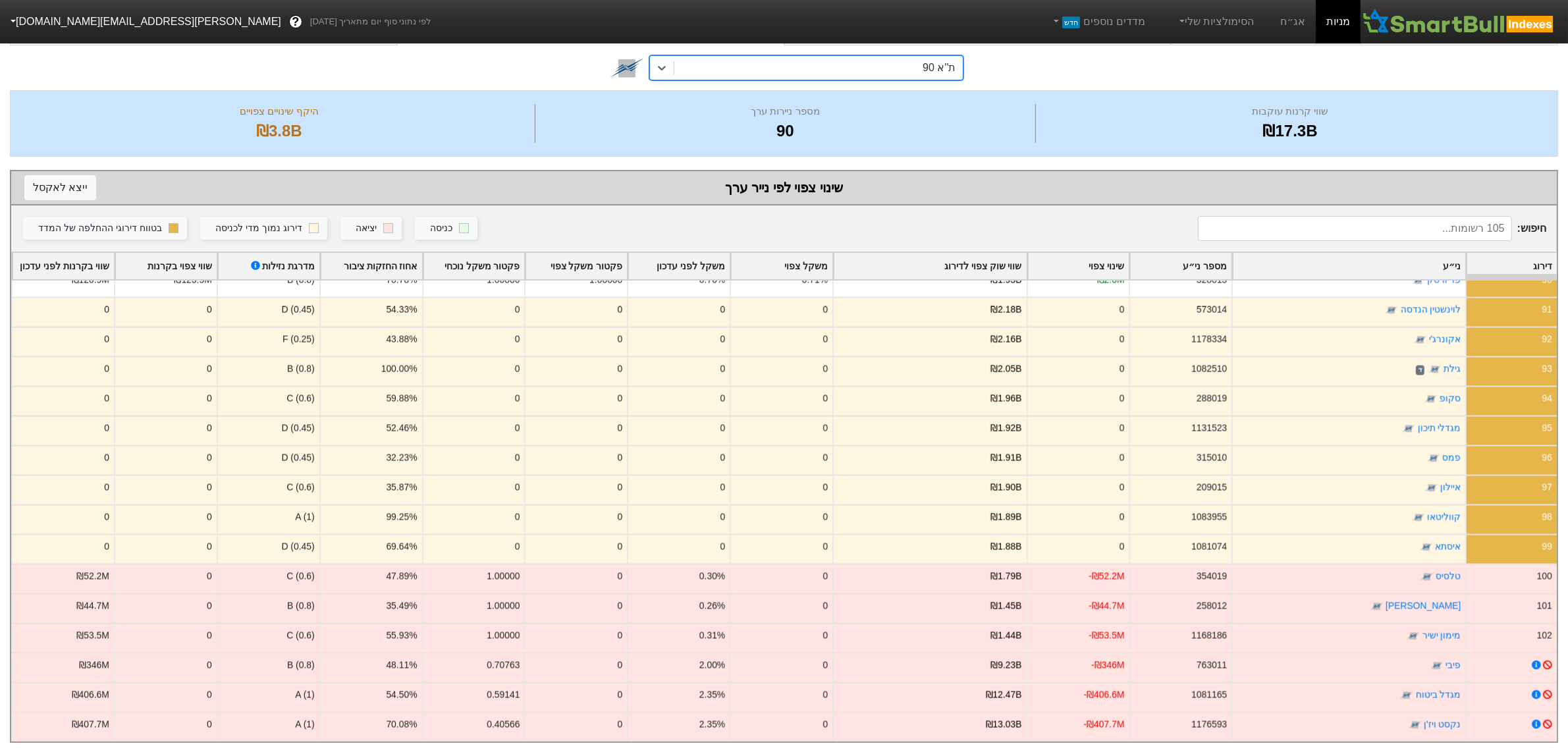
click at [833, 71] on div "option ת''א 90, selected. 0 results available. Select is focused ,type to refin…" at bounding box center [783, 67] width 1548 height 44
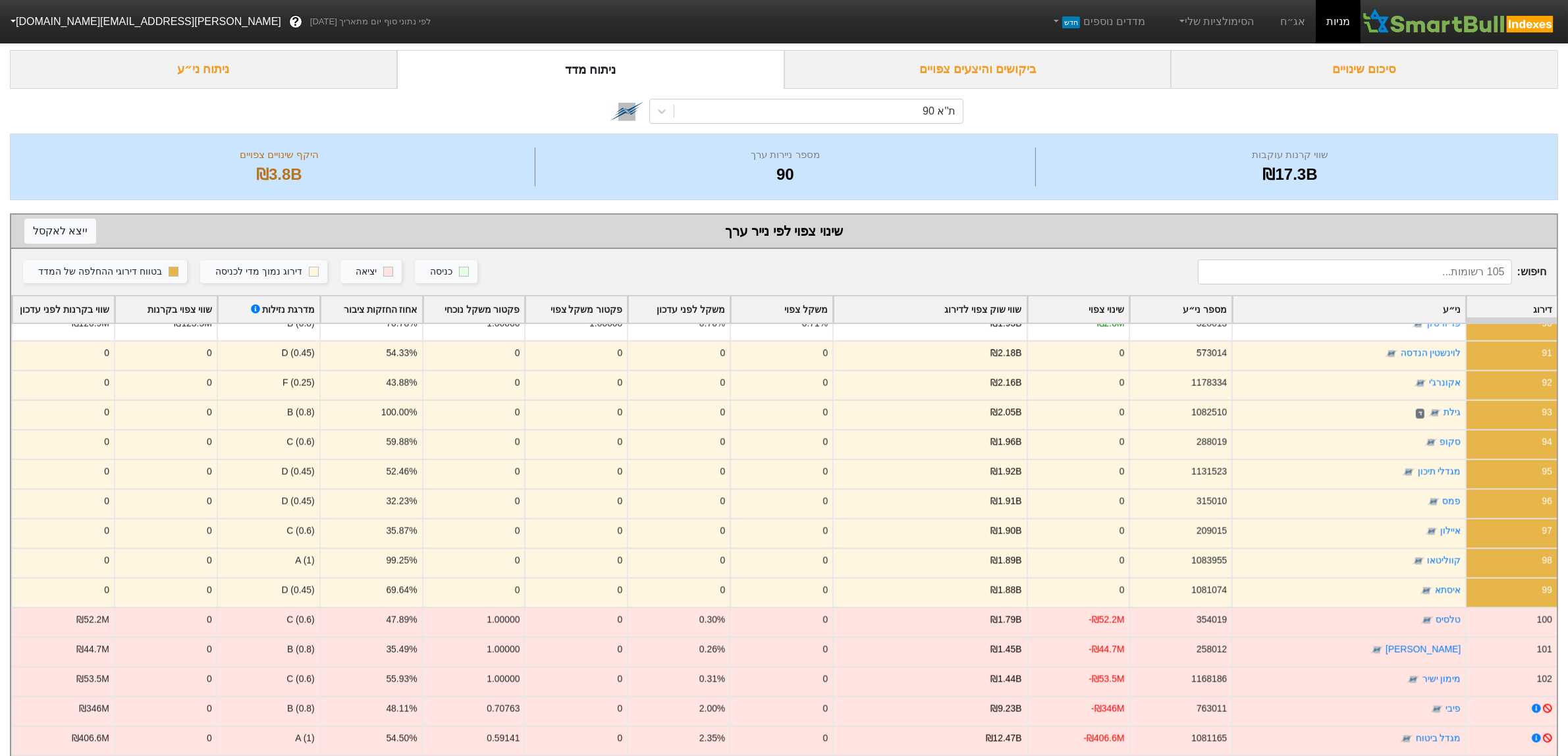
scroll to position [0, 0]
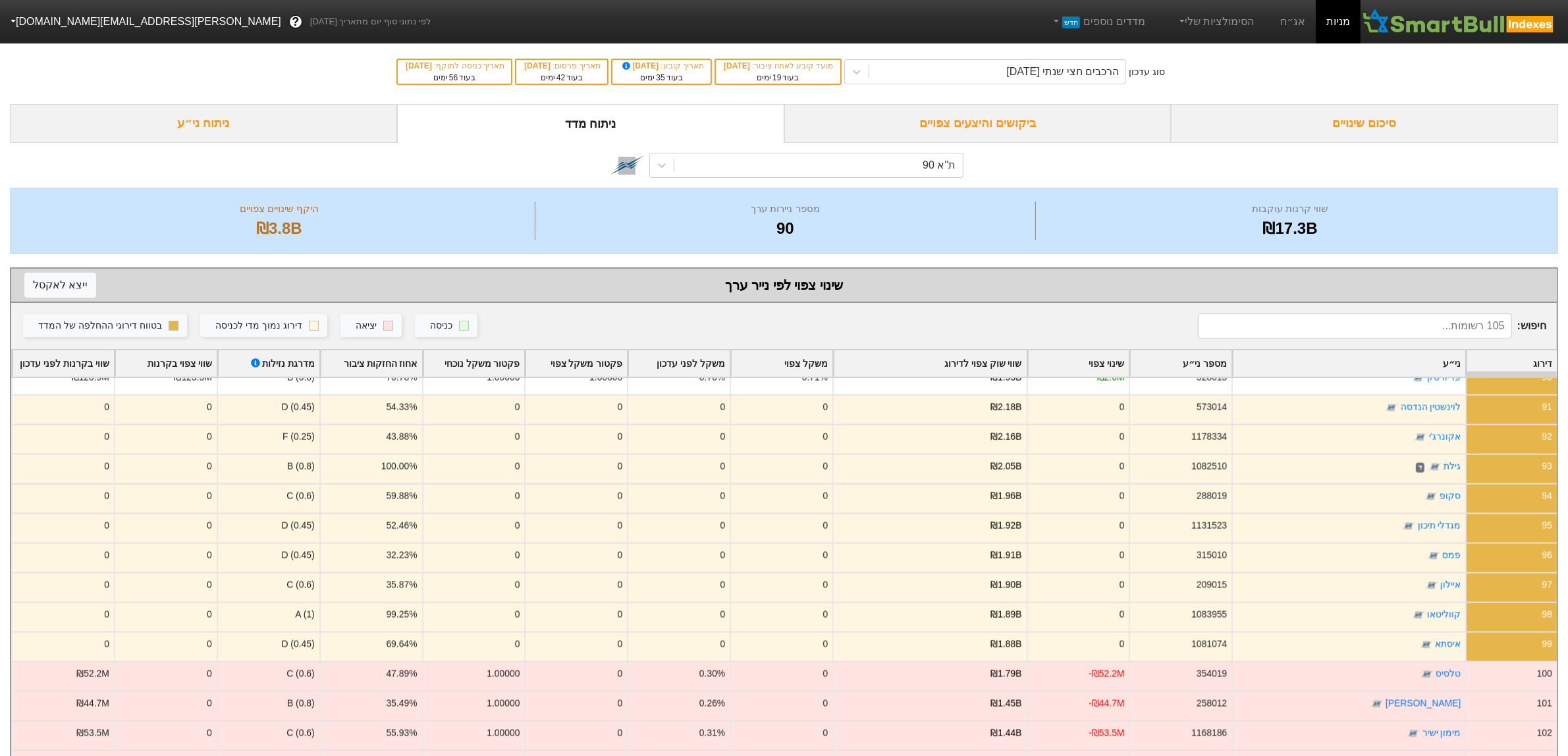
click at [663, 132] on div "ניתוח מדד" at bounding box center [591, 123] width 387 height 39
click at [931, 99] on div "סוג עדכון הרכבים חצי שנתי [DATE] מועד קובע לאחוז ציבור : [DATE] בעוד 19 ימים תא…" at bounding box center [784, 71] width 1568 height 64
click at [920, 118] on div "ביקושים והיצעים צפויים" at bounding box center [978, 123] width 387 height 39
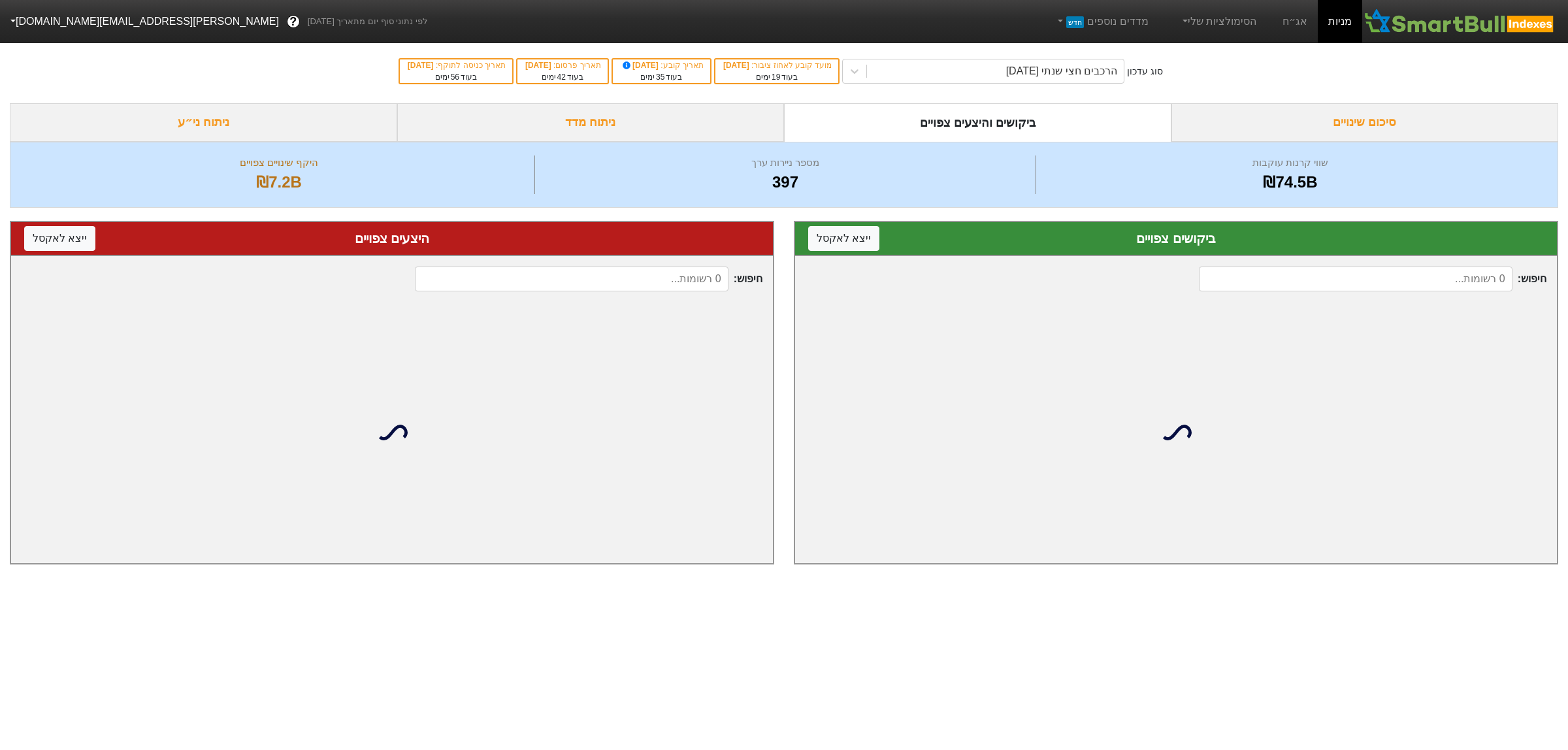
click at [664, 129] on div "ניתוח מדד" at bounding box center [591, 122] width 387 height 39
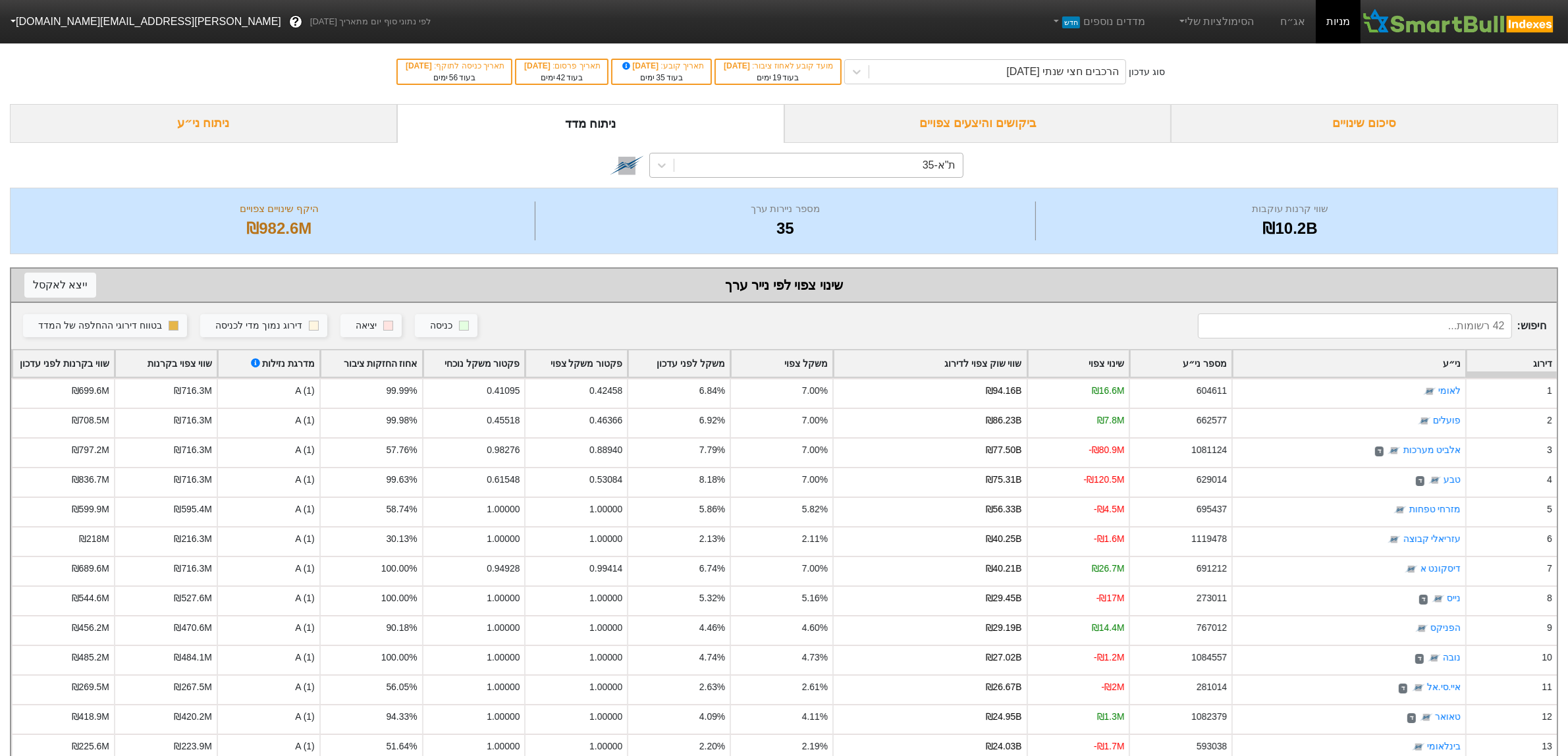
click at [896, 165] on div "ת"א-35" at bounding box center [818, 165] width 288 height 24
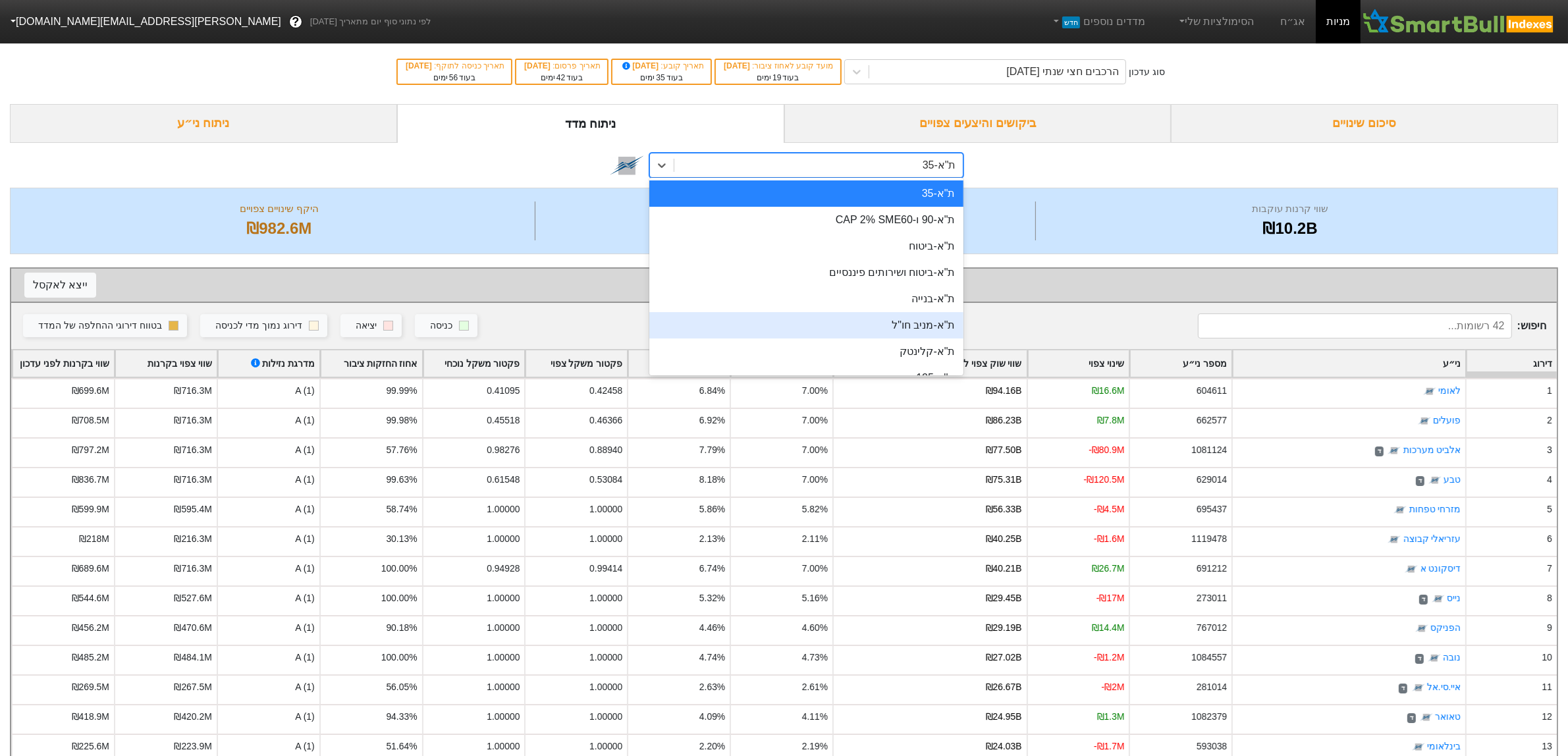
scroll to position [83, 0]
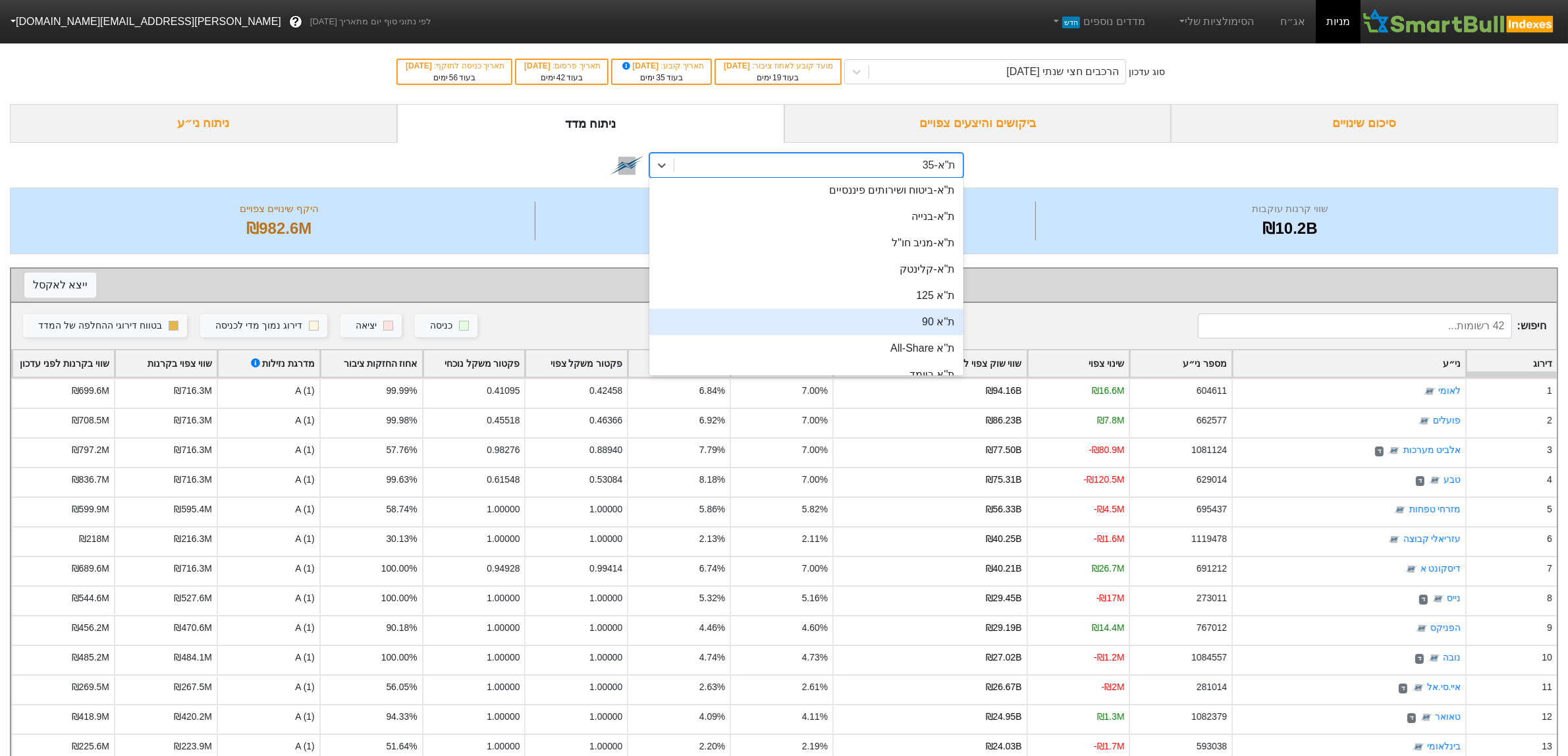
click at [870, 324] on div "ת''א 90" at bounding box center [805, 321] width 313 height 26
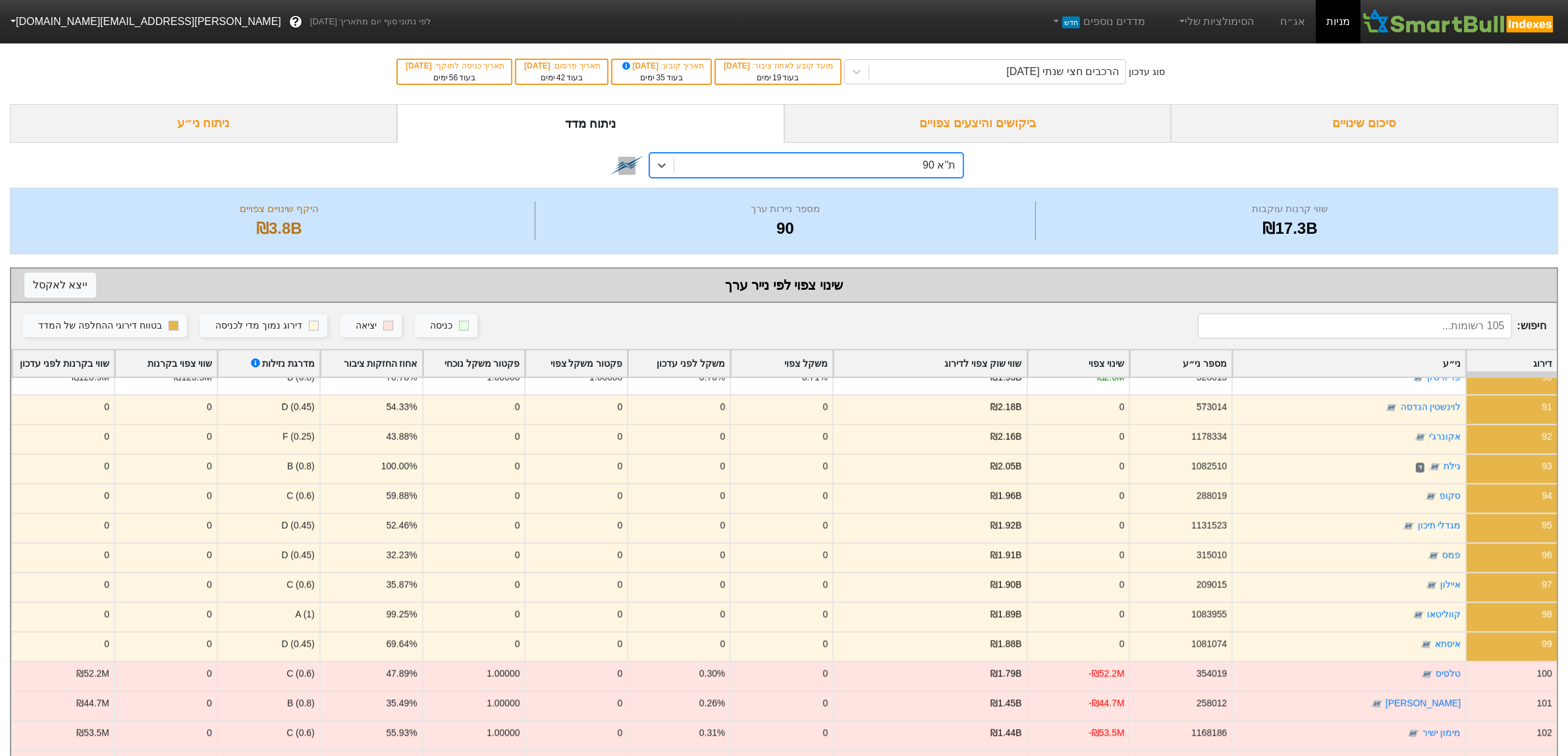
scroll to position [83, 0]
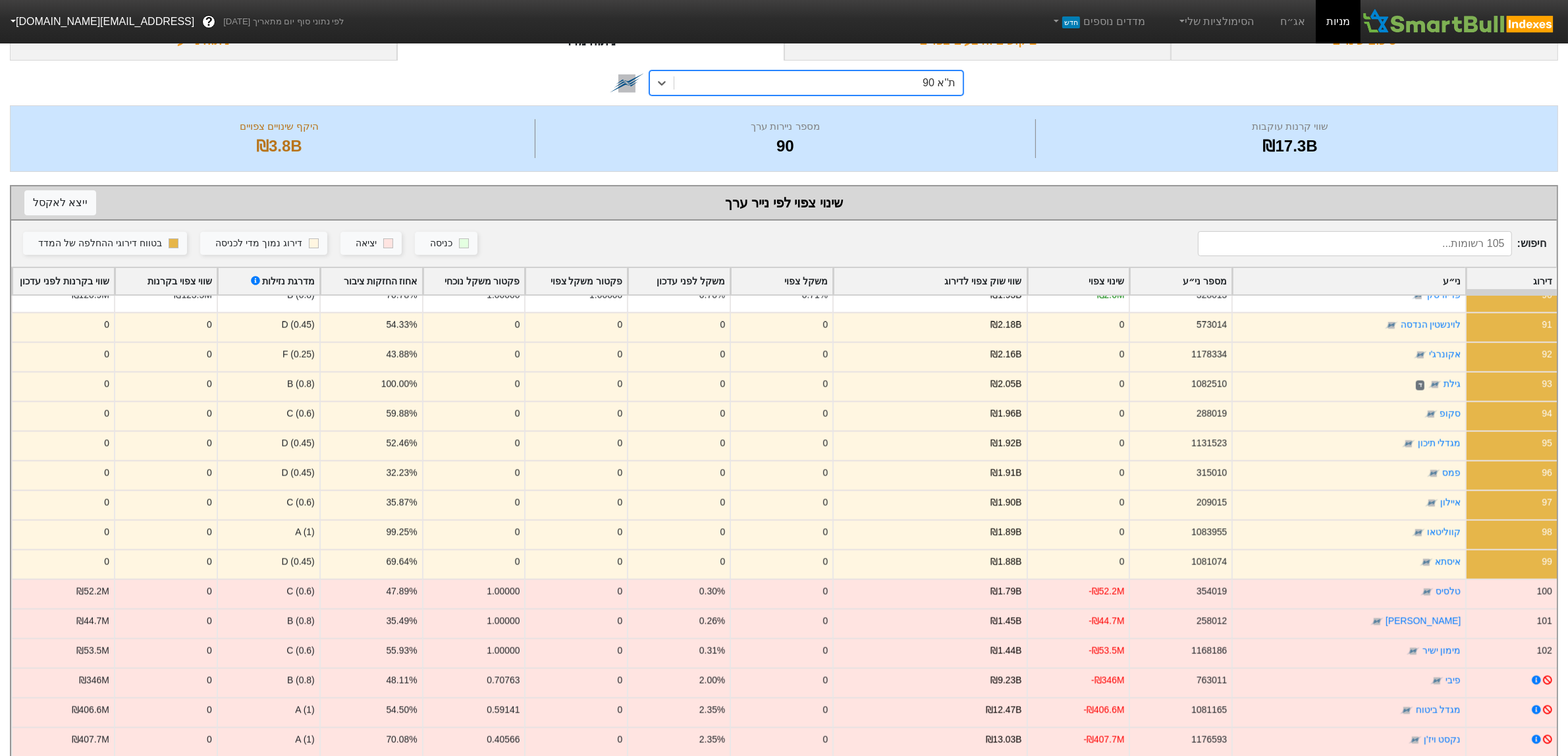
click at [795, 86] on div "ת''א 90" at bounding box center [818, 83] width 288 height 24
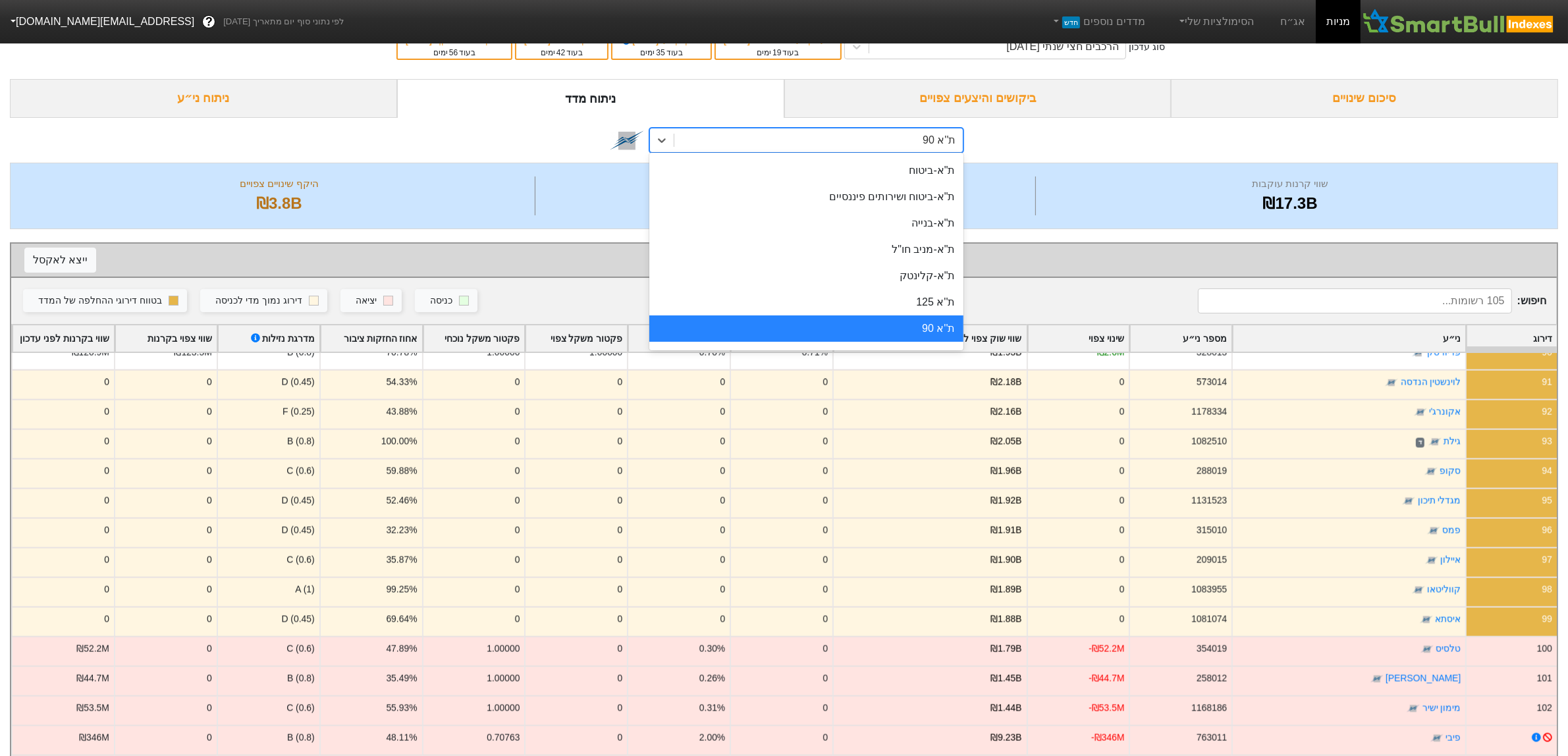
scroll to position [0, 0]
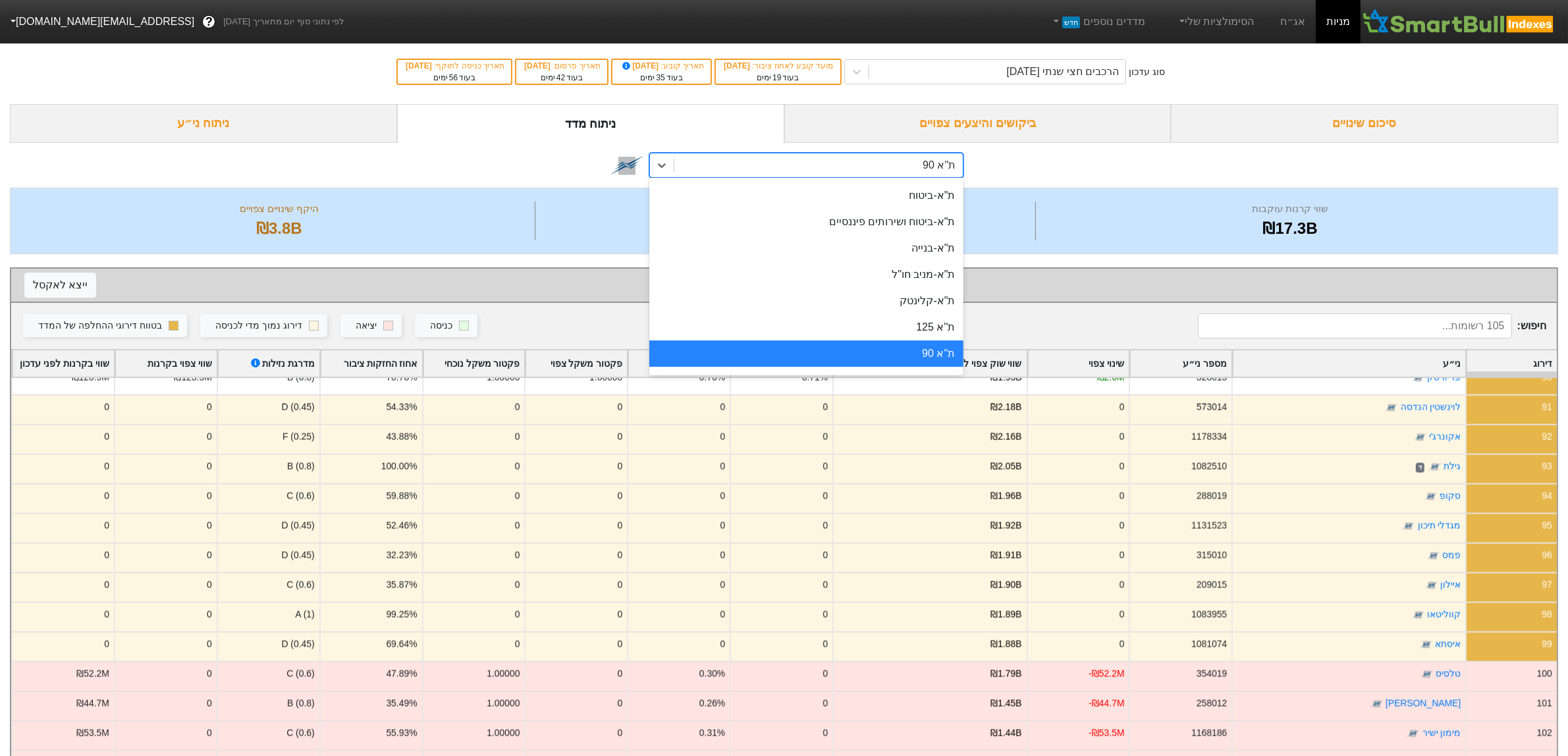
click at [219, 127] on div "ניתוח ני״ע" at bounding box center [203, 123] width 387 height 39
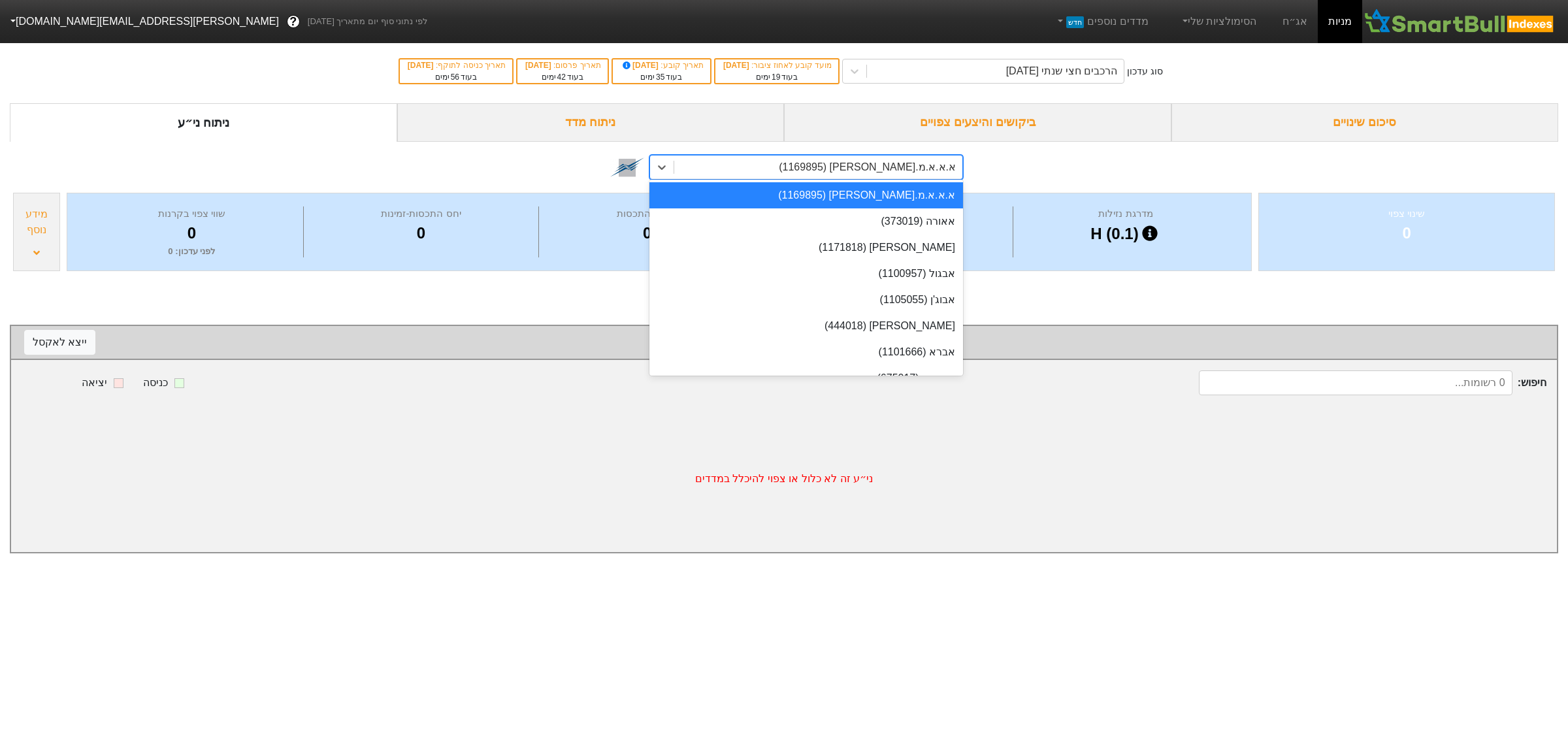
click at [810, 159] on div "א.א.א.מ.[PERSON_NAME] (1169895)" at bounding box center [819, 168] width 288 height 24
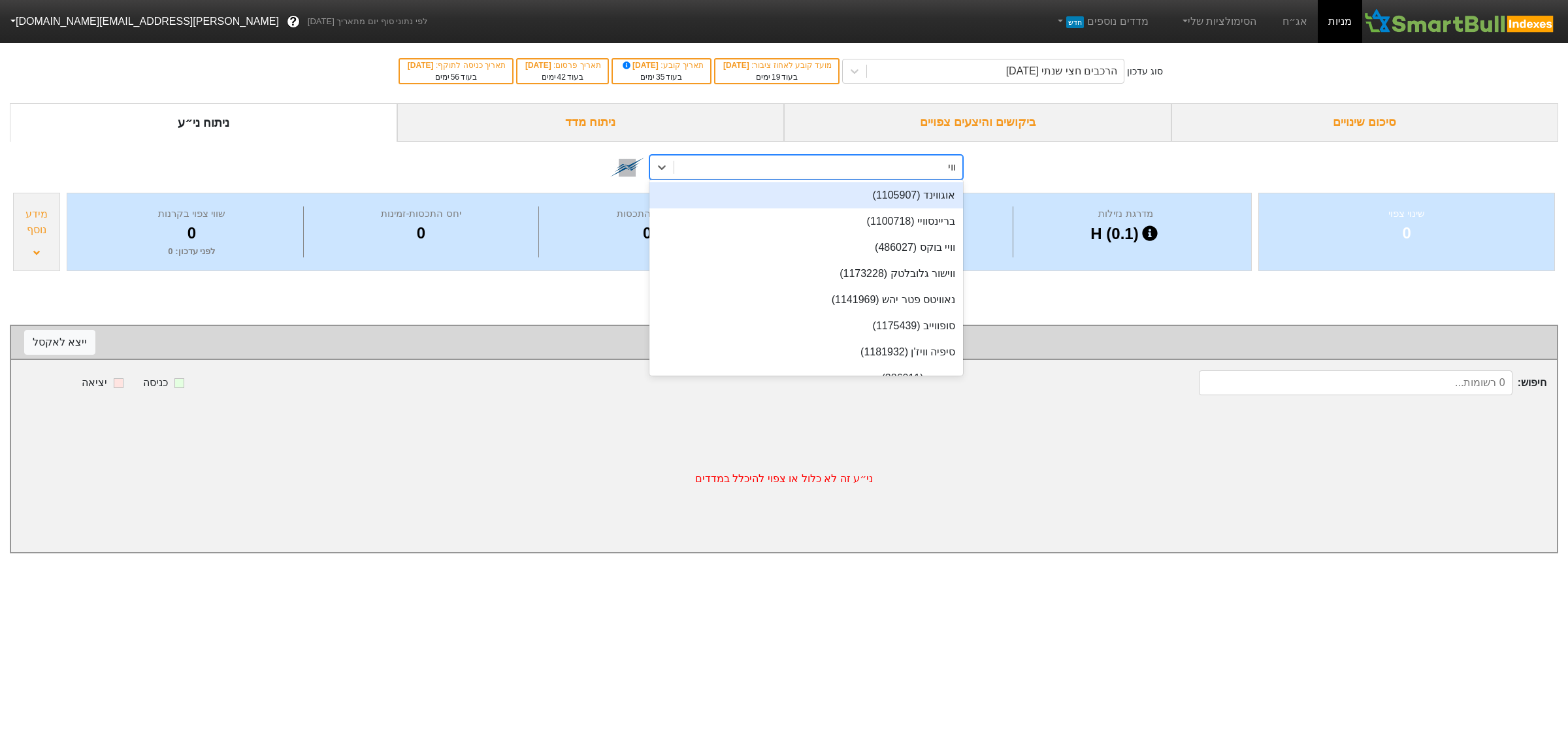
type input "וויש"
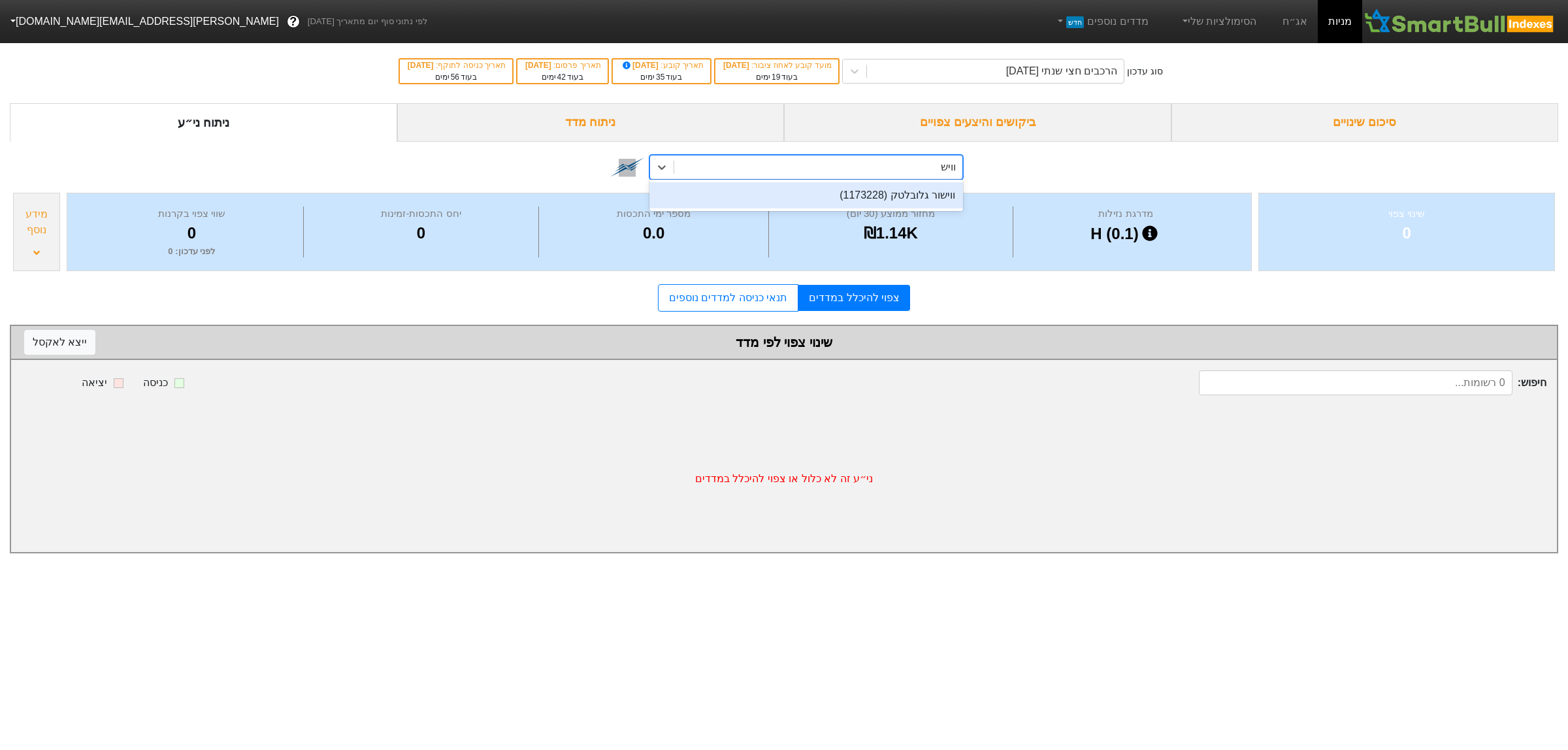
click at [856, 194] on div "ווישור גלובלטק (1173228)" at bounding box center [806, 195] width 313 height 26
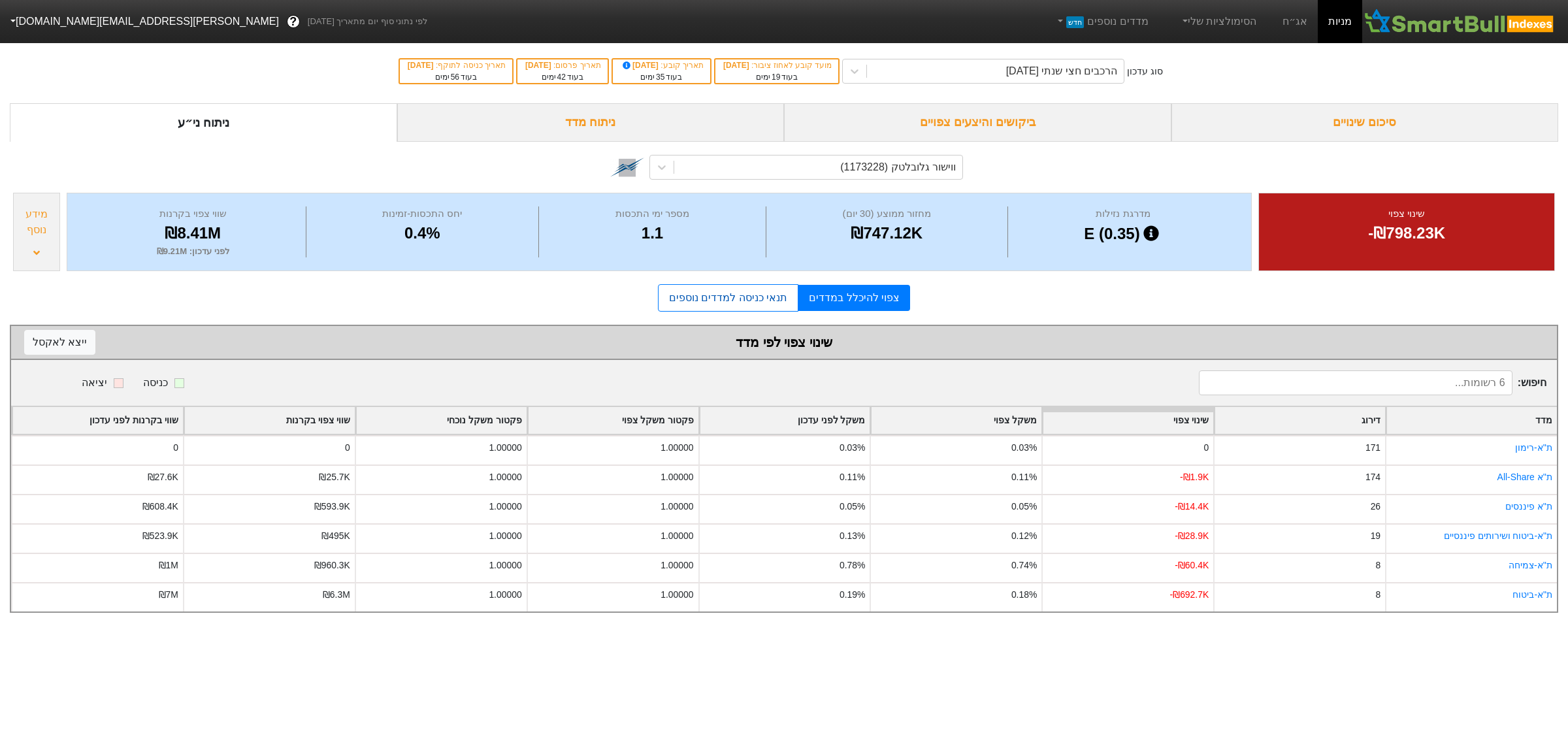
click at [752, 294] on link "תנאי כניסה למדדים נוספים" at bounding box center [728, 297] width 140 height 28
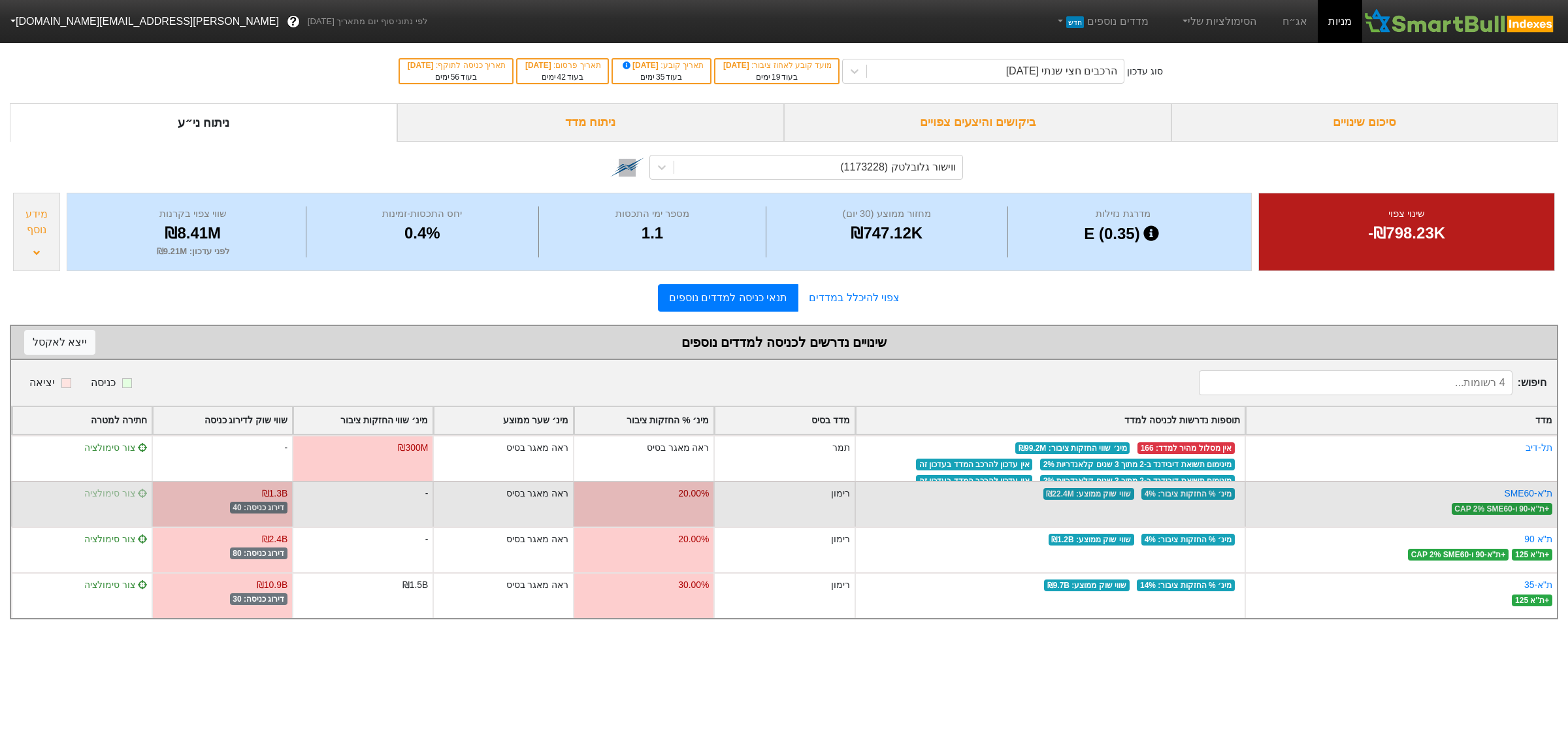
click at [124, 493] on span "צור סימולציה" at bounding box center [116, 493] width 63 height 10
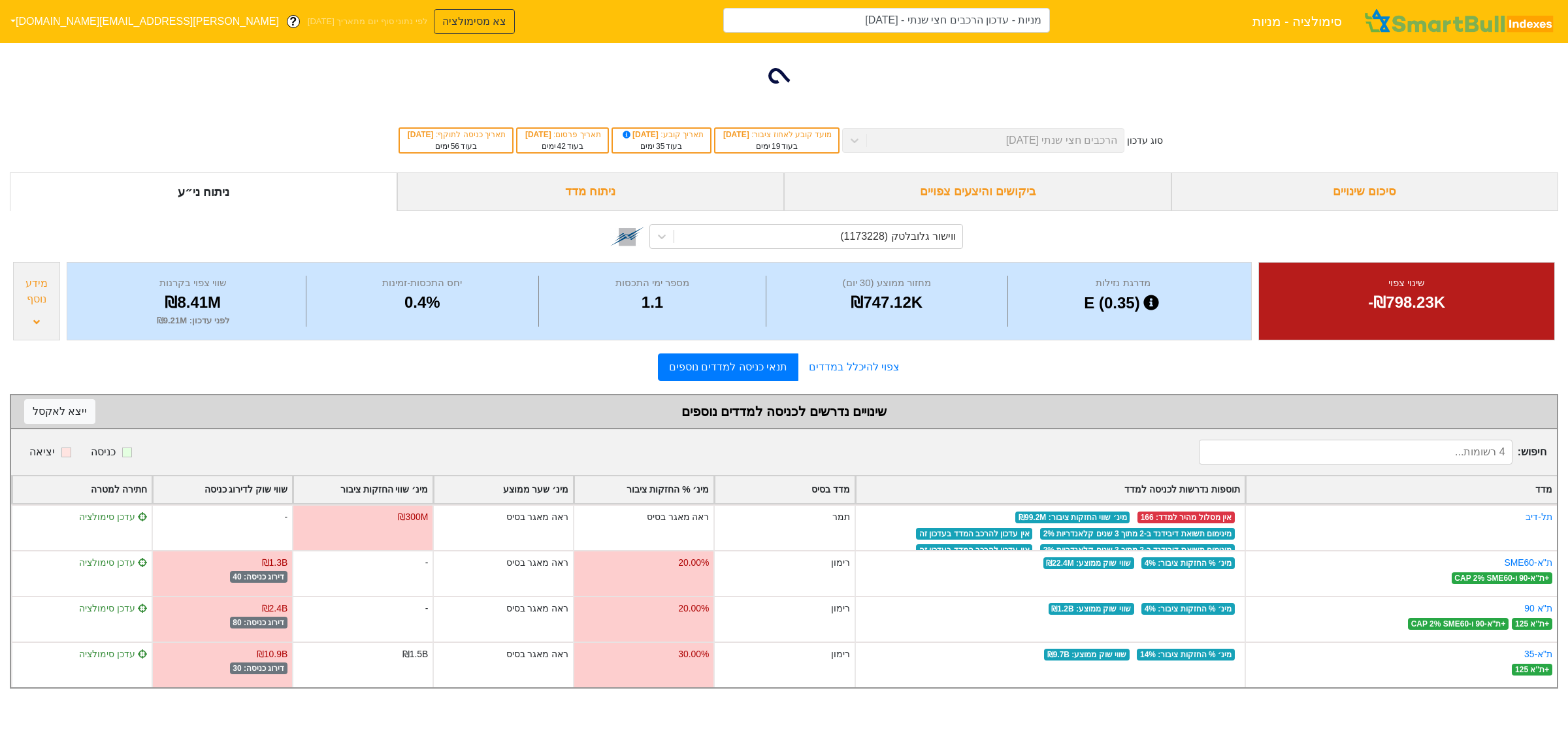
type input "מניות - עדכון הרכבים חצי שנתי - [DATE] (ווישור גלובלטק)"
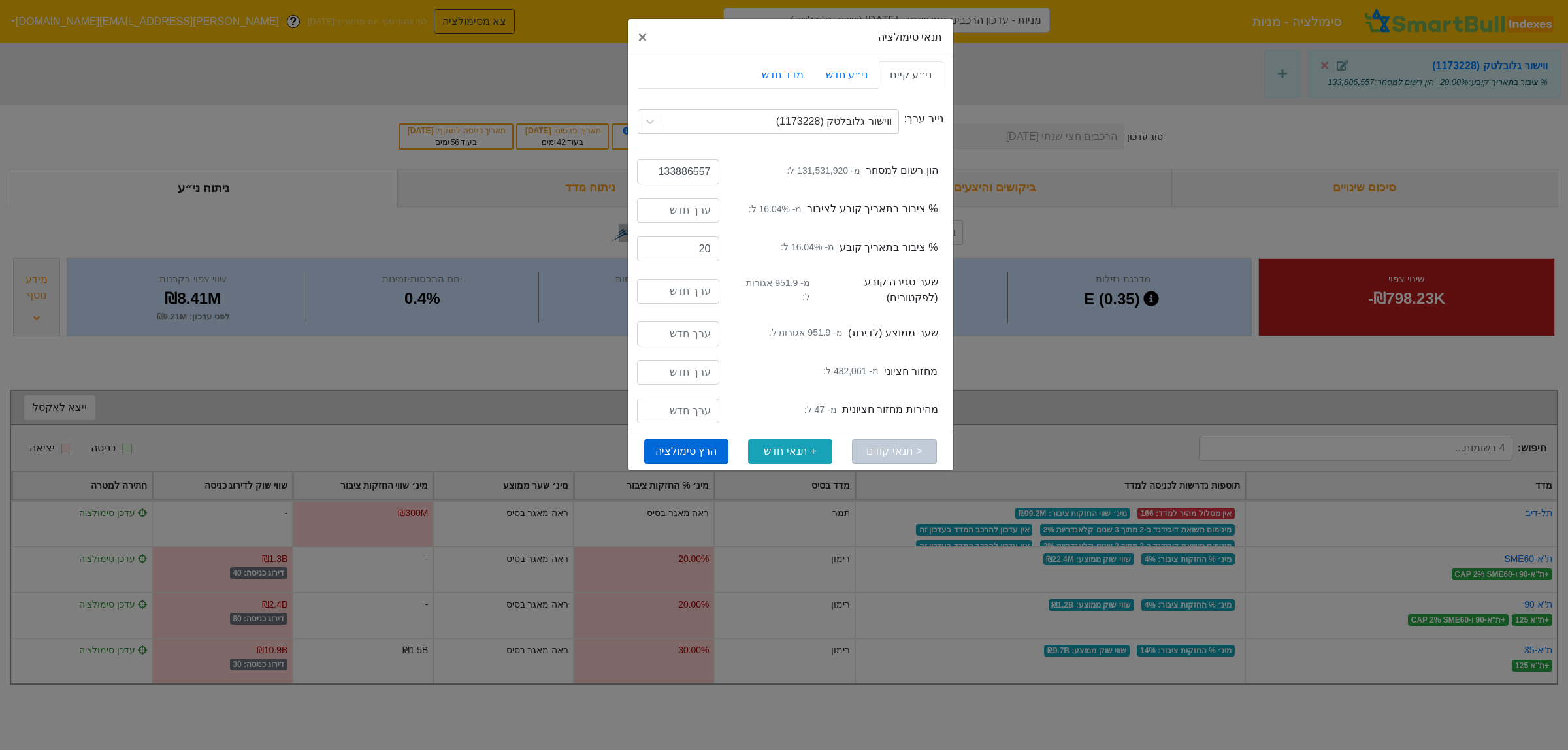
click at [697, 448] on button "הרץ סימולציה" at bounding box center [686, 452] width 84 height 25
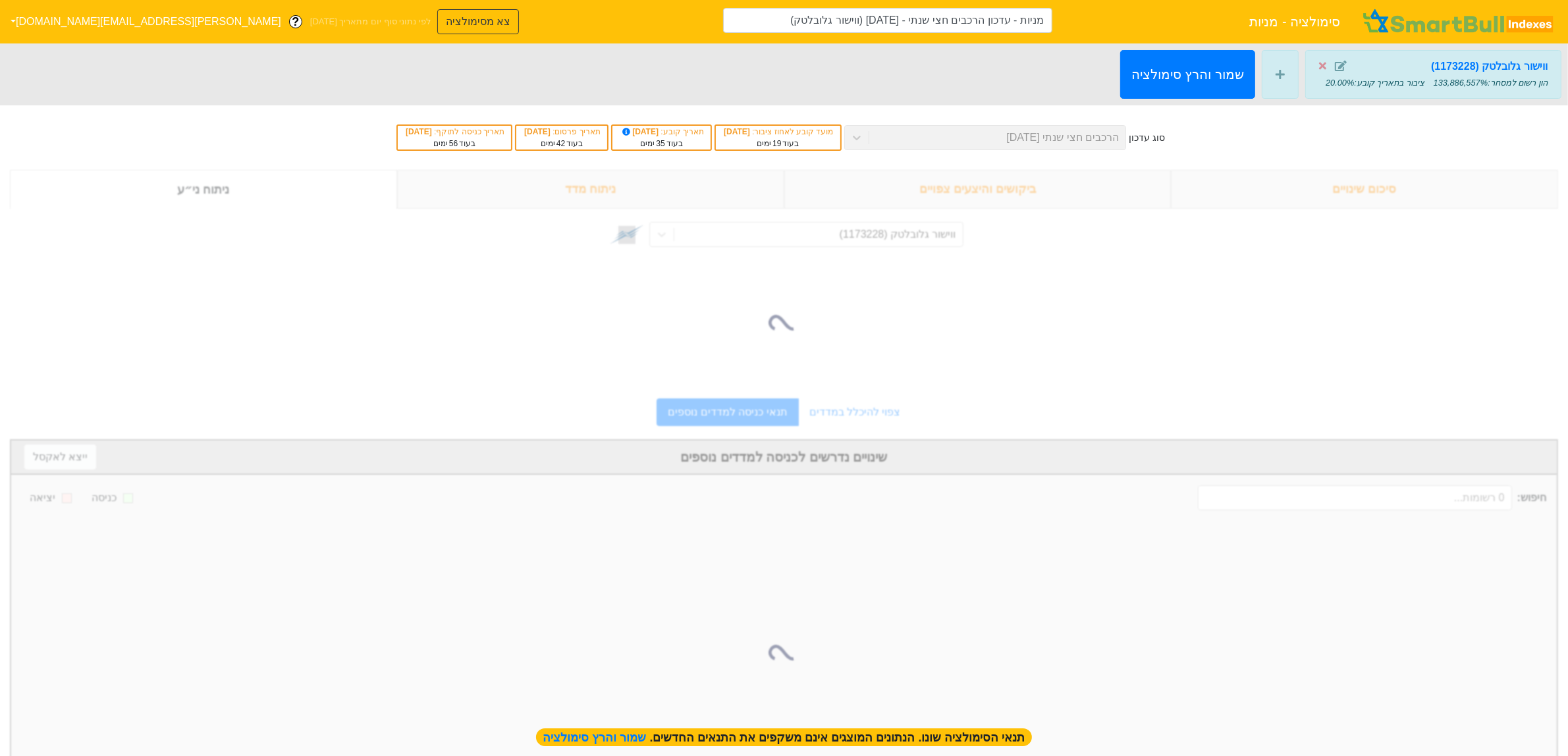
type input "מניות - עדכון הרכבים חצי שנתי - [DATE] (ווישור גלובלטק)"
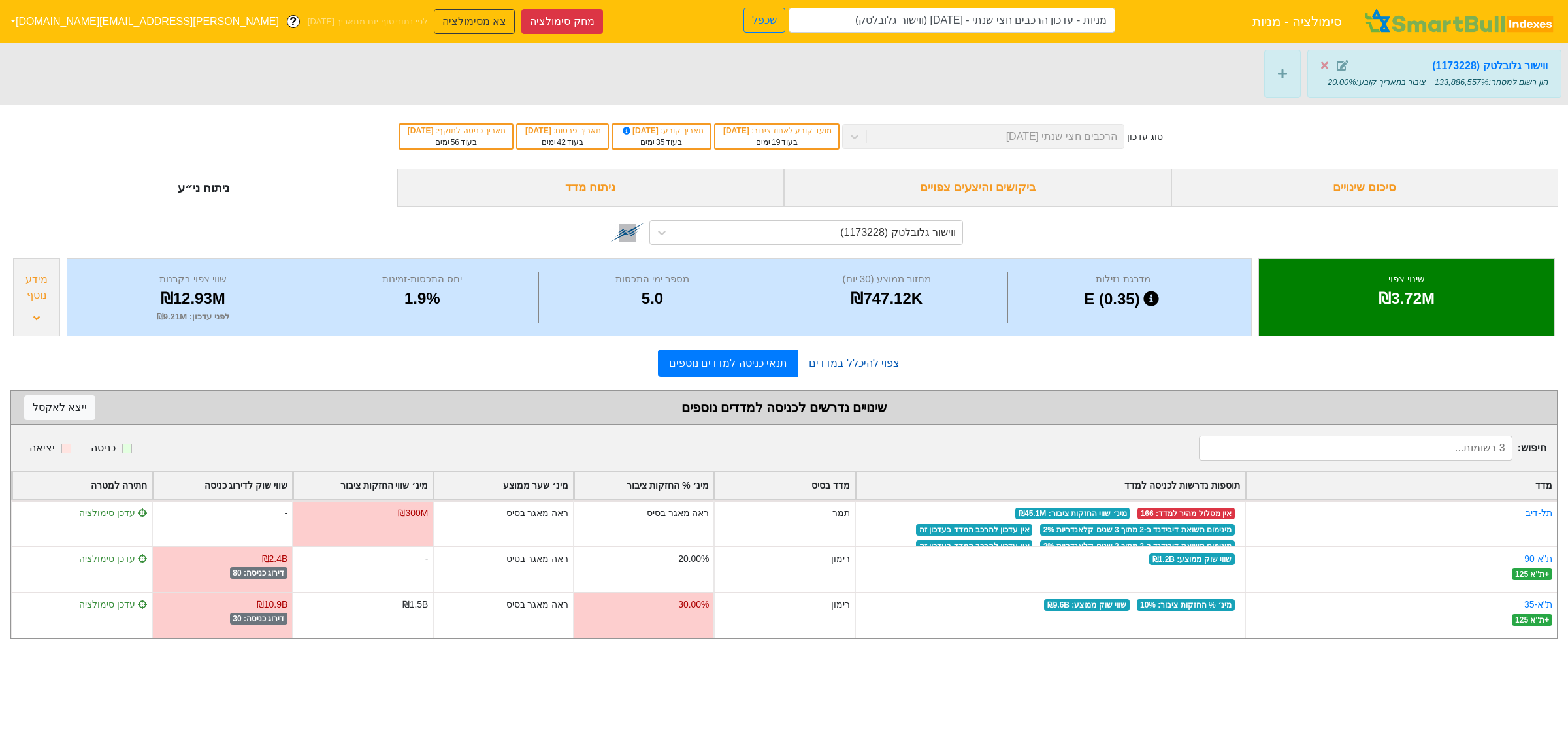
click at [840, 376] on link "צפוי להיכלל במדדים" at bounding box center [854, 363] width 112 height 26
